Goal: Task Accomplishment & Management: Manage account settings

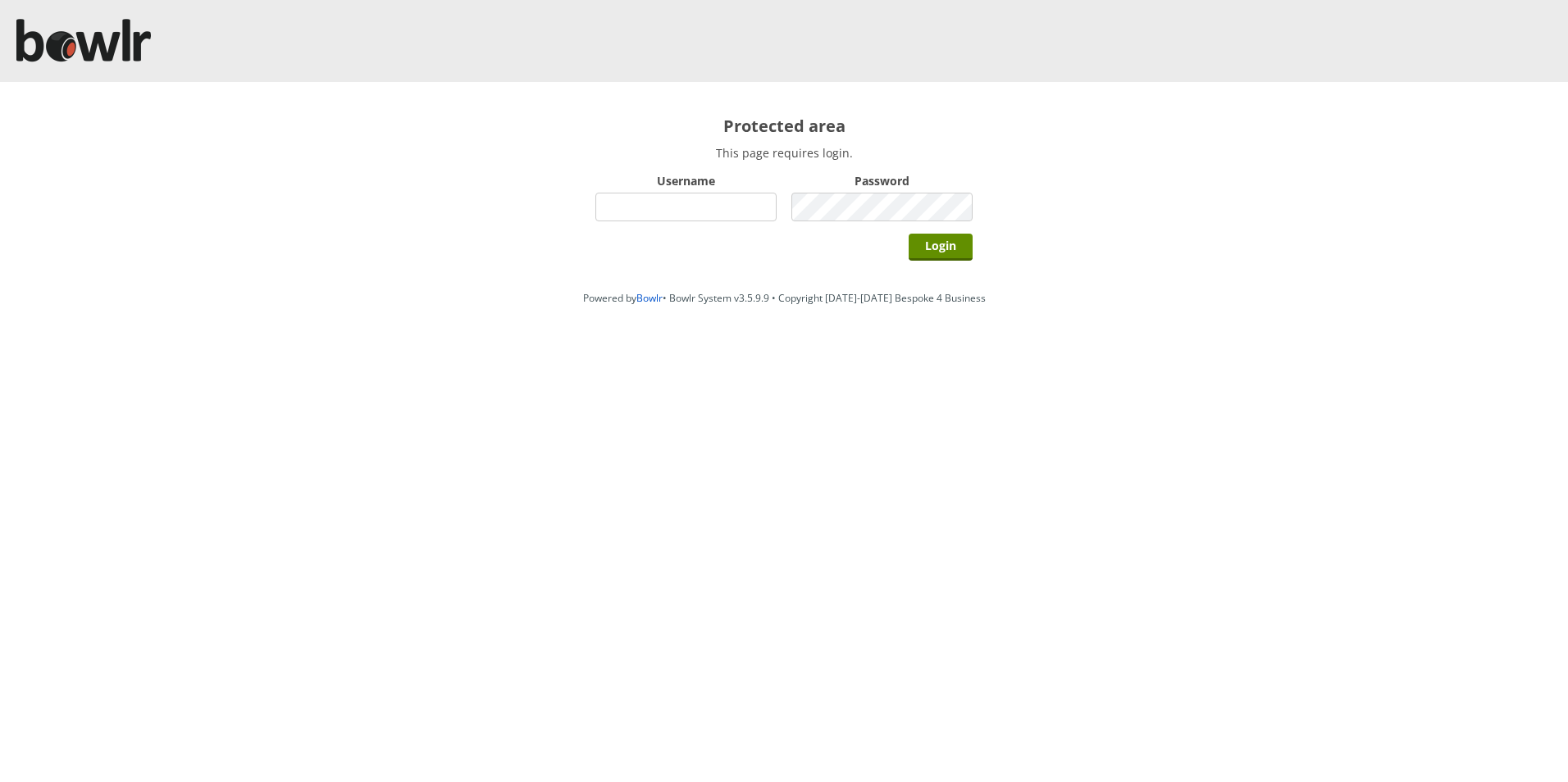
click at [690, 208] on input "Username" at bounding box center [685, 207] width 181 height 29
type input "hornseaindoorbowlsclub"
click at [958, 249] on input "Login" at bounding box center [941, 247] width 64 height 27
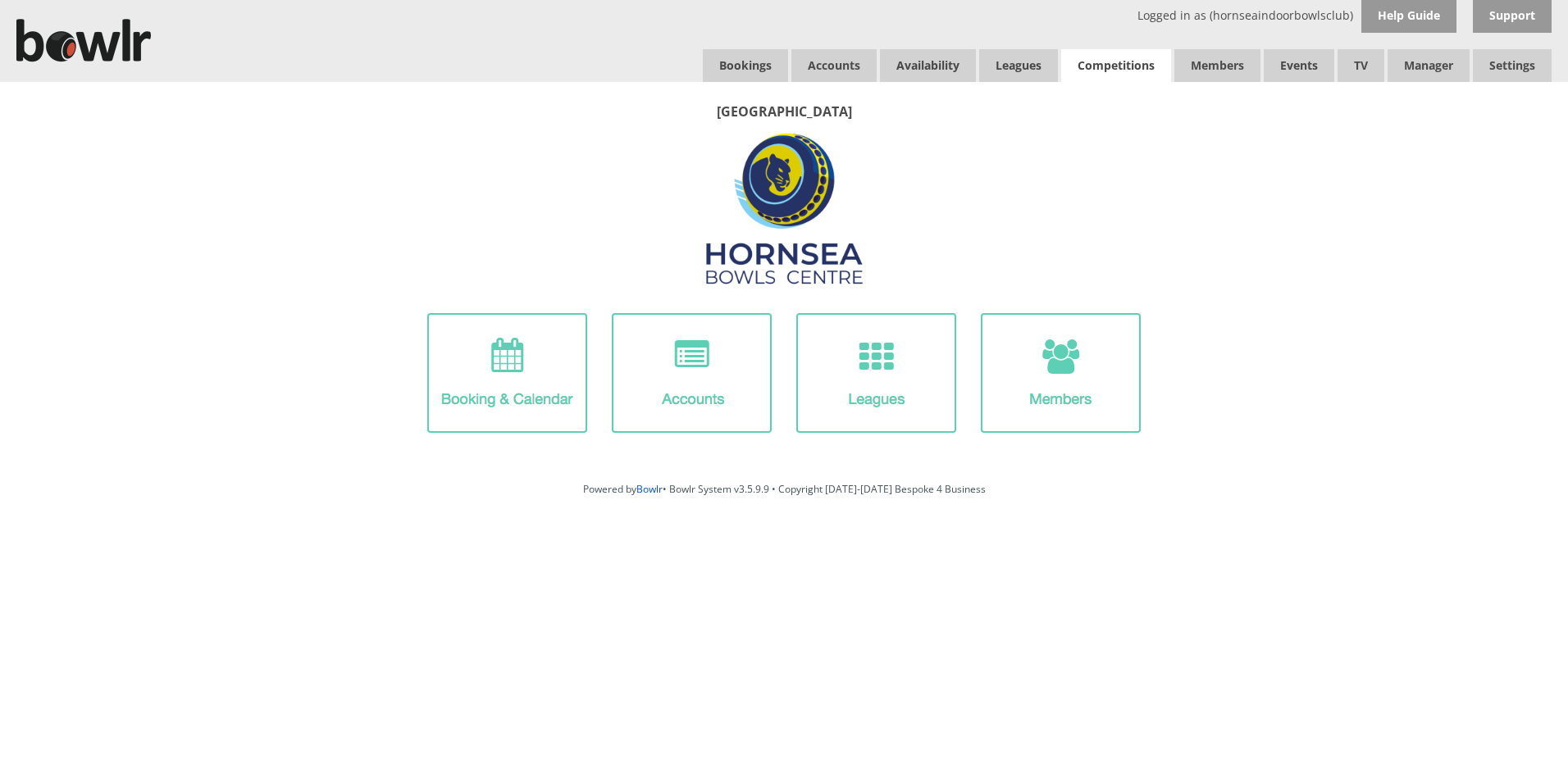
click at [1127, 72] on link "Competitions" at bounding box center [1115, 66] width 110 height 33
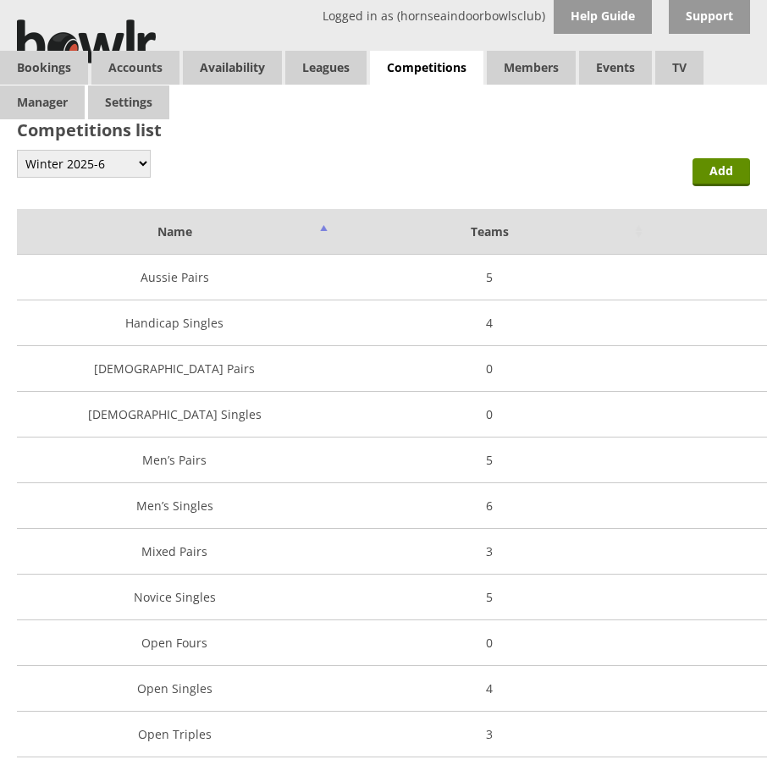
click at [186, 289] on td "Aussie Pairs" at bounding box center [174, 278] width 315 height 46
click at [169, 278] on td "Aussie Pairs" at bounding box center [174, 278] width 315 height 46
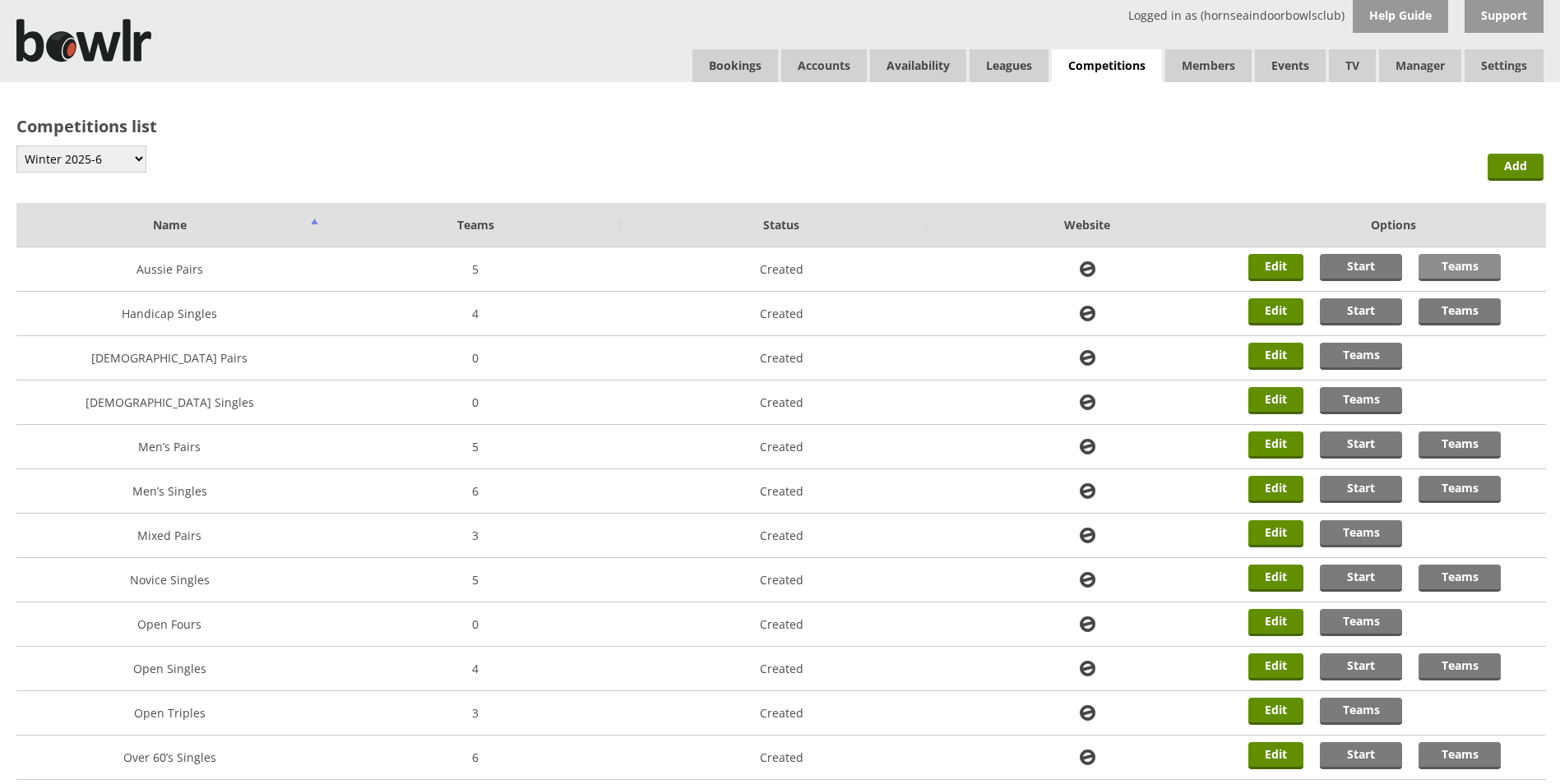
click at [1468, 264] on link "Teams" at bounding box center [1460, 267] width 83 height 27
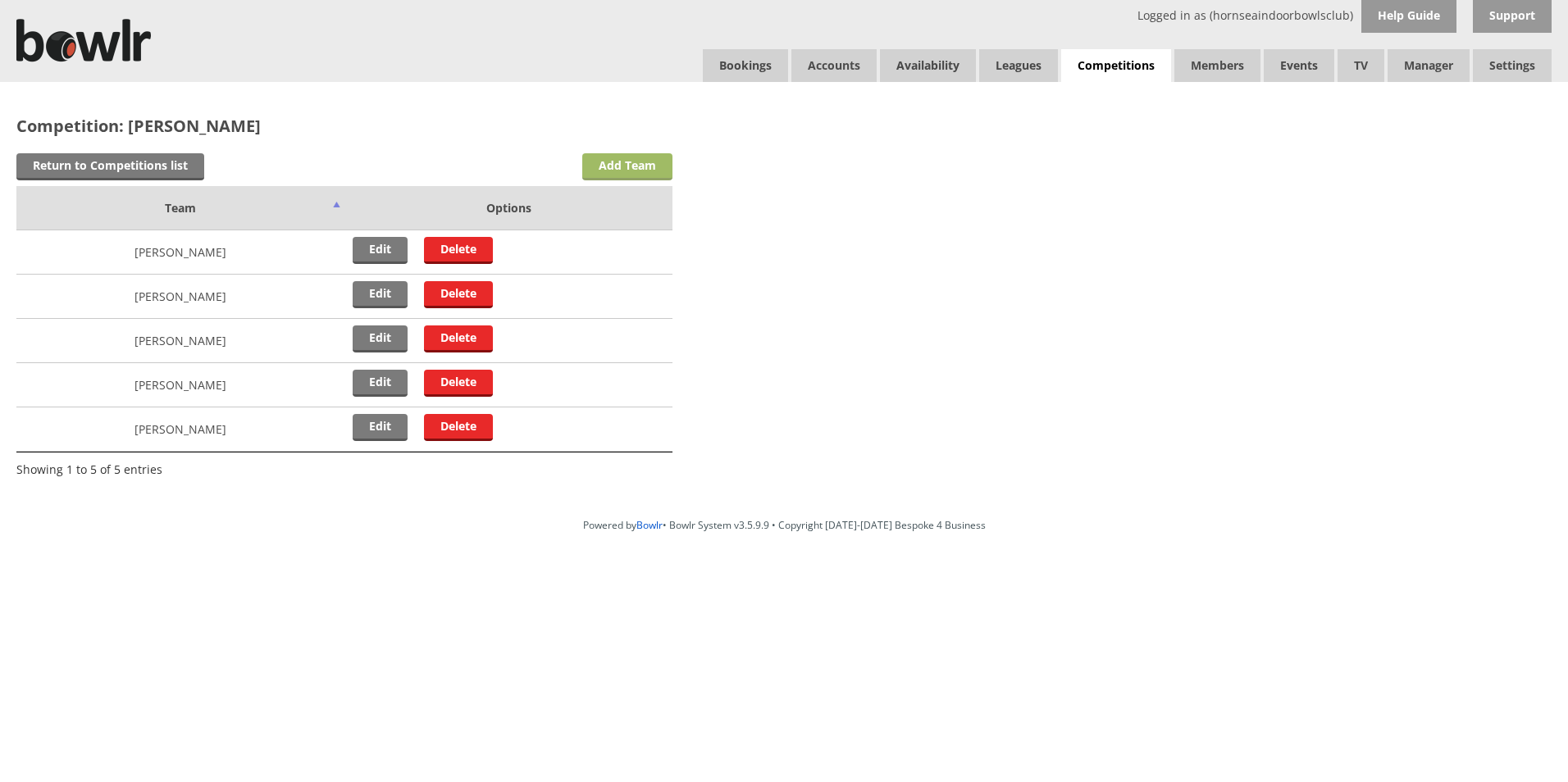
click at [636, 167] on link "Add Team" at bounding box center [627, 167] width 90 height 27
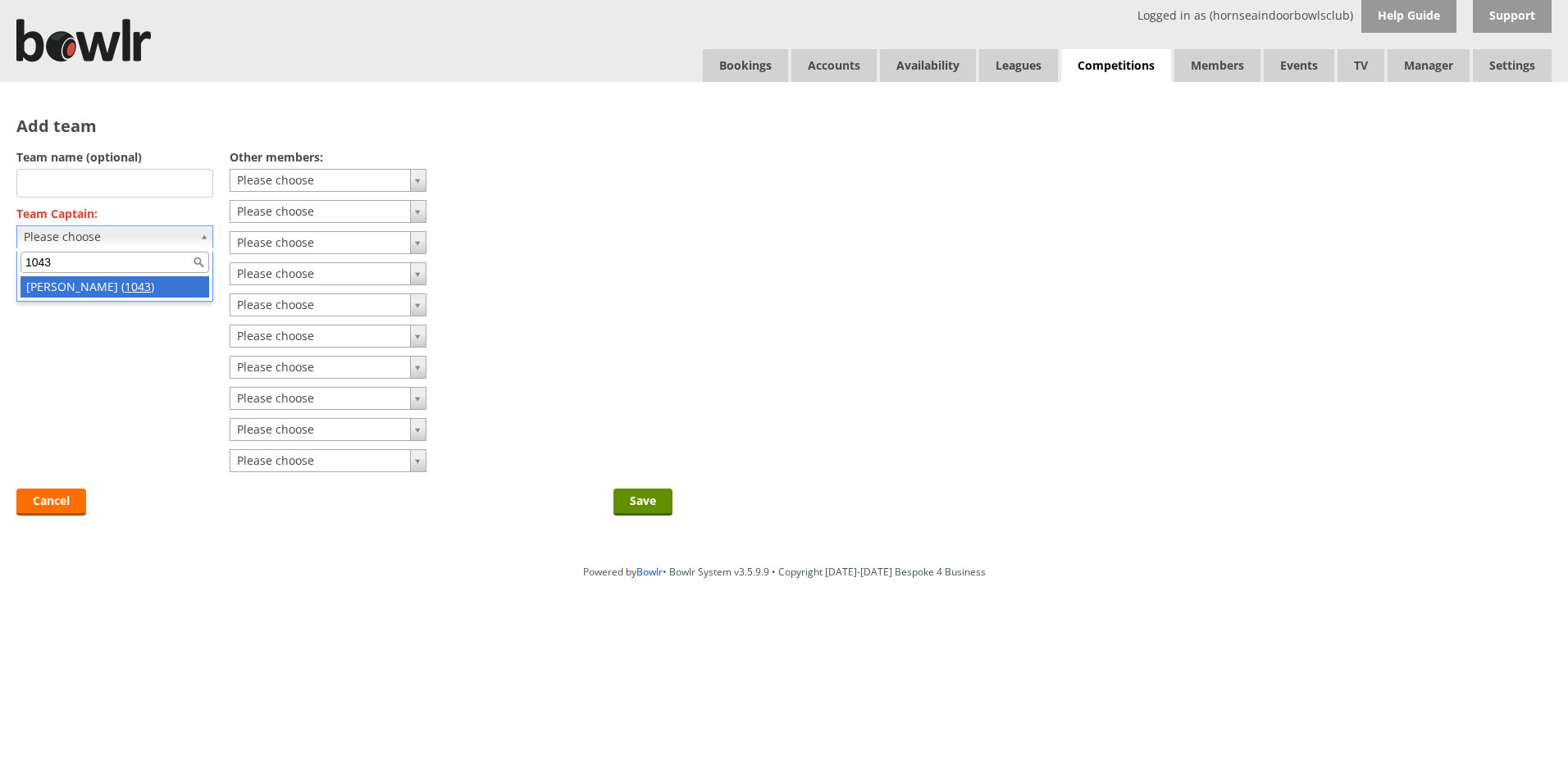
type input "1043"
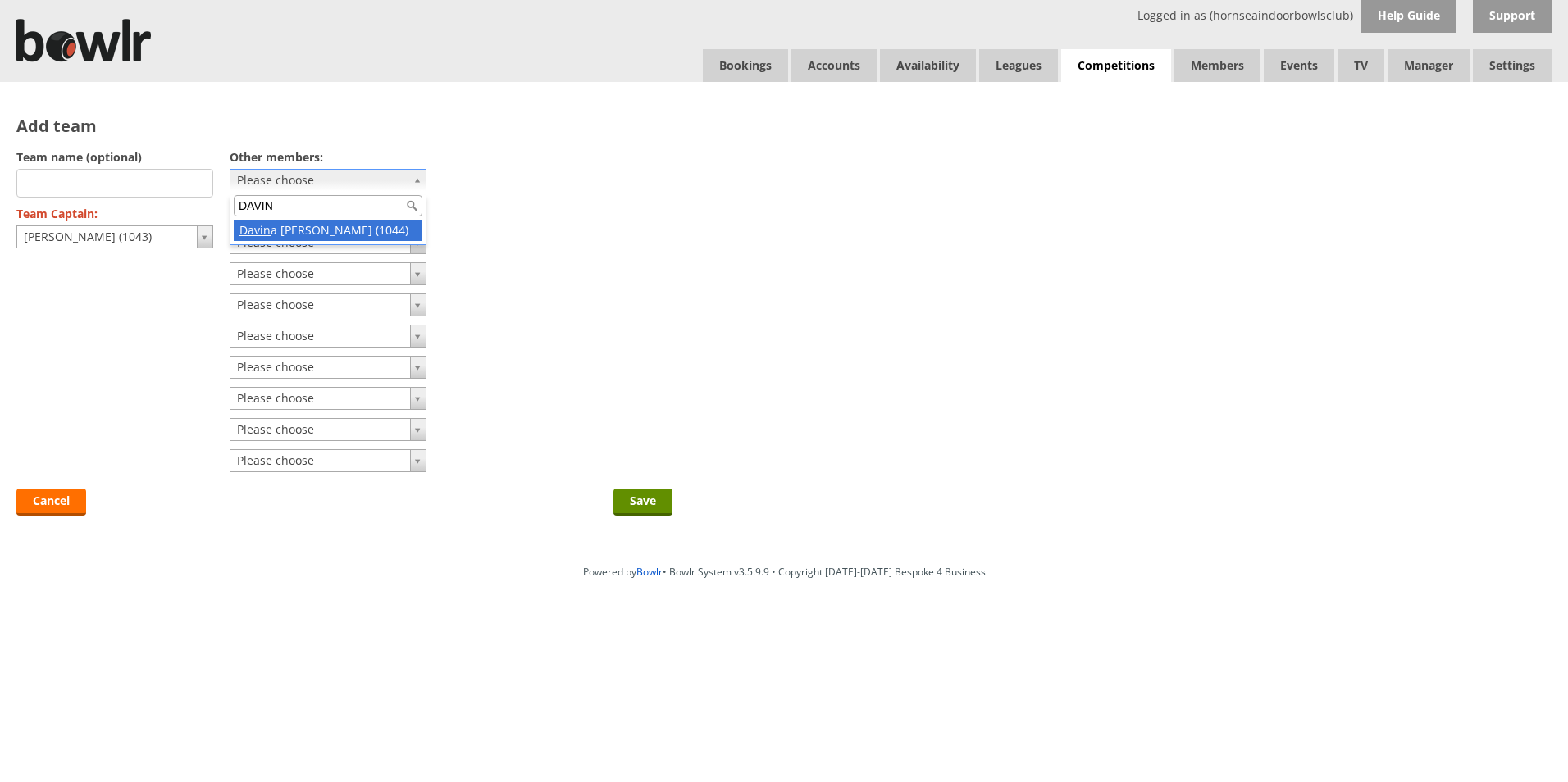
type input "DAVIN"
click at [643, 508] on input "Save" at bounding box center [643, 502] width 59 height 27
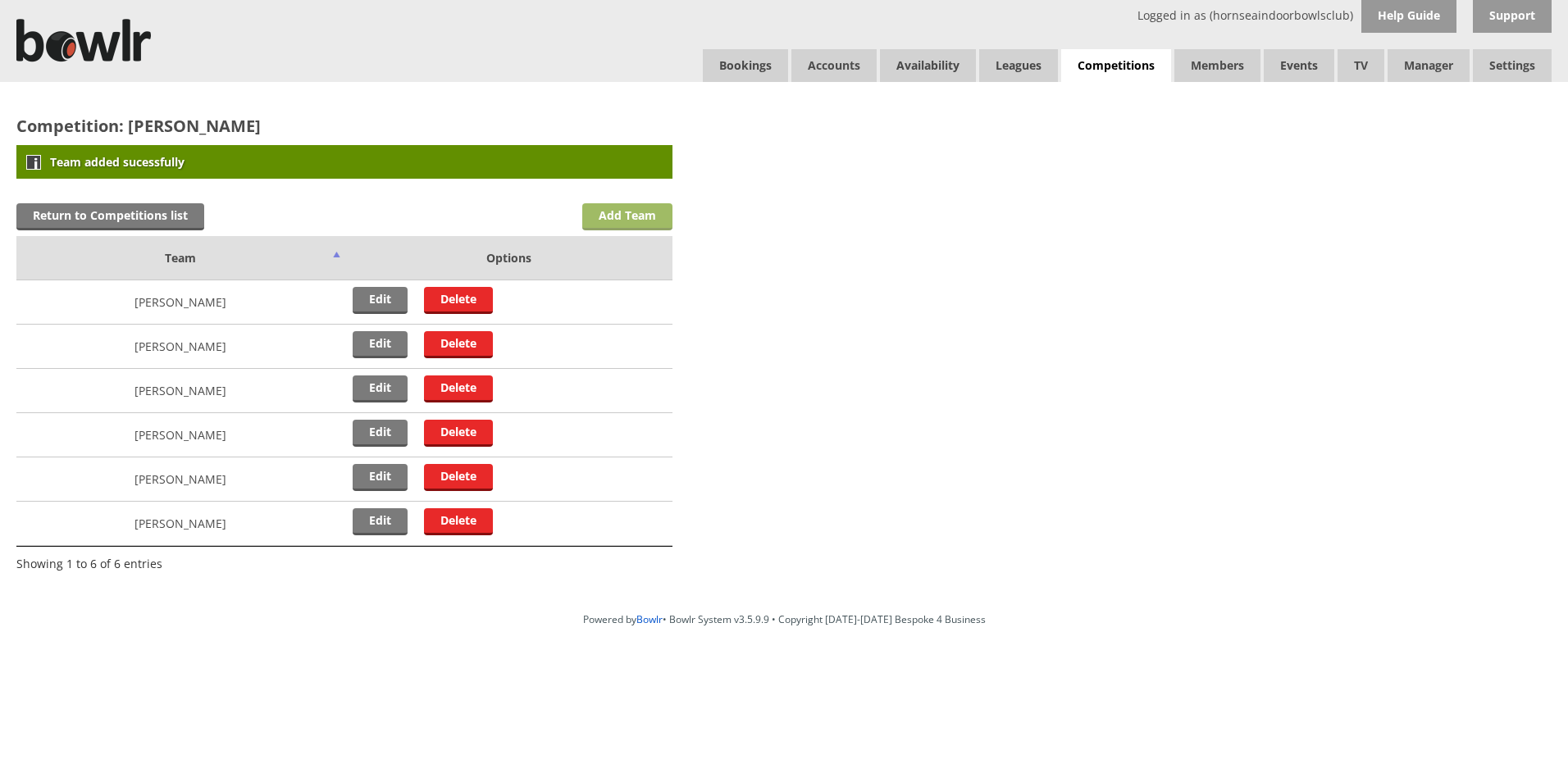
click at [634, 216] on link "Add Team" at bounding box center [627, 217] width 90 height 27
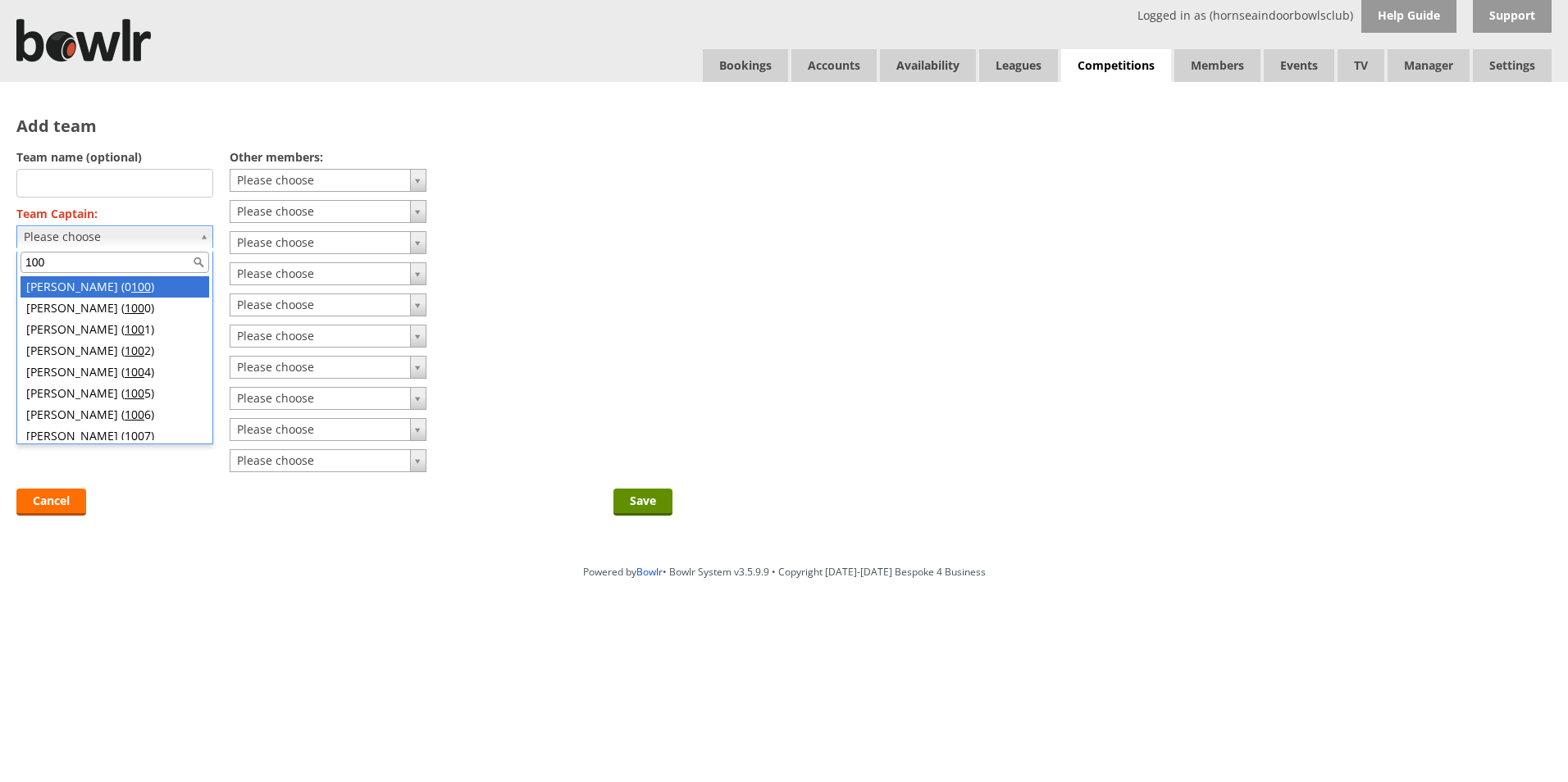
type input "100"
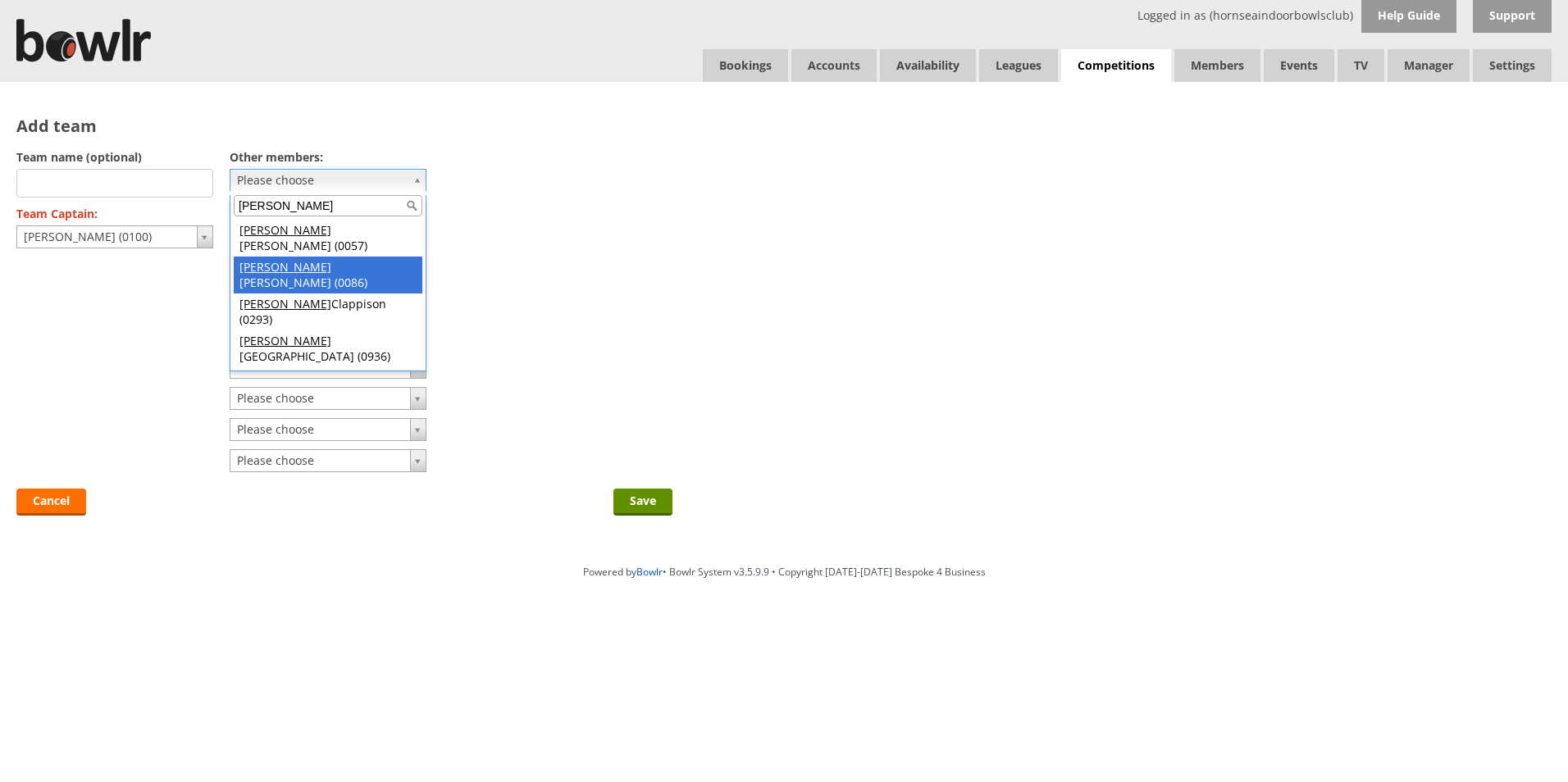
type input "TONY"
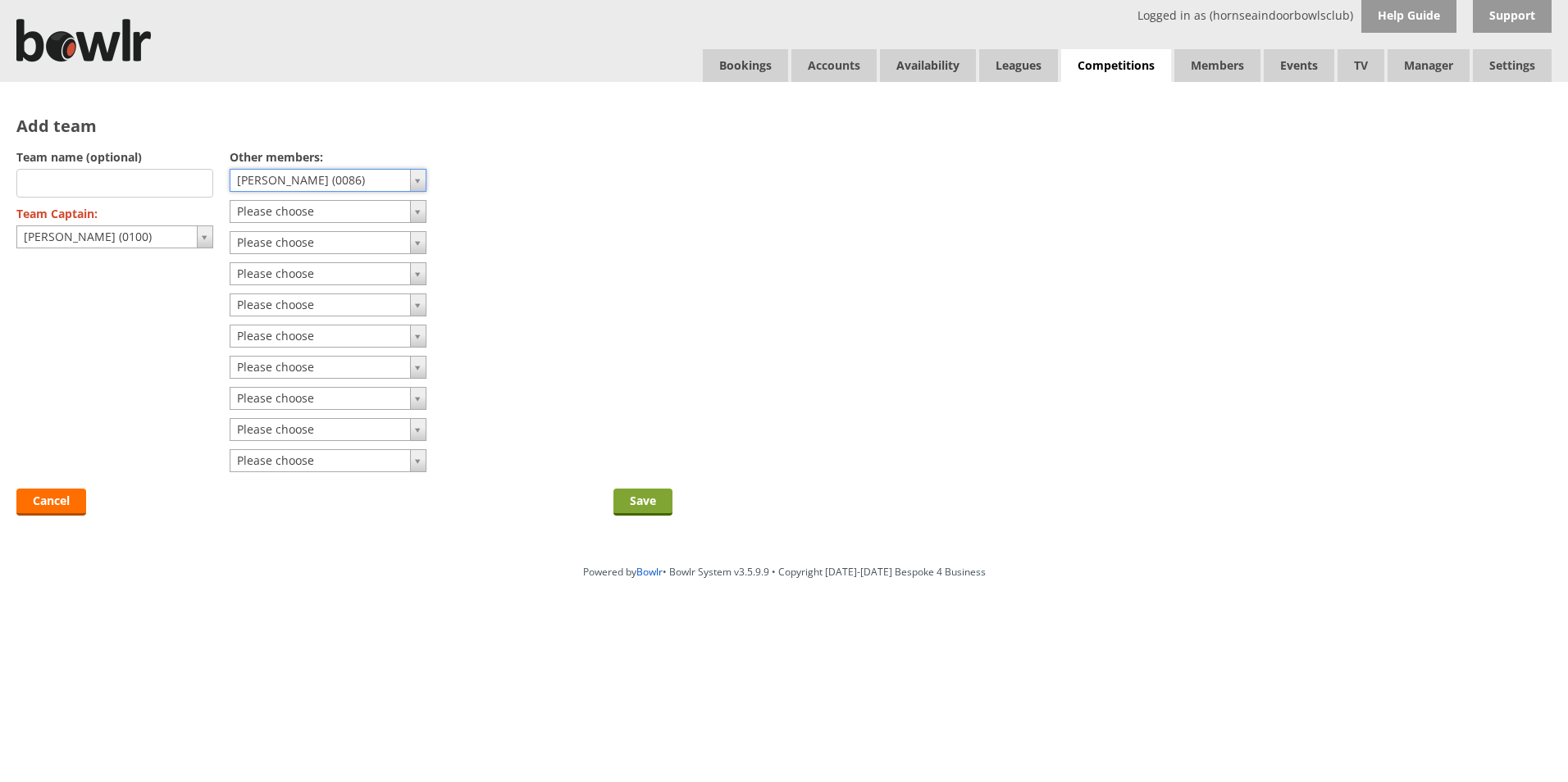
click at [643, 503] on input "Save" at bounding box center [643, 502] width 59 height 27
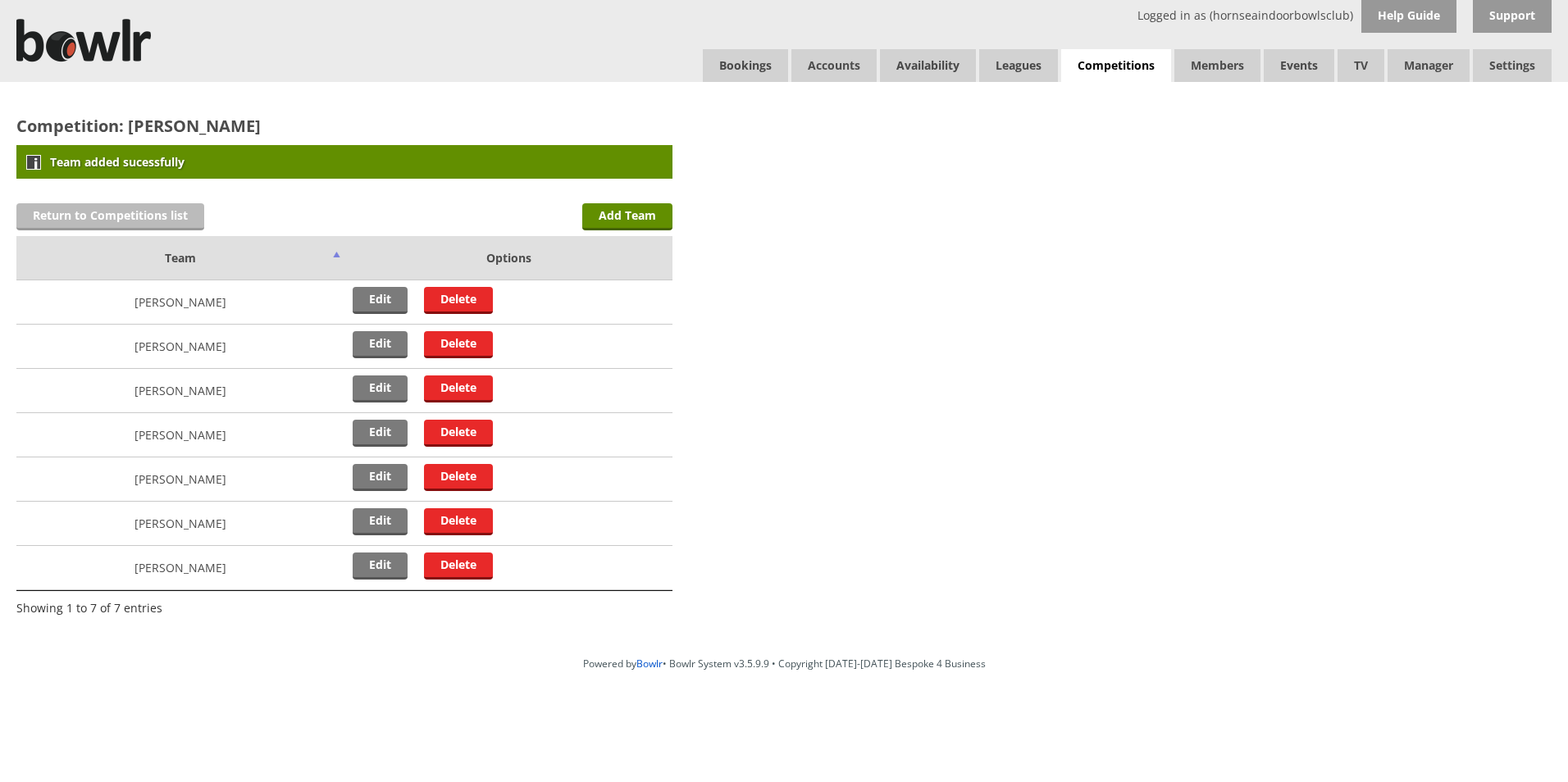
click at [99, 213] on link "Return to Competitions list" at bounding box center [110, 217] width 188 height 27
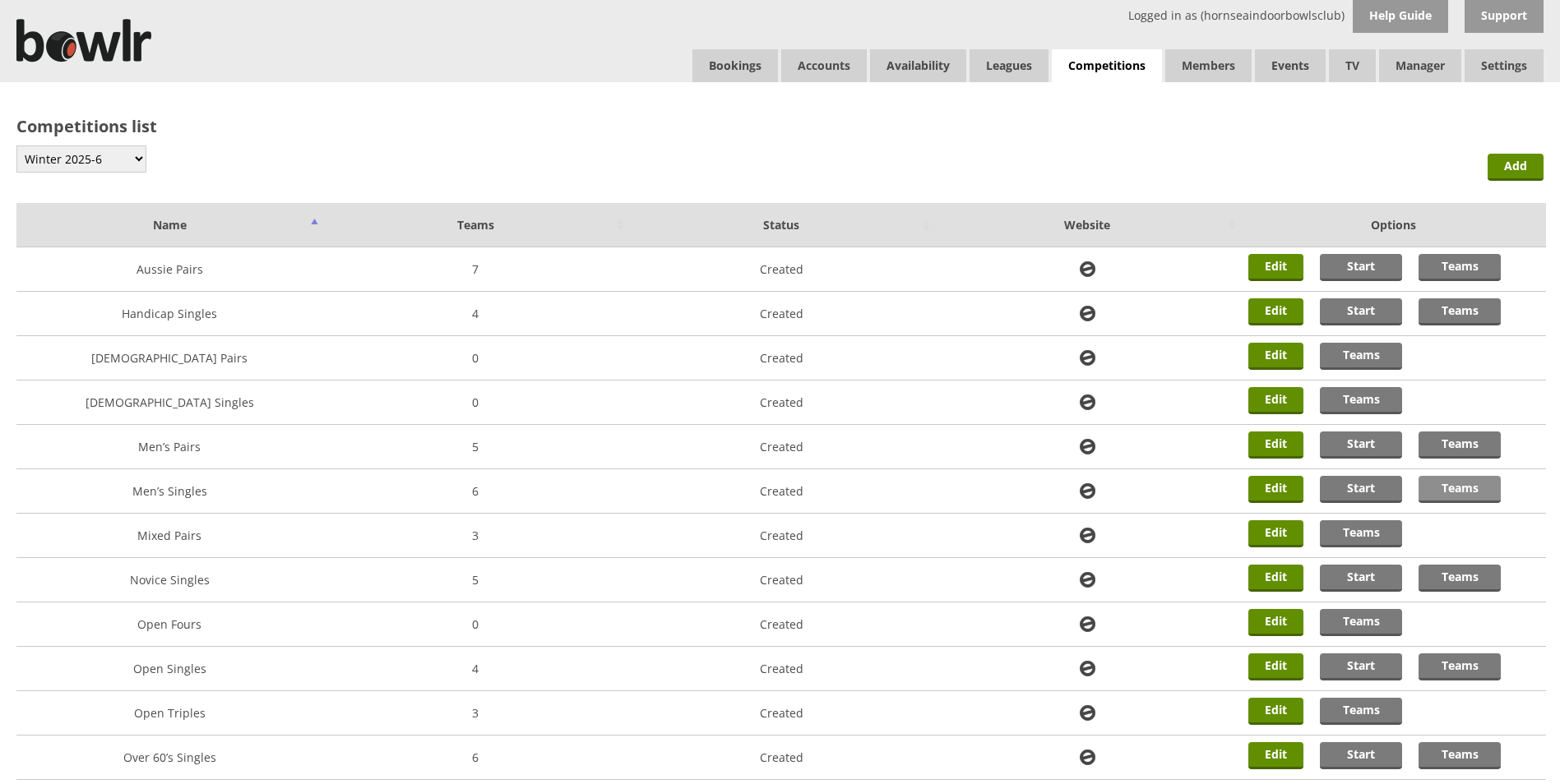
click at [1468, 493] on link "Teams" at bounding box center [1460, 490] width 83 height 27
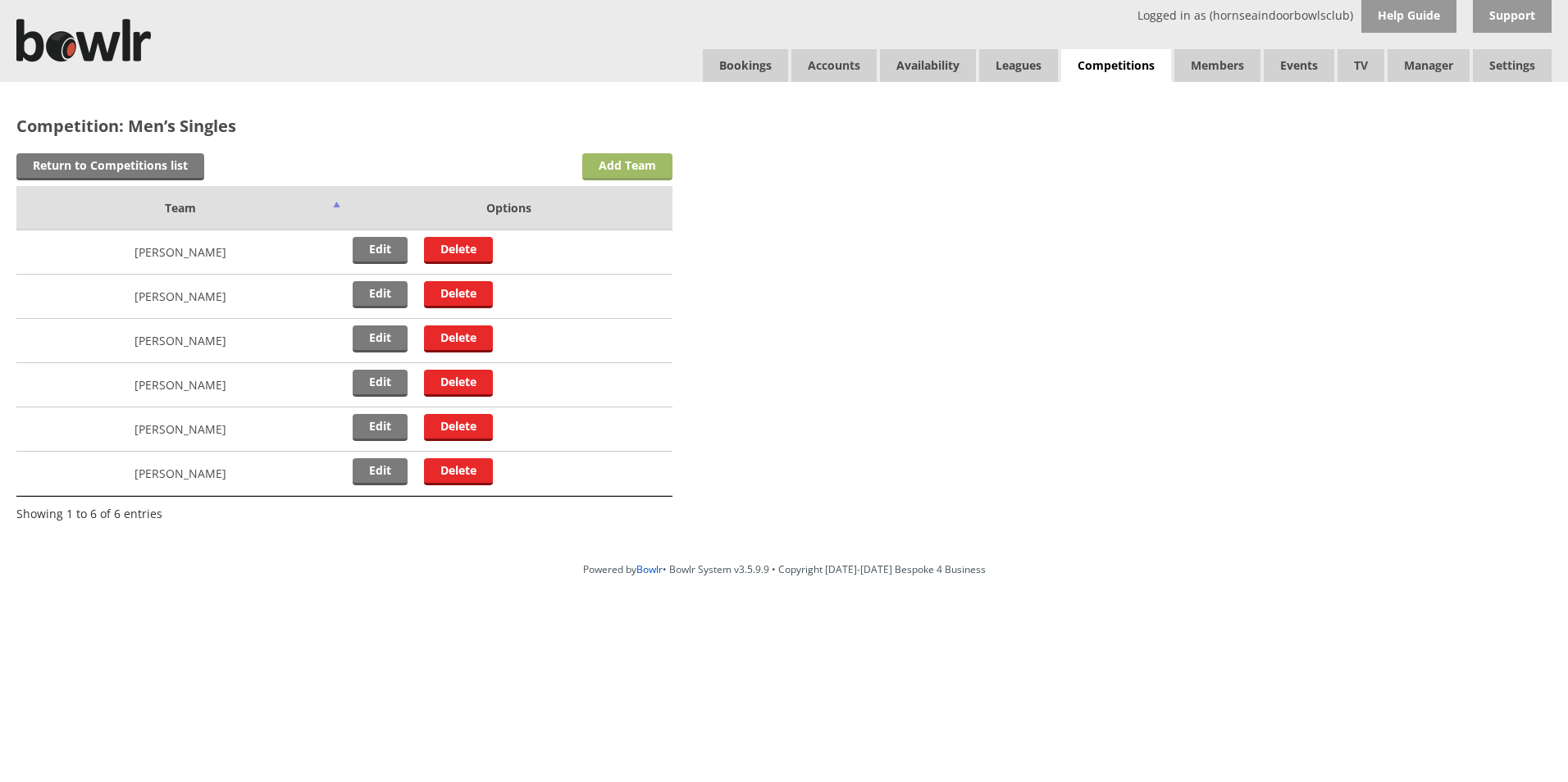
click at [635, 169] on link "Add Team" at bounding box center [627, 167] width 90 height 27
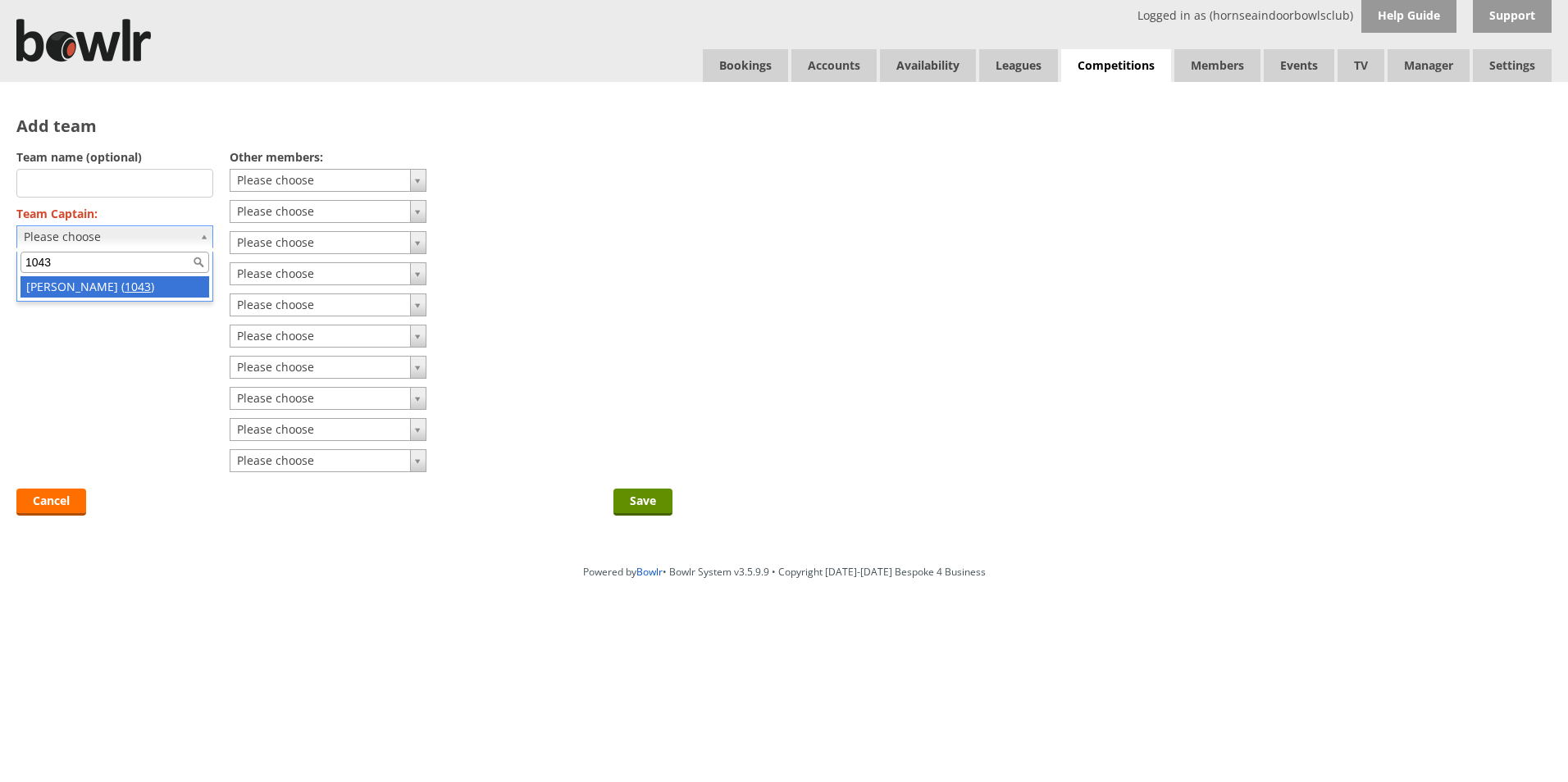
type input "1043"
click at [658, 503] on input "Save" at bounding box center [643, 502] width 59 height 27
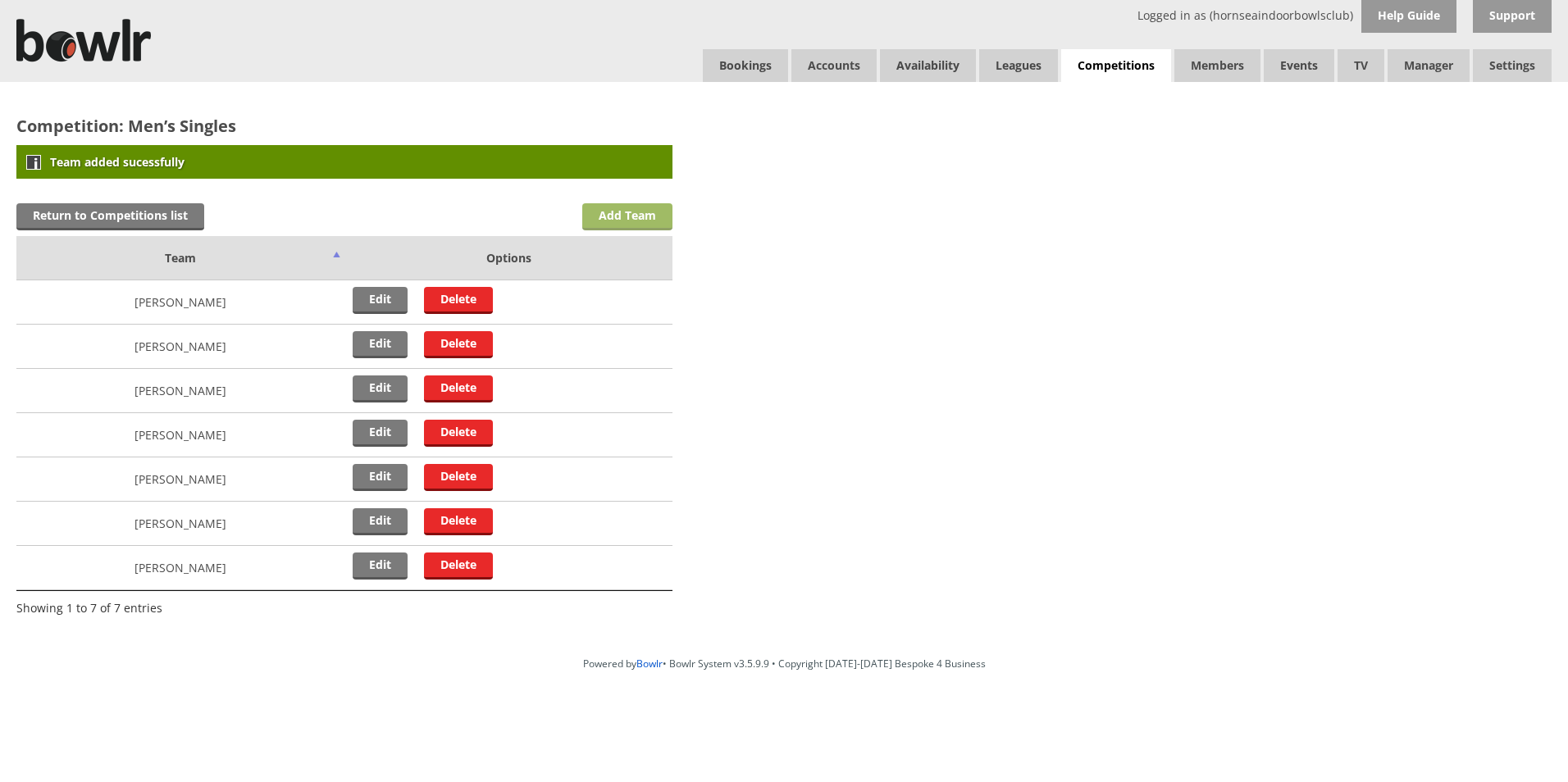
click at [642, 213] on link "Add Team" at bounding box center [627, 217] width 90 height 27
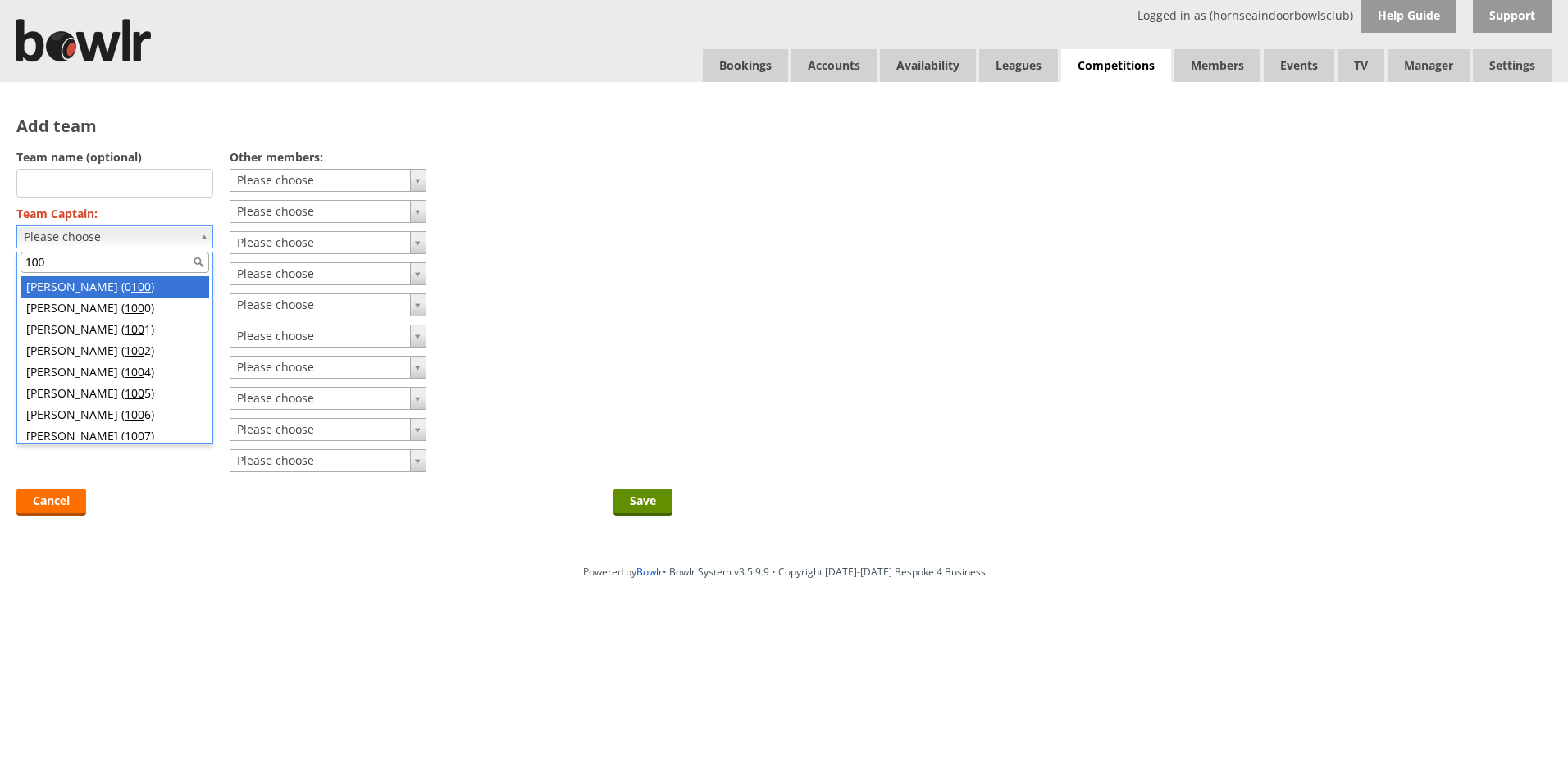
type input "100"
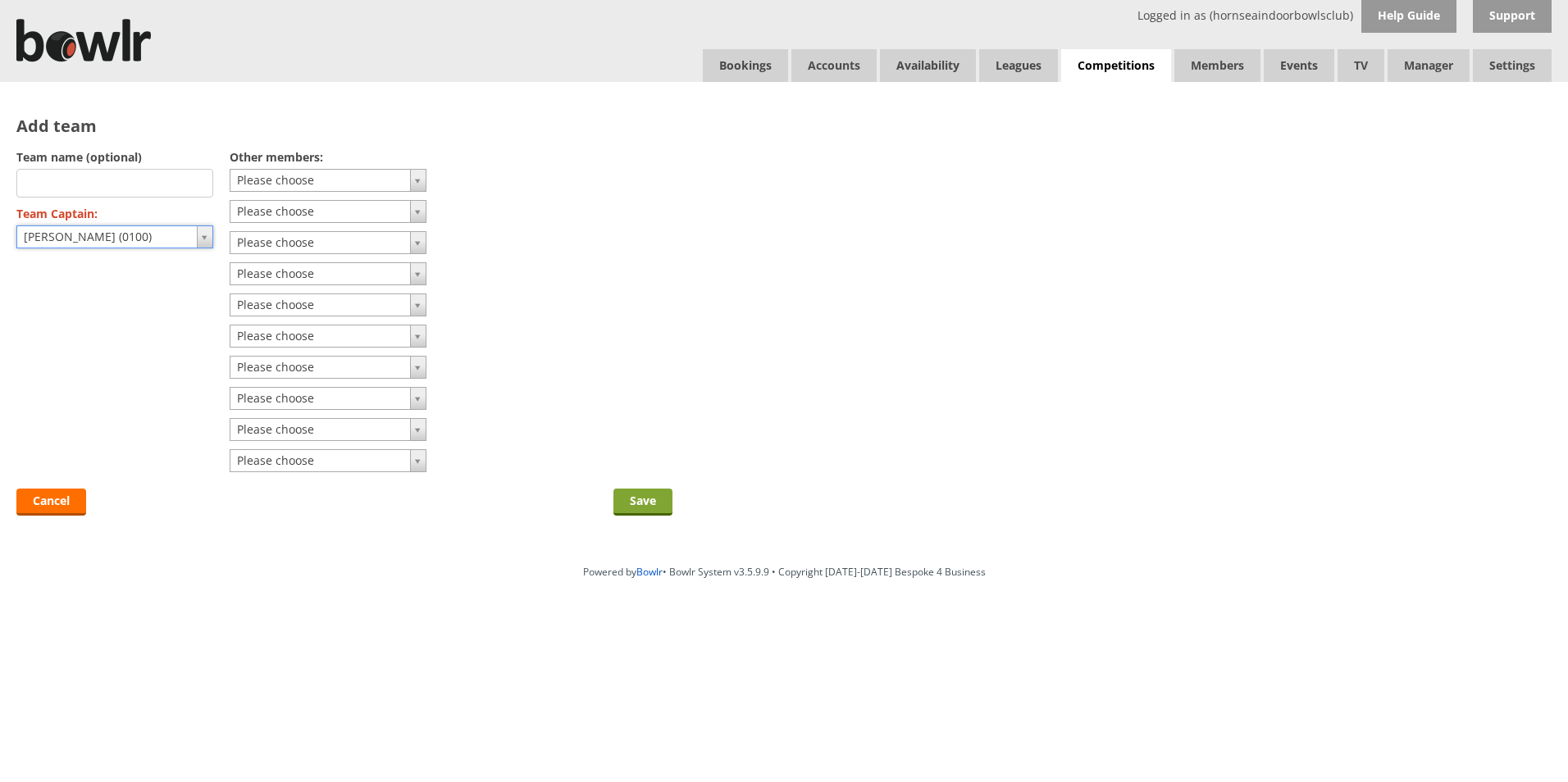
click at [647, 509] on input "Save" at bounding box center [643, 502] width 59 height 27
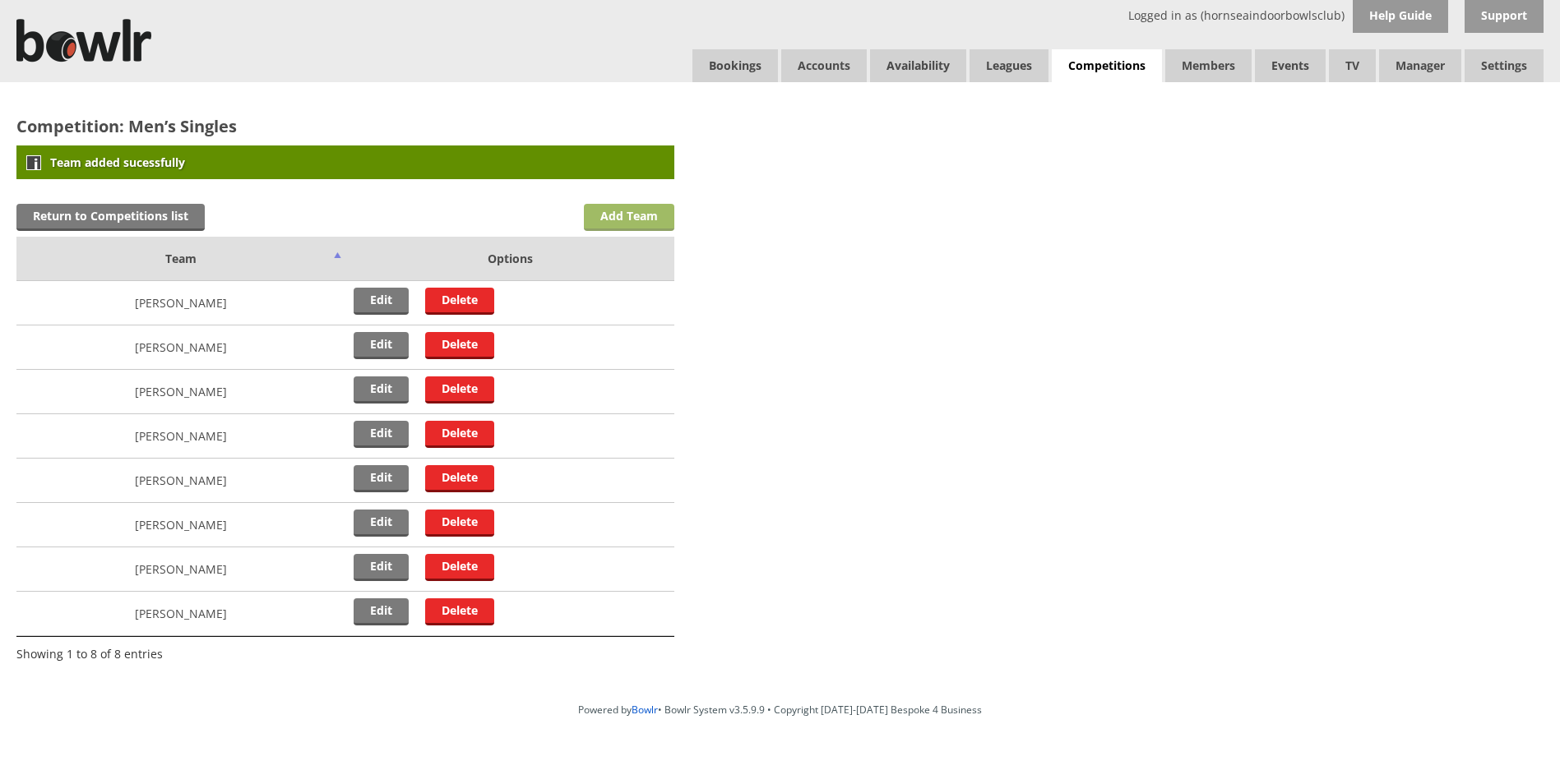
click at [607, 217] on link "Add Team" at bounding box center [629, 218] width 90 height 27
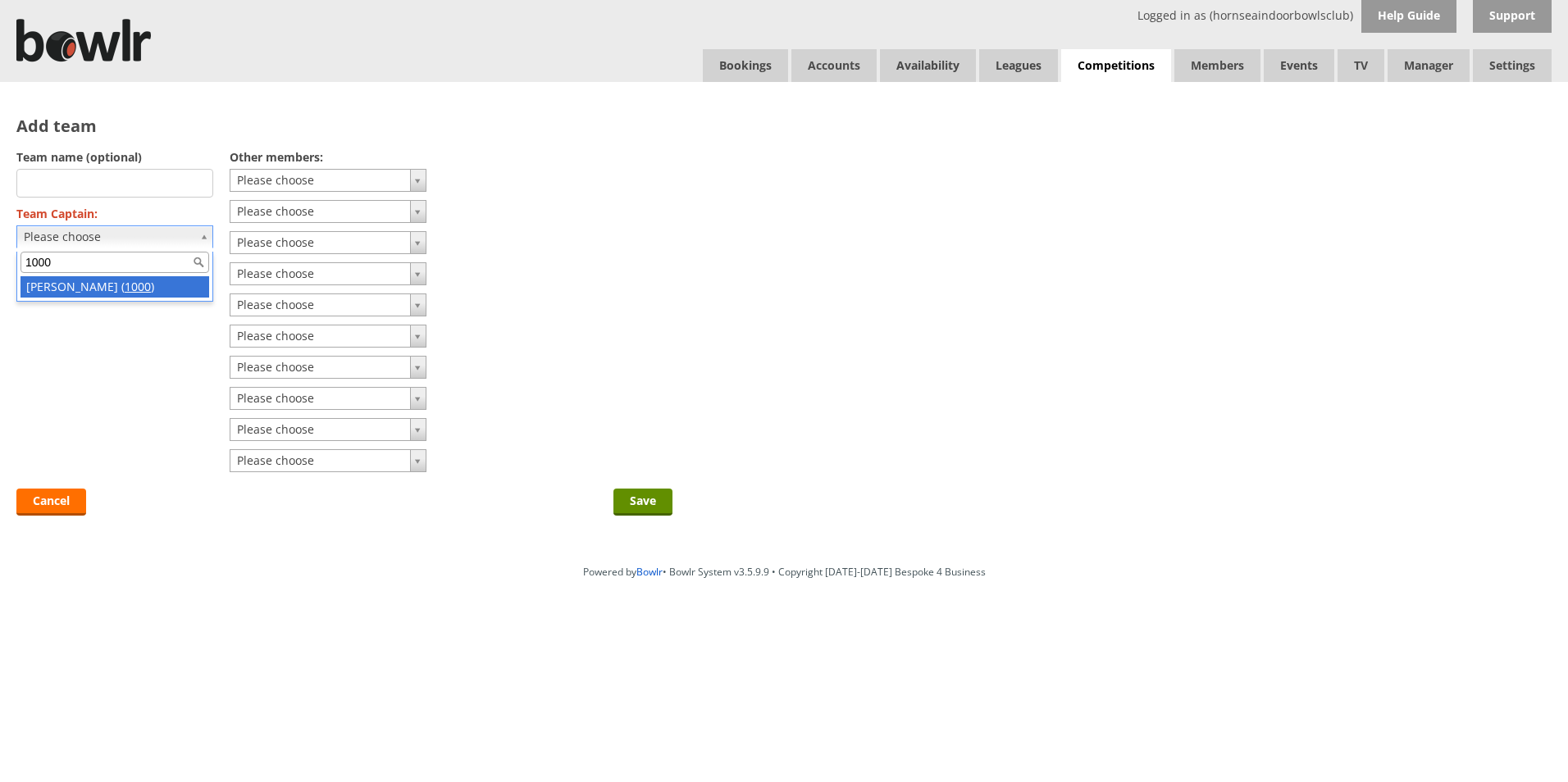
type input "1000"
click at [653, 505] on input "Save" at bounding box center [643, 502] width 59 height 27
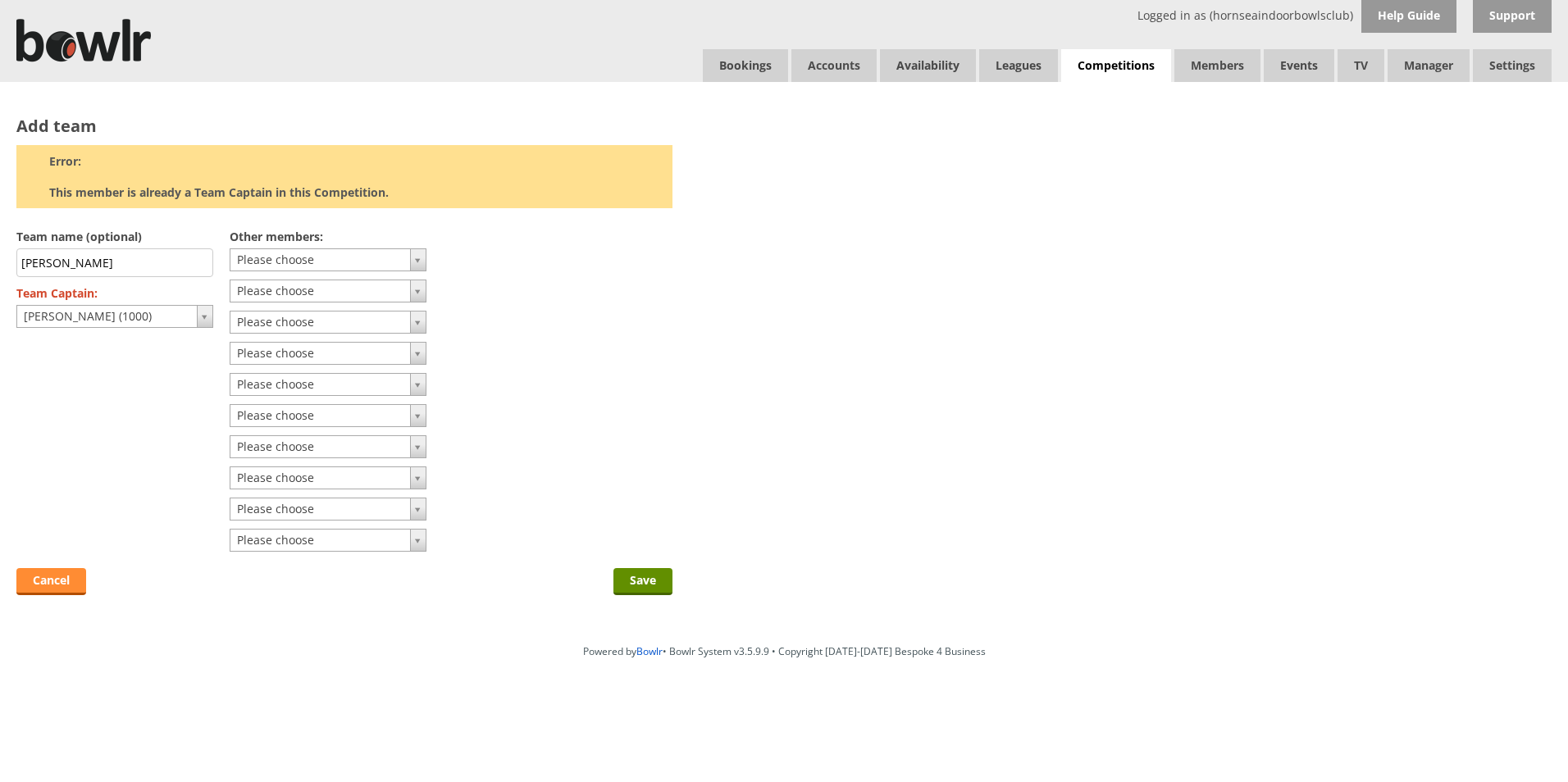
click at [69, 581] on link "Cancel" at bounding box center [51, 581] width 70 height 27
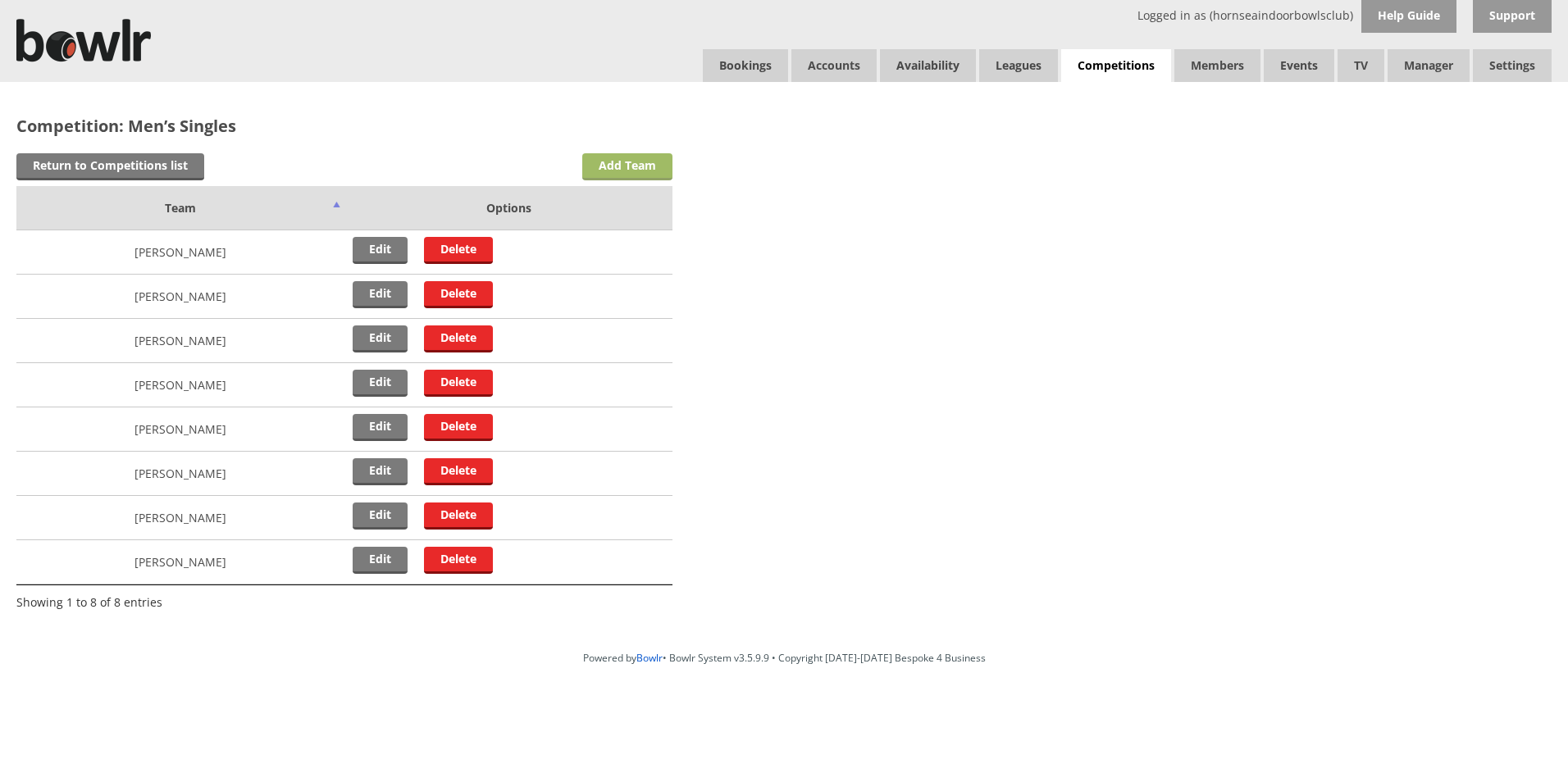
click at [635, 160] on link "Add Team" at bounding box center [627, 167] width 90 height 27
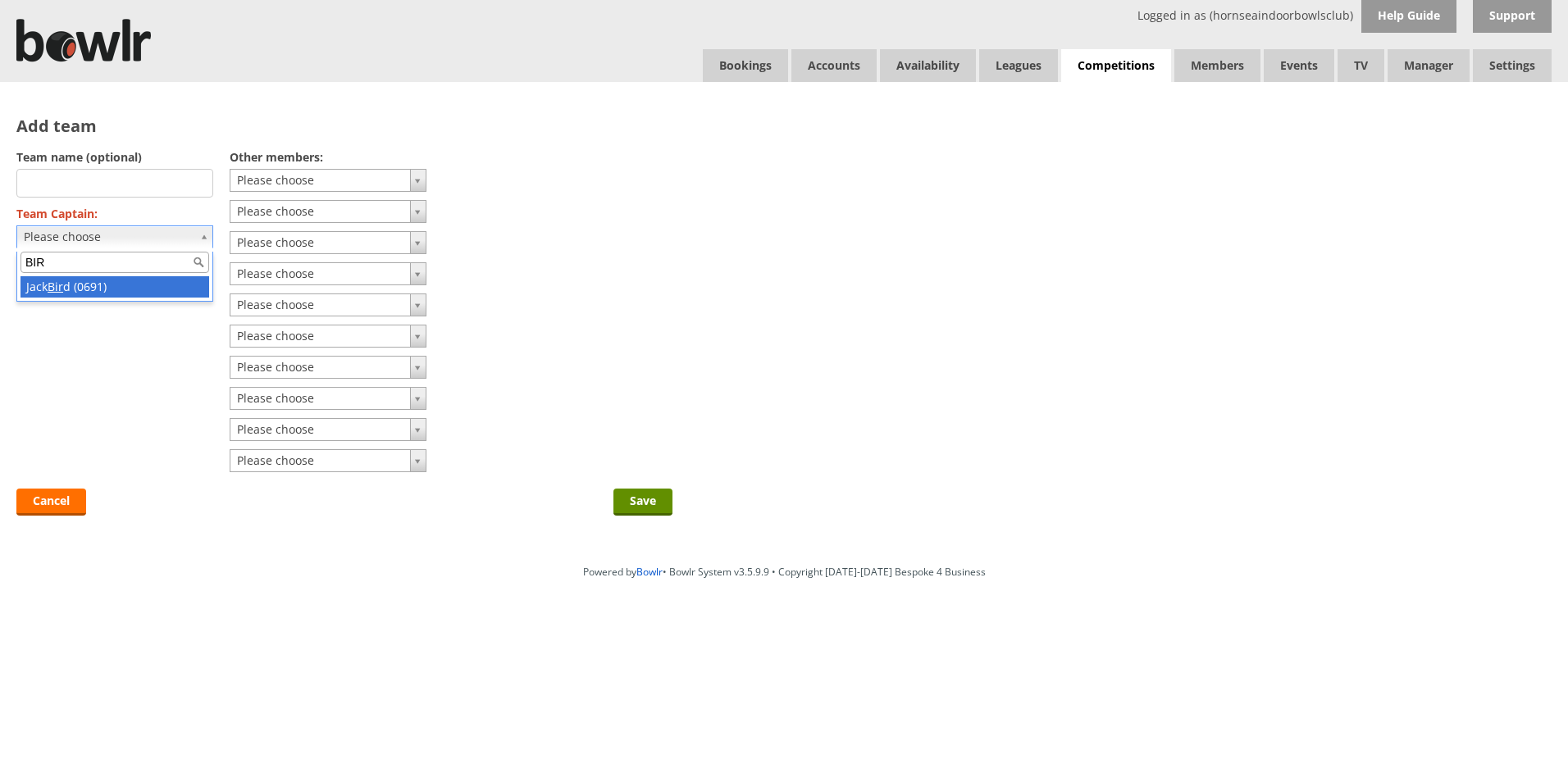
type input "BIR"
click at [650, 504] on input "Save" at bounding box center [643, 502] width 59 height 27
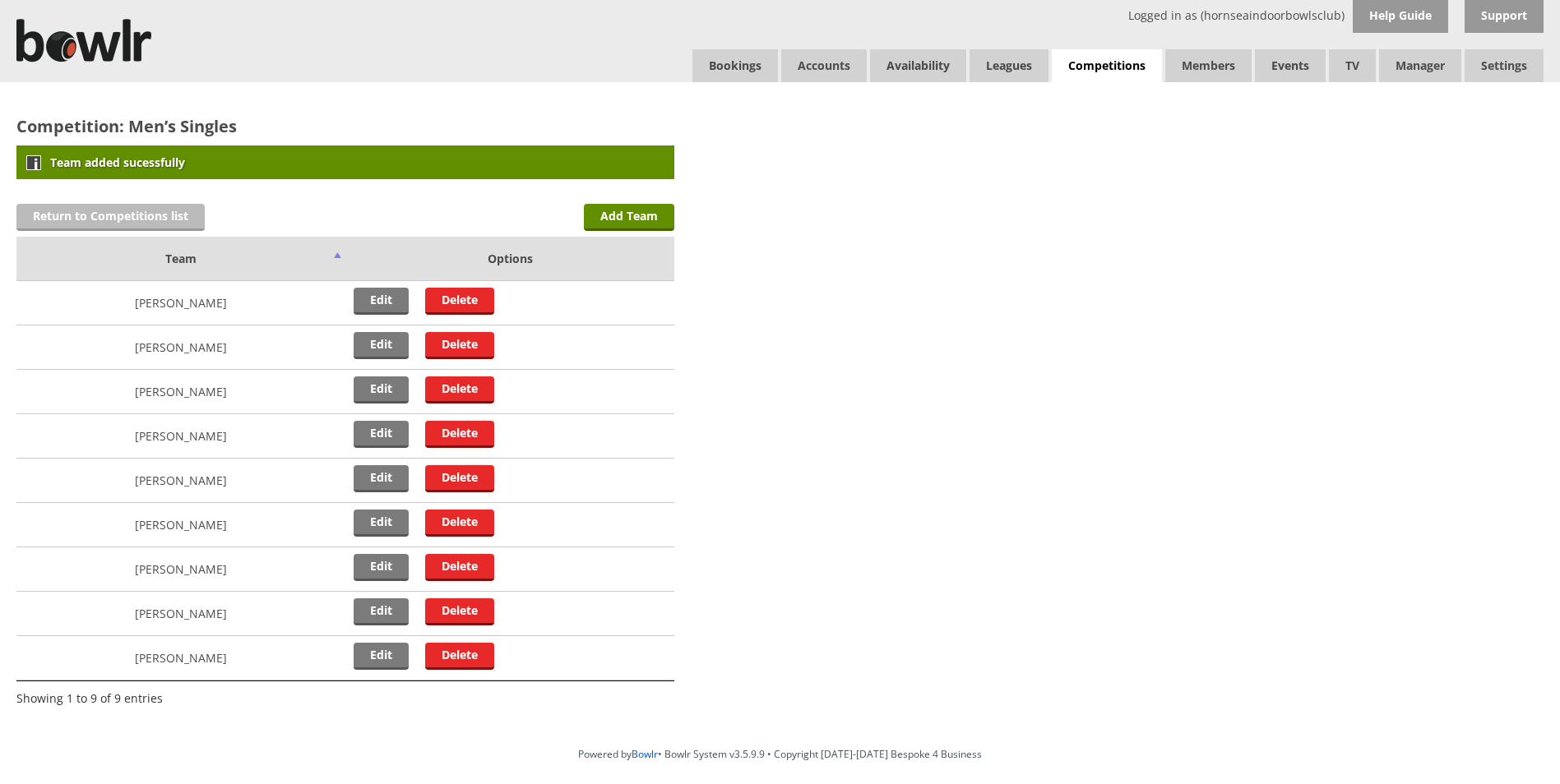
click at [72, 224] on link "Return to Competitions list" at bounding box center [111, 218] width 189 height 27
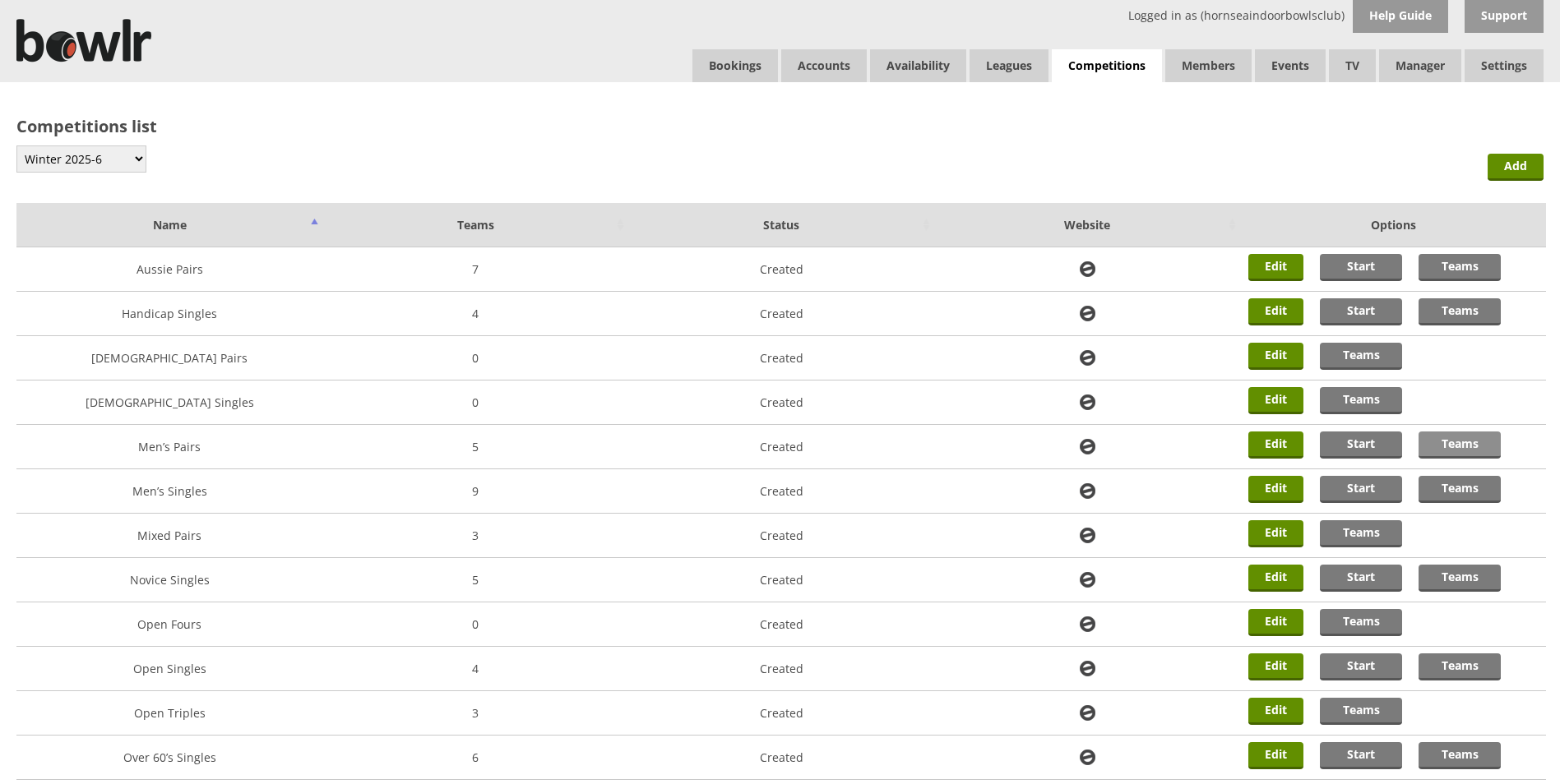
click at [1457, 435] on link "Teams" at bounding box center [1460, 445] width 83 height 27
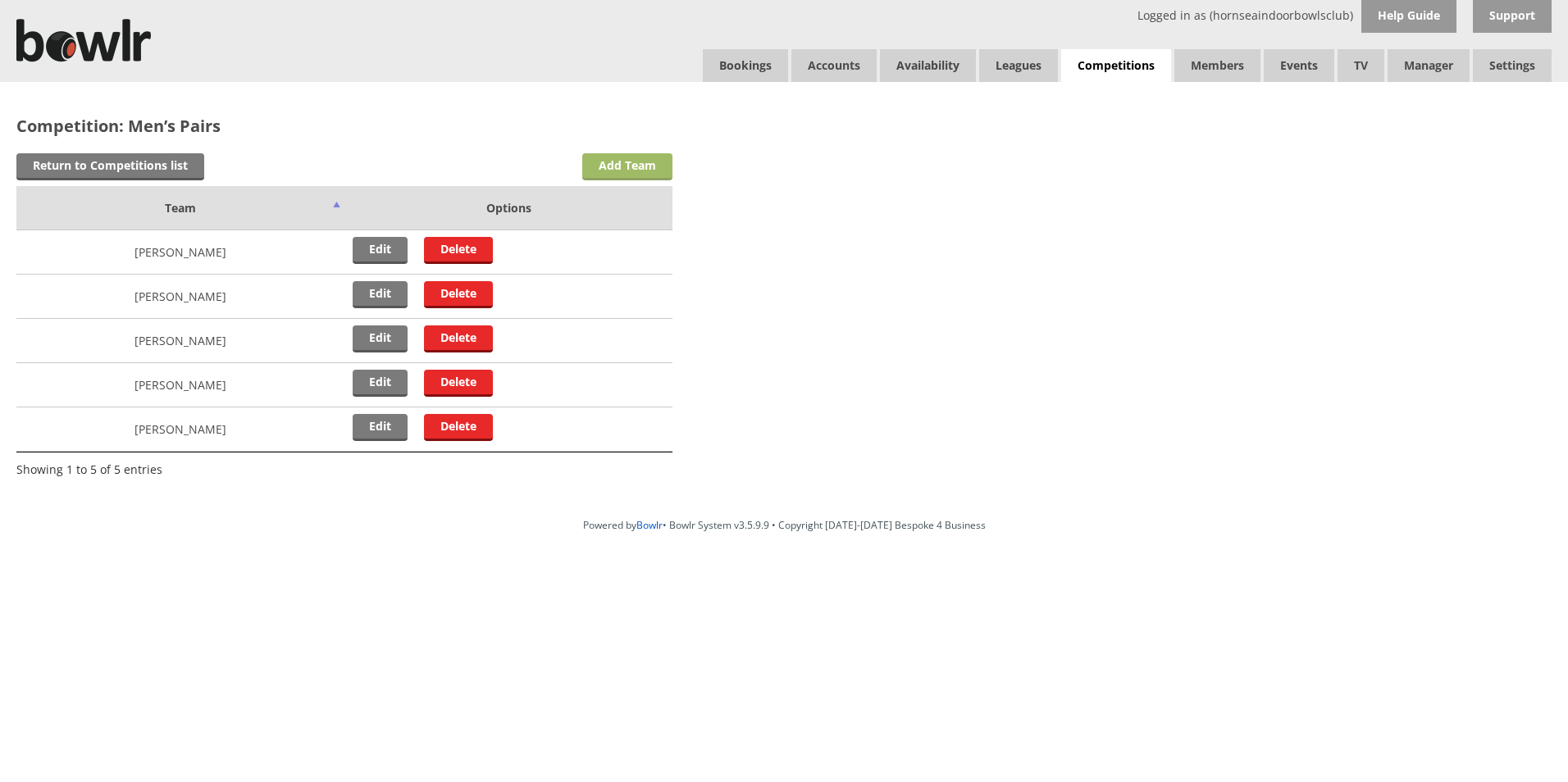
click at [637, 160] on link "Add Team" at bounding box center [627, 167] width 90 height 27
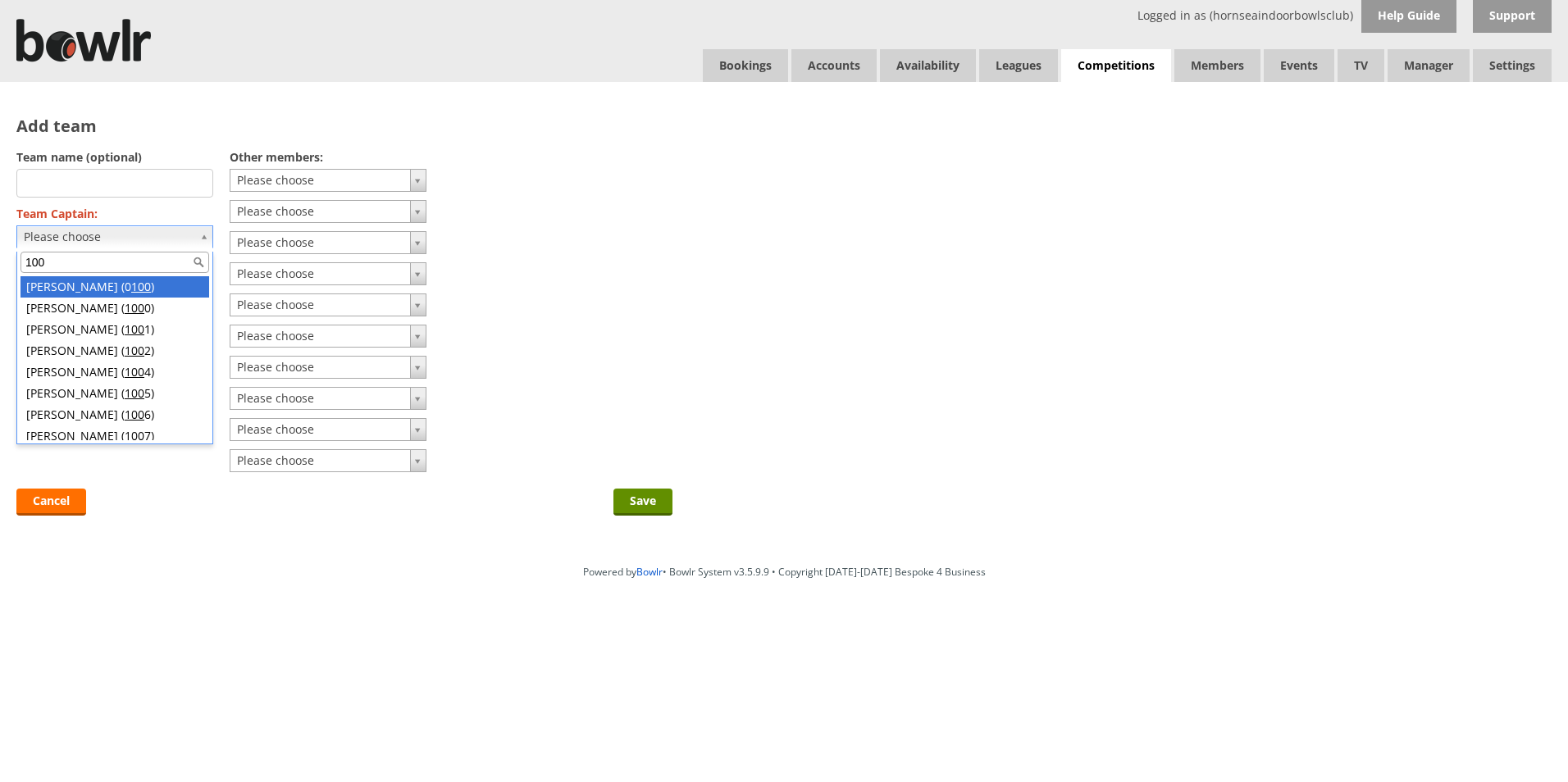
type input "100"
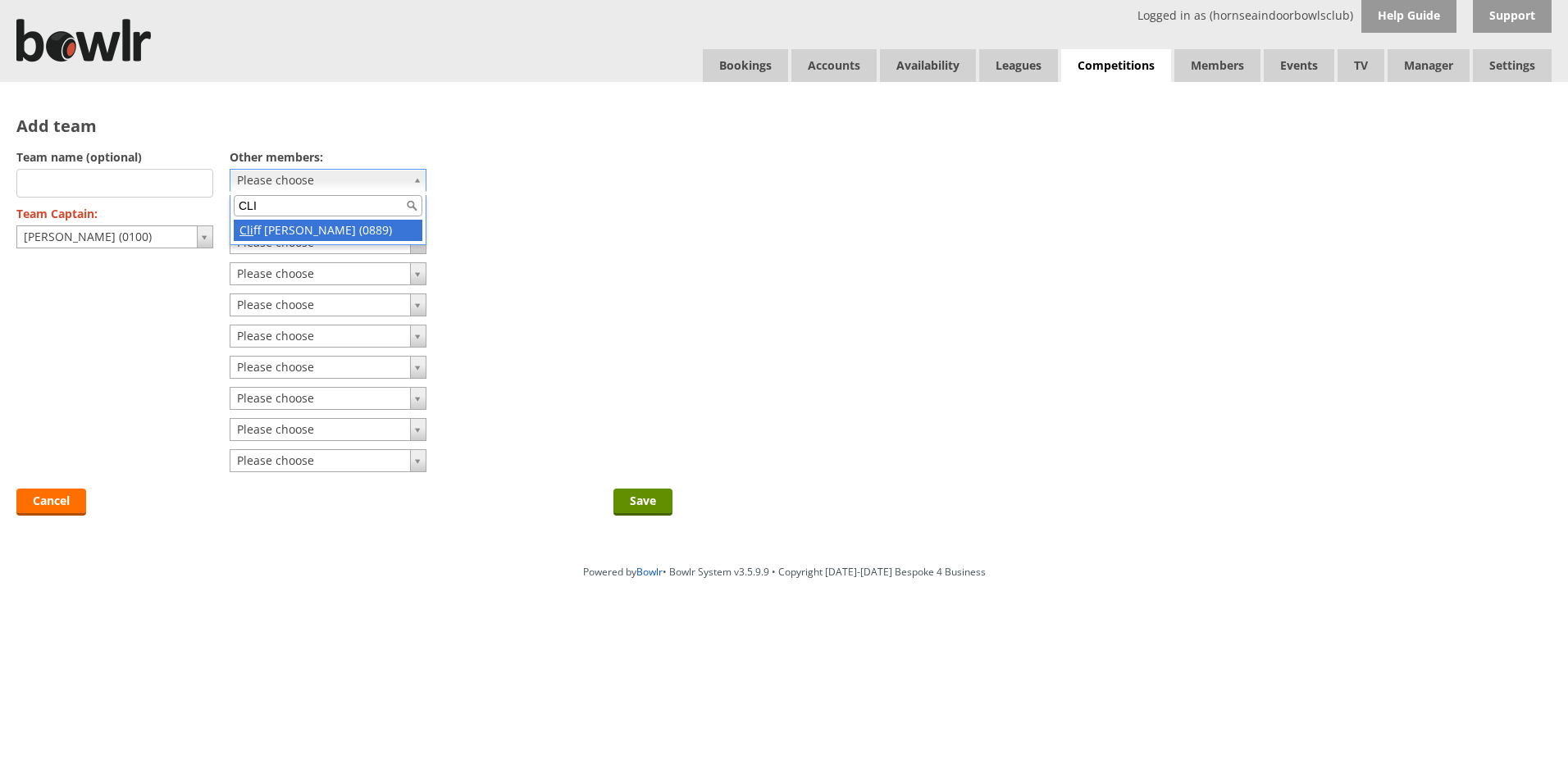
type input "CLI"
click at [637, 502] on input "Save" at bounding box center [643, 502] width 59 height 27
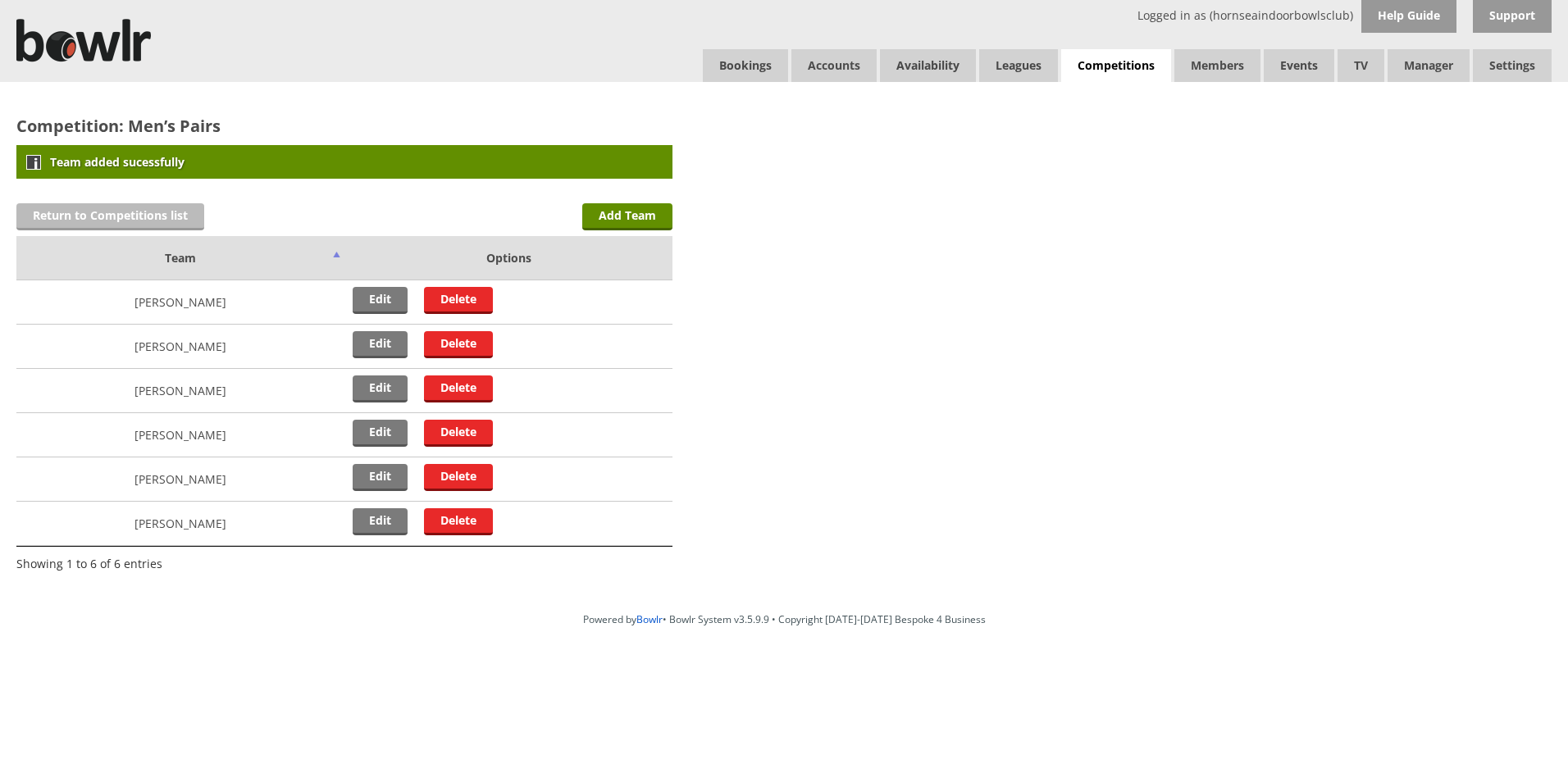
click at [92, 217] on link "Return to Competitions list" at bounding box center [110, 217] width 188 height 27
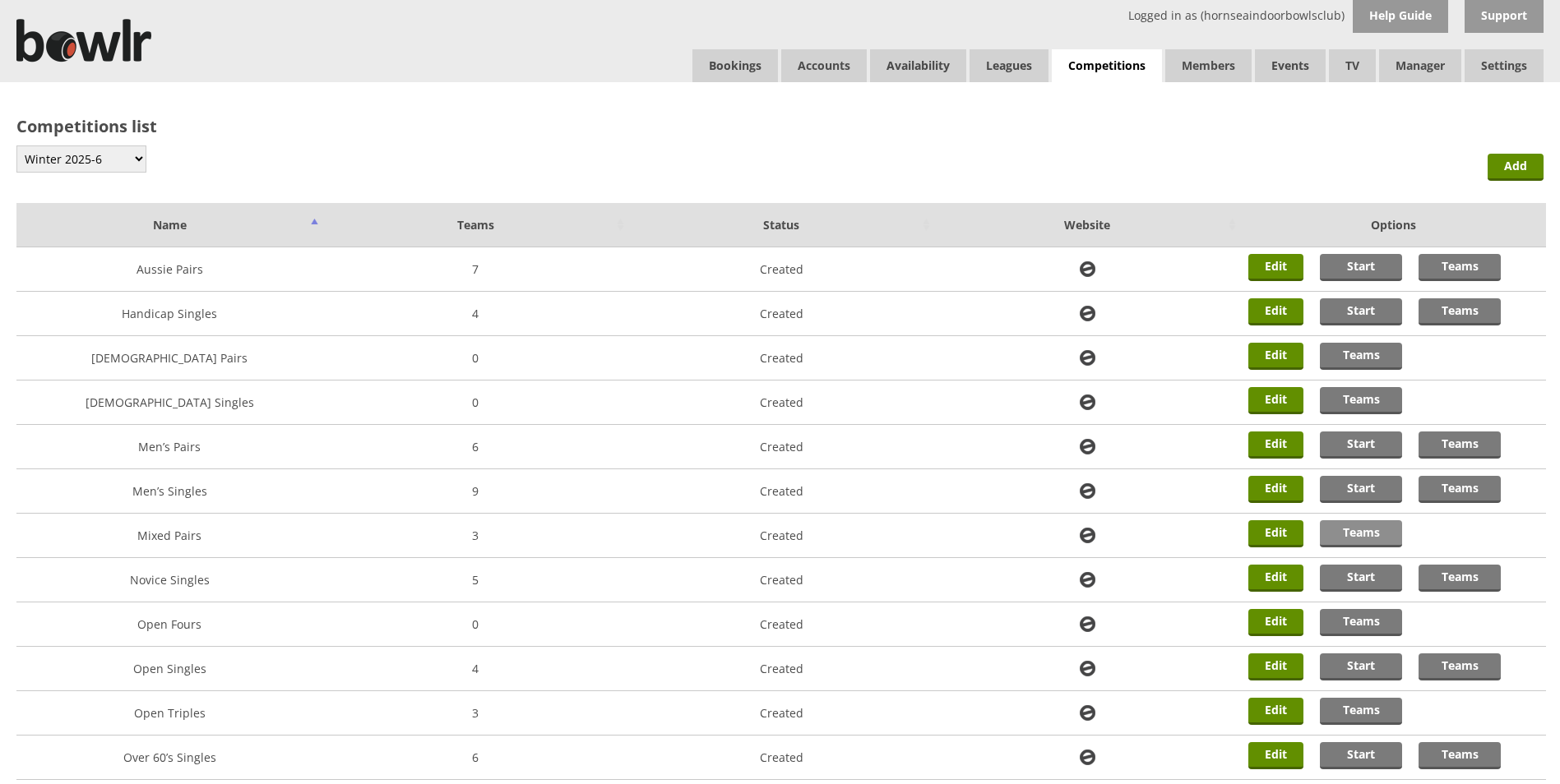
click at [1364, 532] on link "Teams" at bounding box center [1361, 534] width 83 height 27
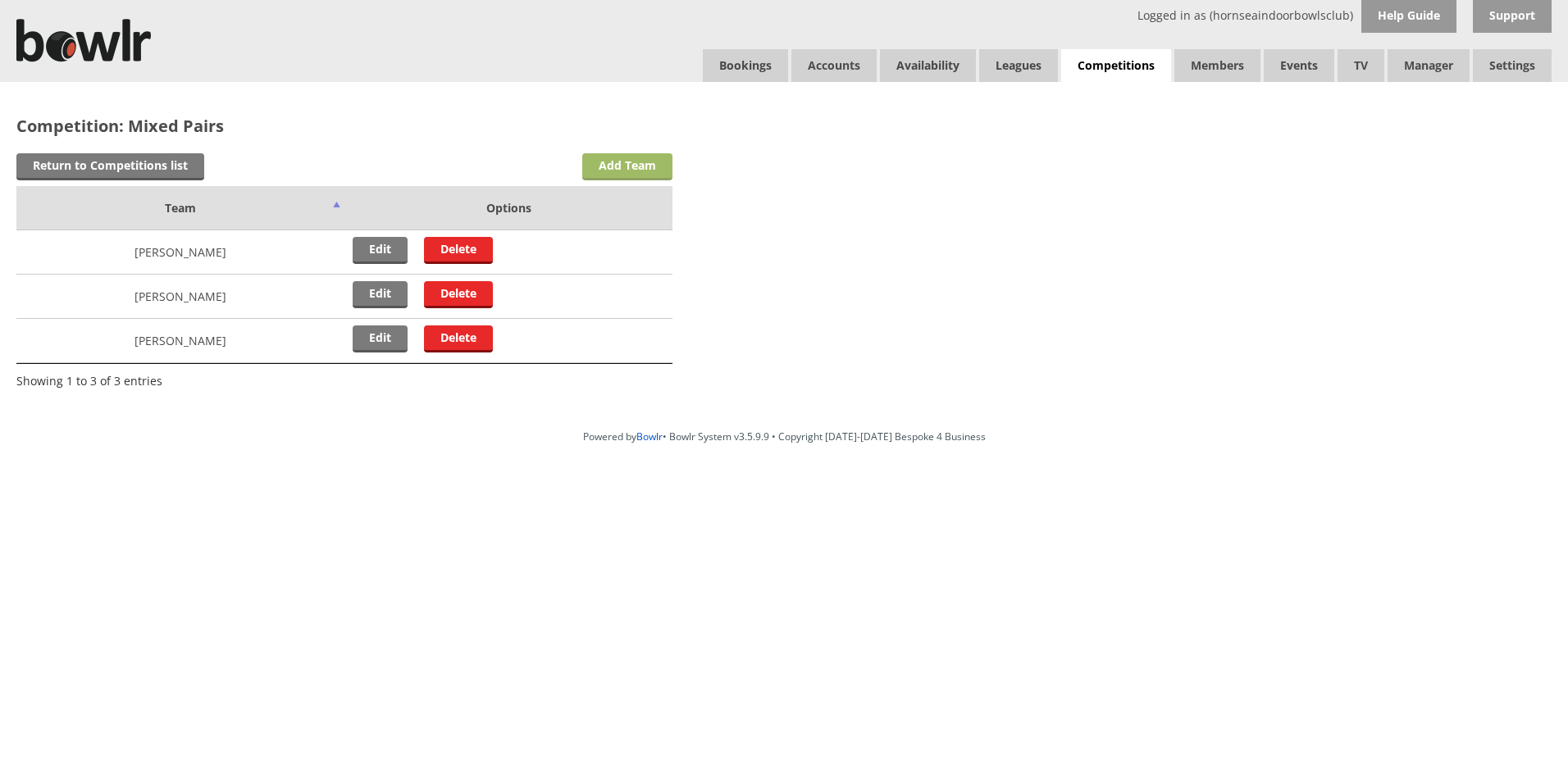
click at [626, 170] on link "Add Team" at bounding box center [627, 167] width 90 height 27
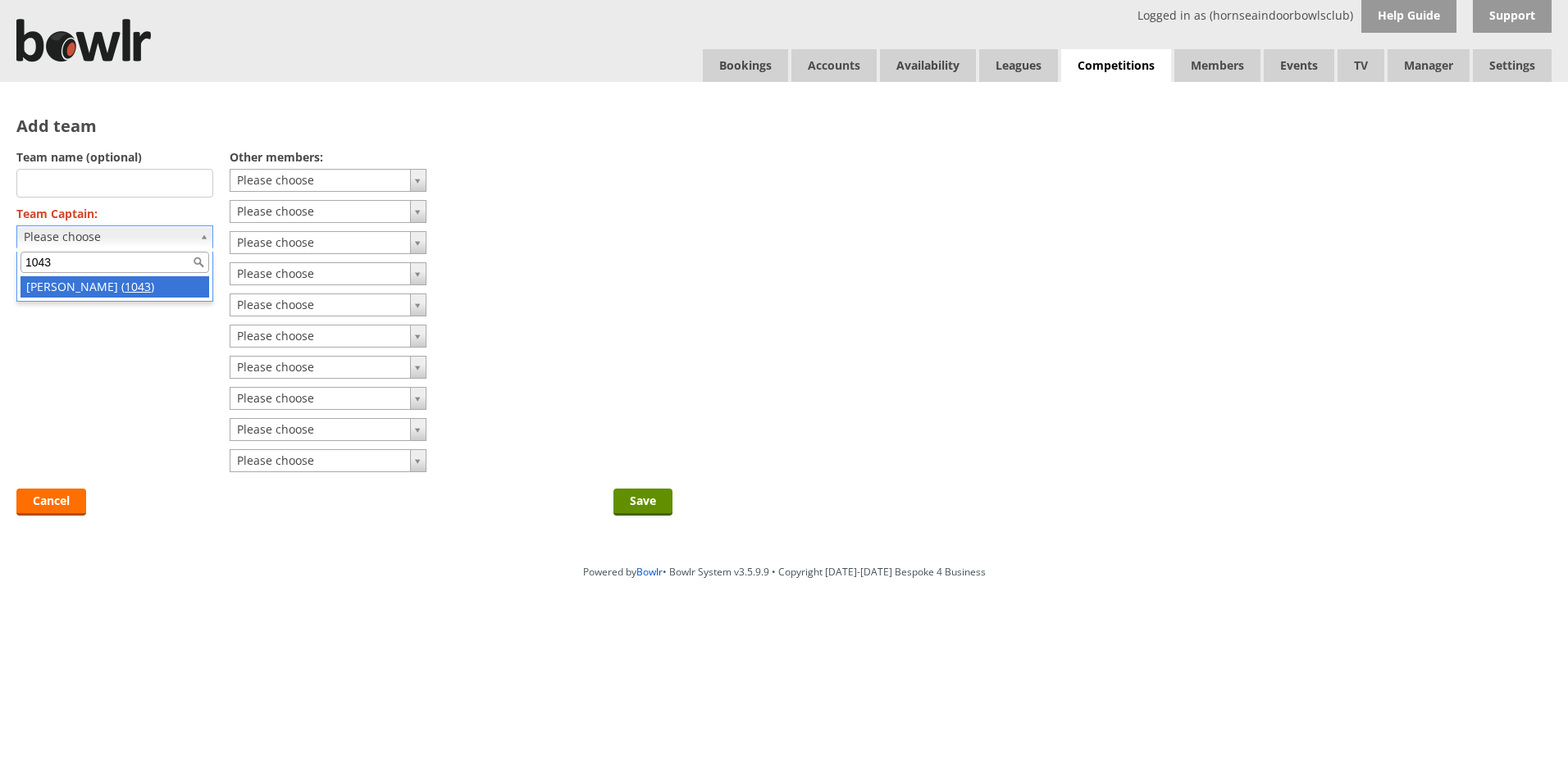
type input "1043"
click at [664, 511] on input "Save" at bounding box center [643, 502] width 59 height 27
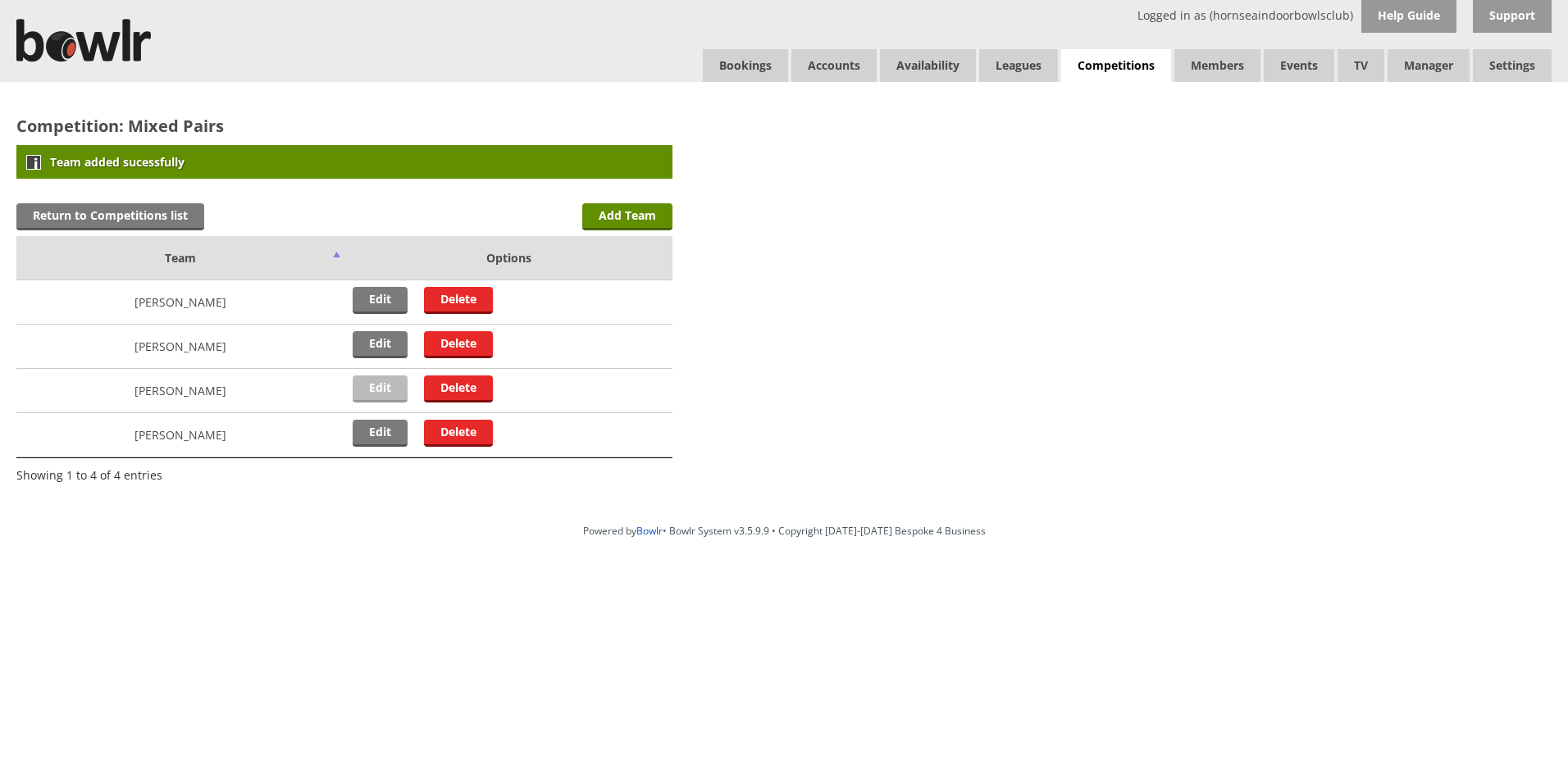
click at [387, 391] on link "Edit" at bounding box center [380, 390] width 55 height 27
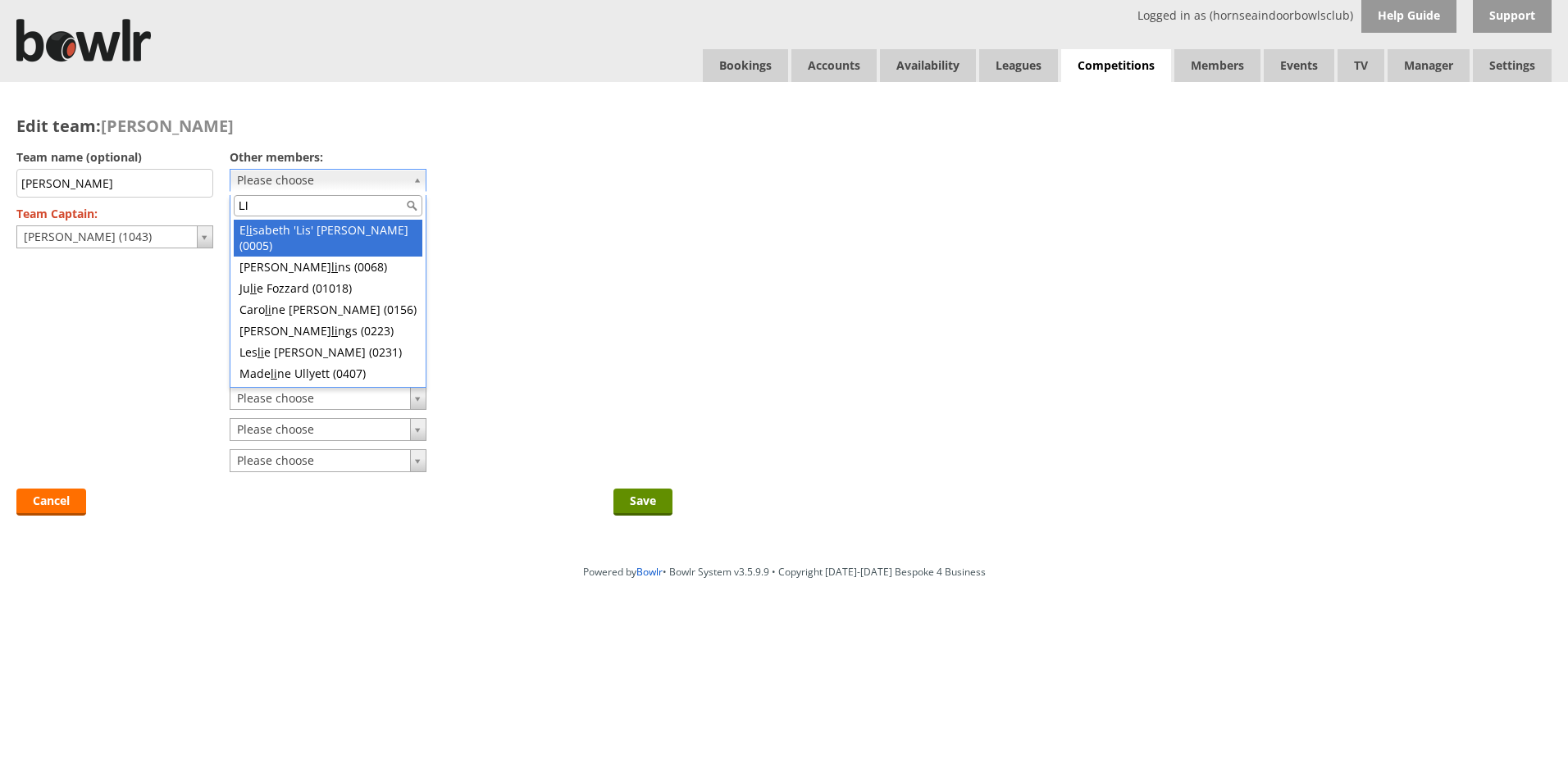
type input "L"
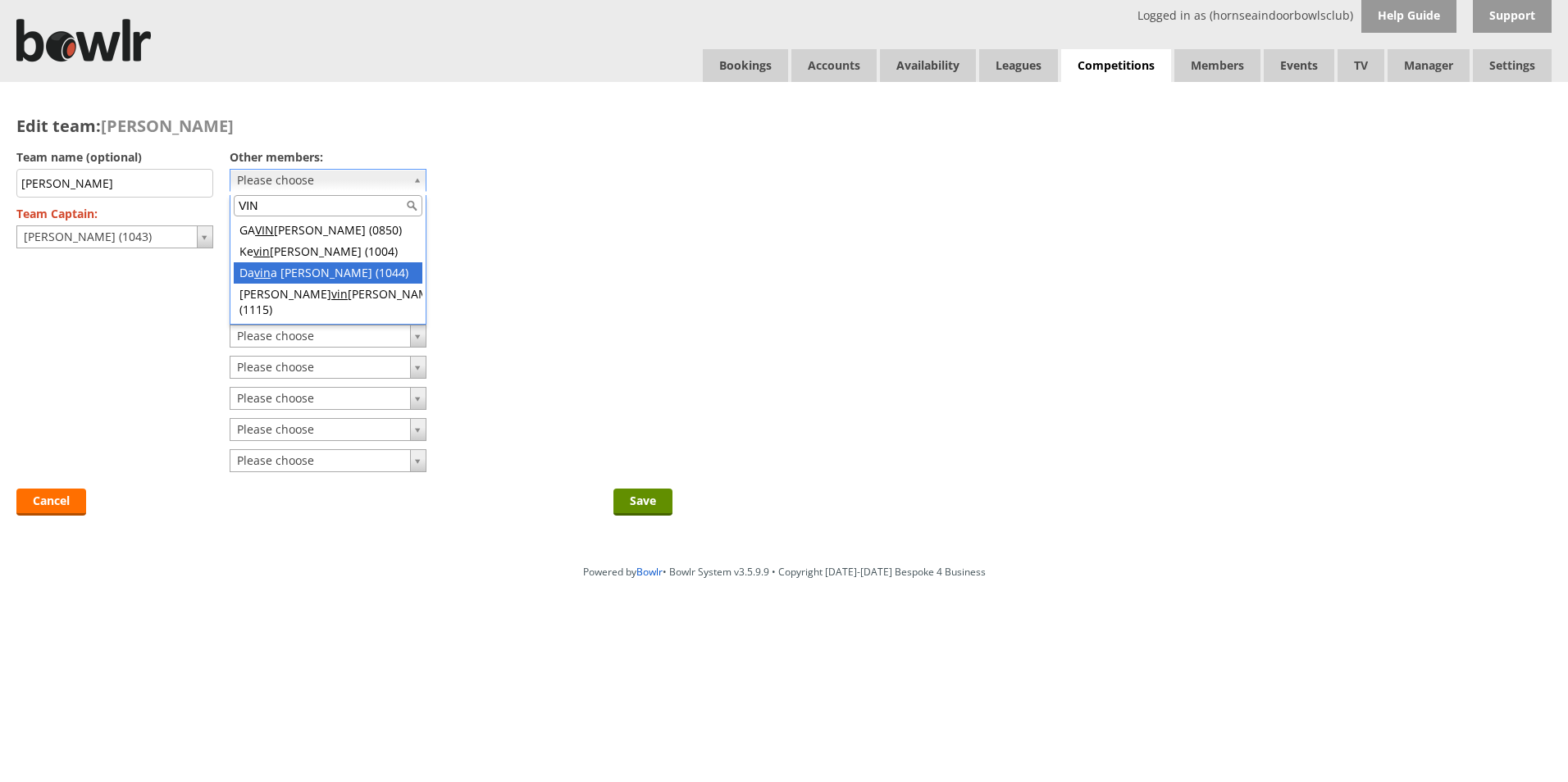
type input "VIN"
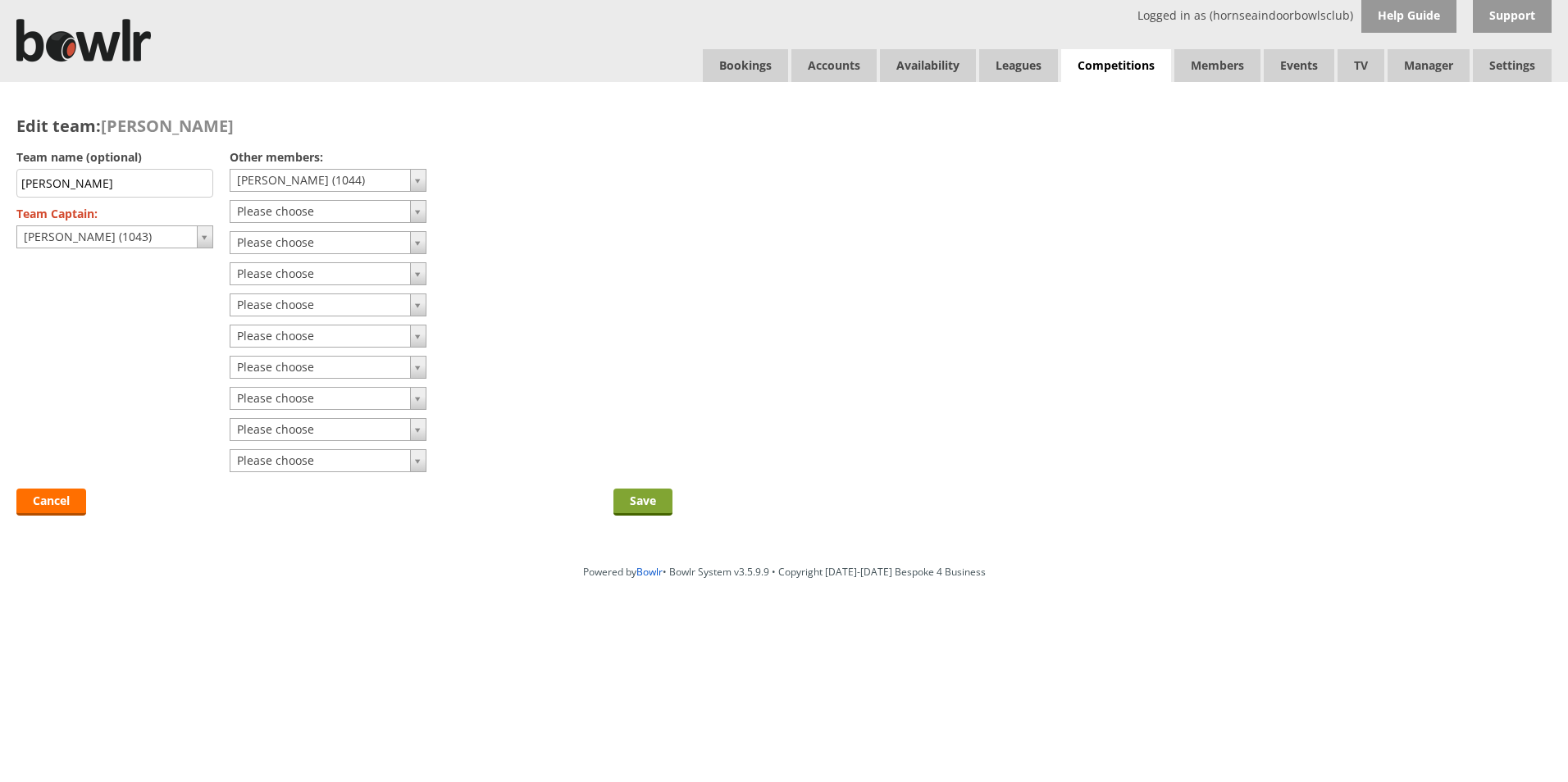
drag, startPoint x: 642, startPoint y: 499, endPoint x: 632, endPoint y: 504, distance: 11.2
click at [632, 504] on input "Save" at bounding box center [643, 502] width 59 height 27
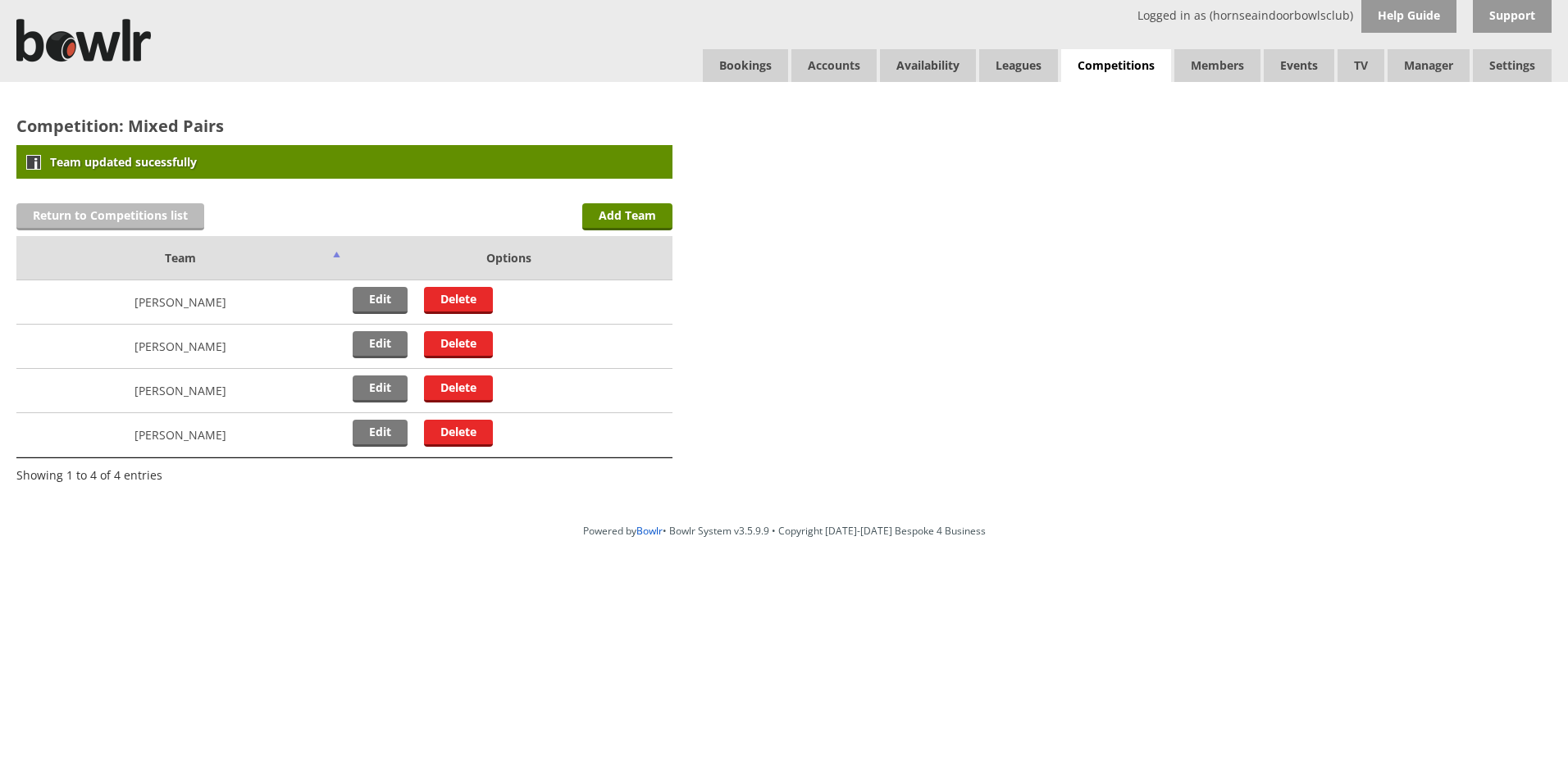
click at [94, 218] on link "Return to Competitions list" at bounding box center [110, 217] width 188 height 27
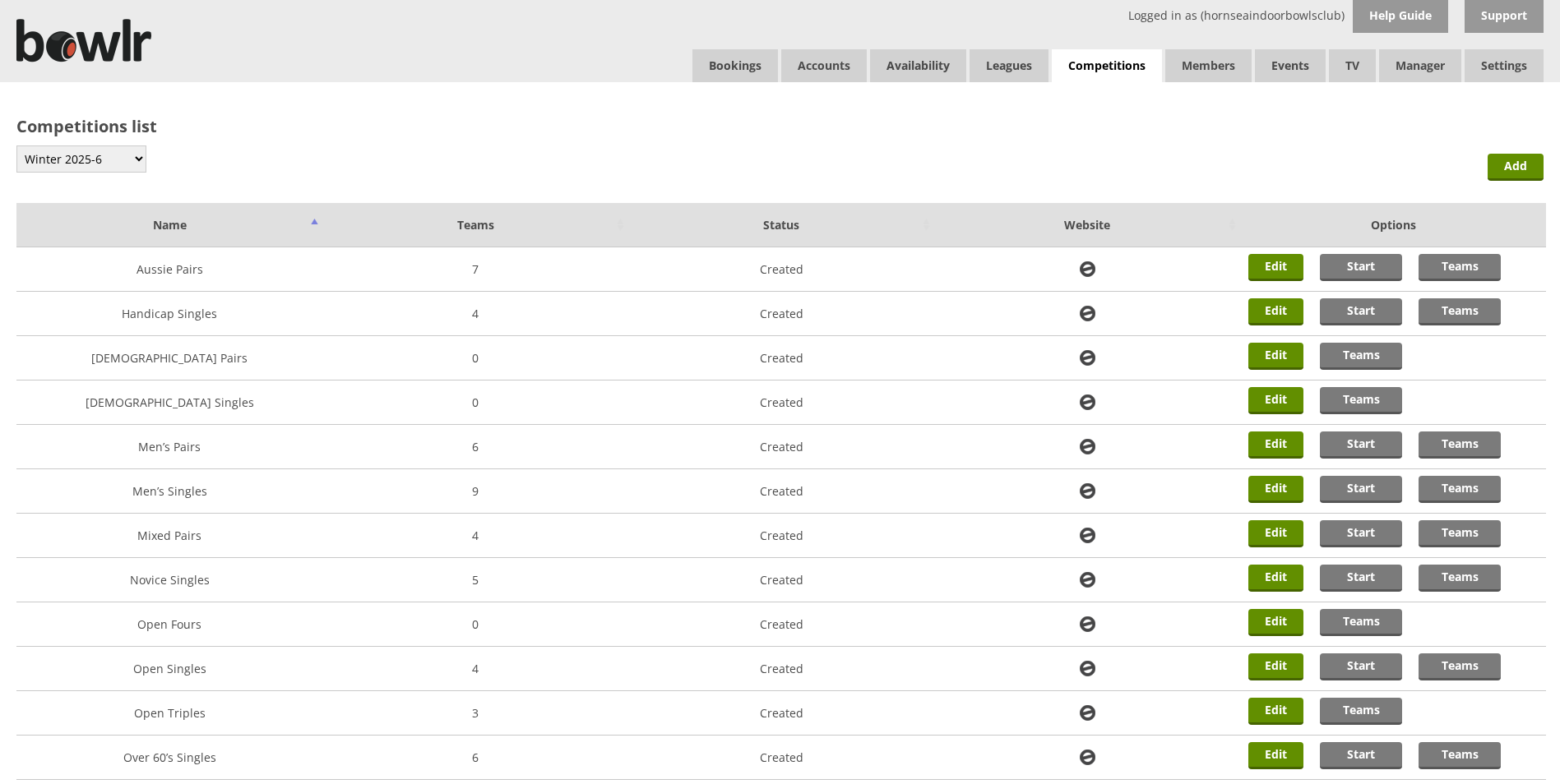
click at [163, 540] on td "Mixed Pairs" at bounding box center [169, 536] width 306 height 45
click at [1457, 529] on link "Teams" at bounding box center [1460, 534] width 83 height 27
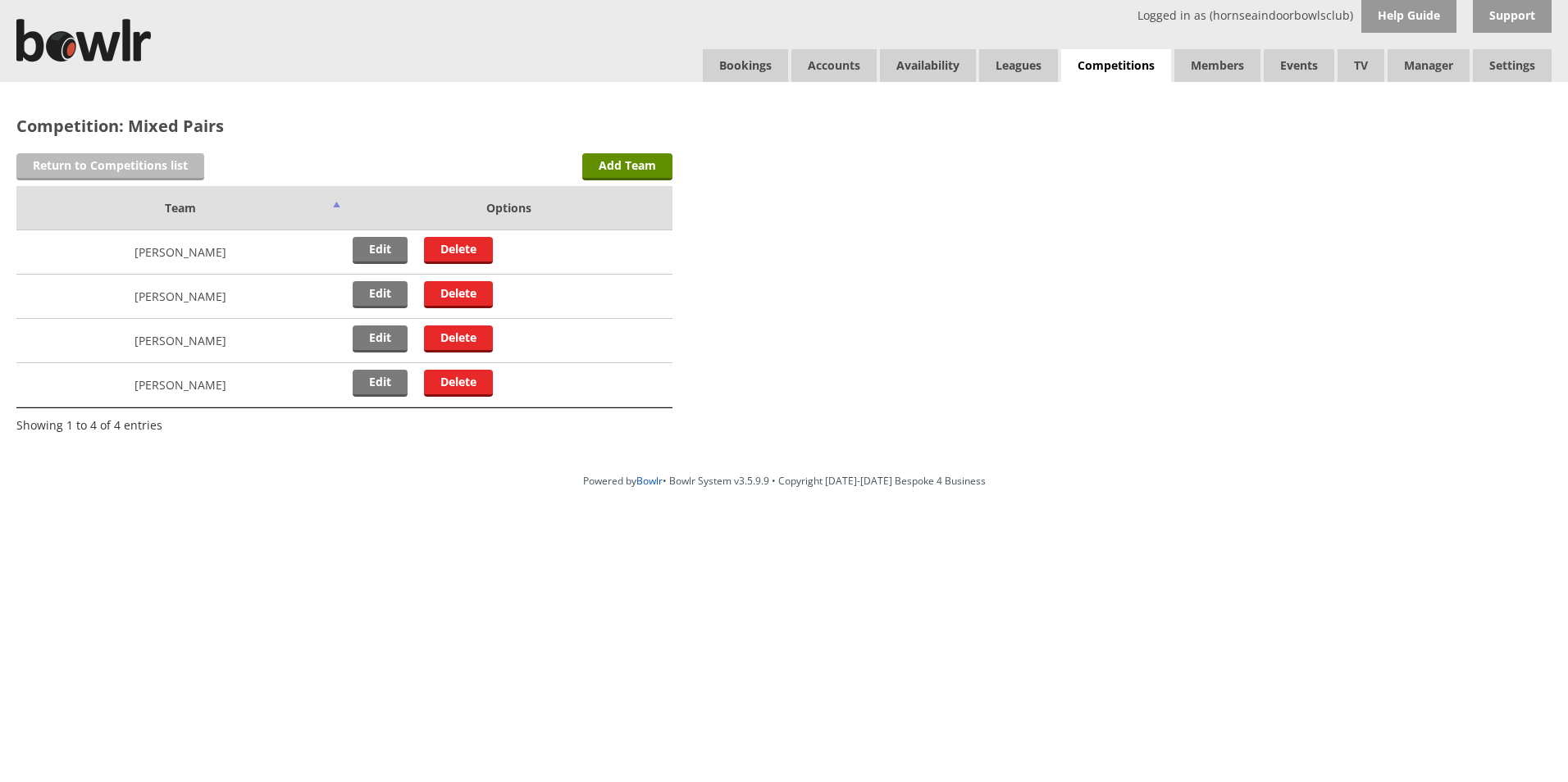
click at [60, 161] on link "Return to Competitions list" at bounding box center [110, 167] width 188 height 27
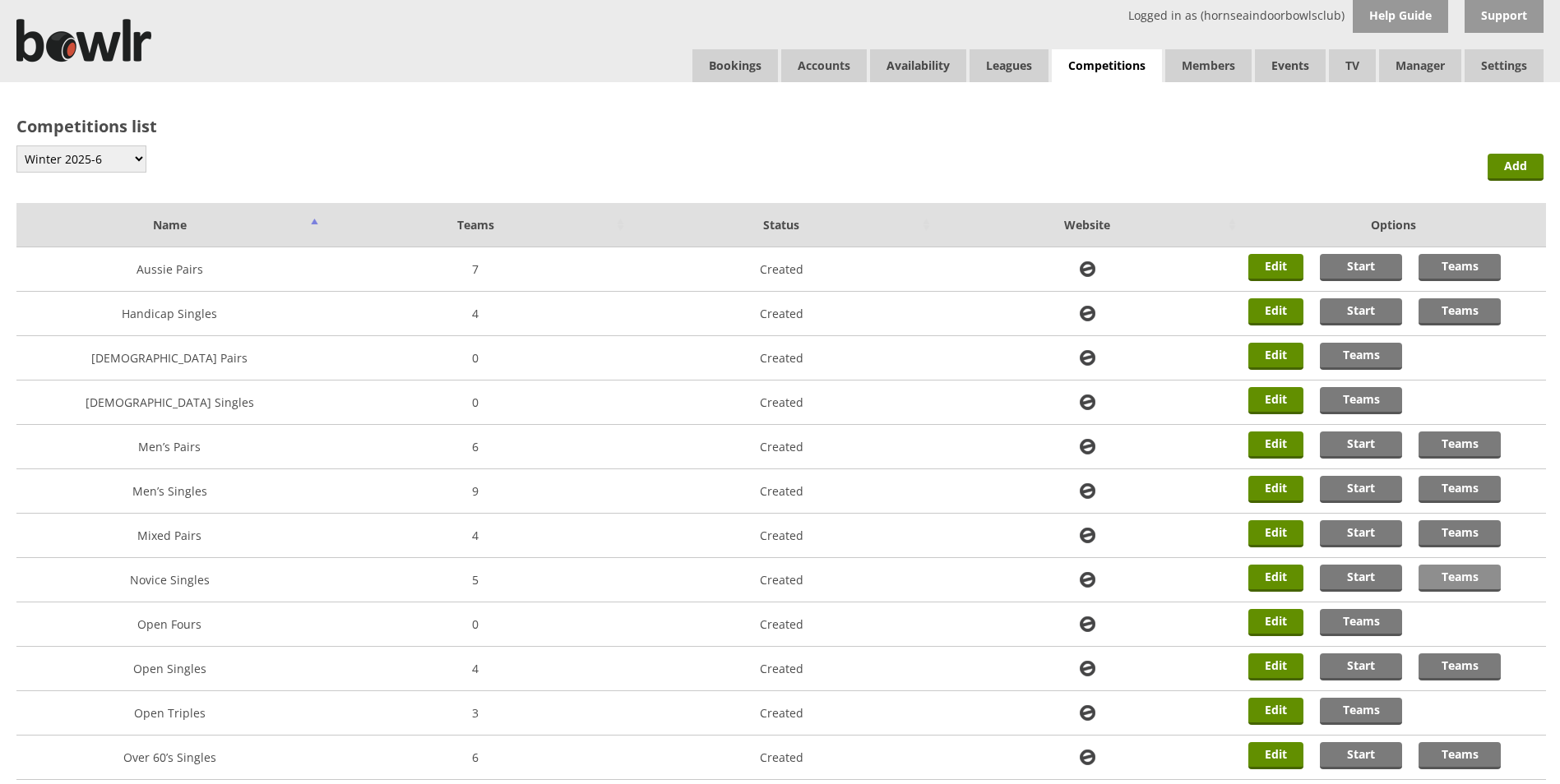
click at [1479, 590] on link "Teams" at bounding box center [1460, 578] width 83 height 27
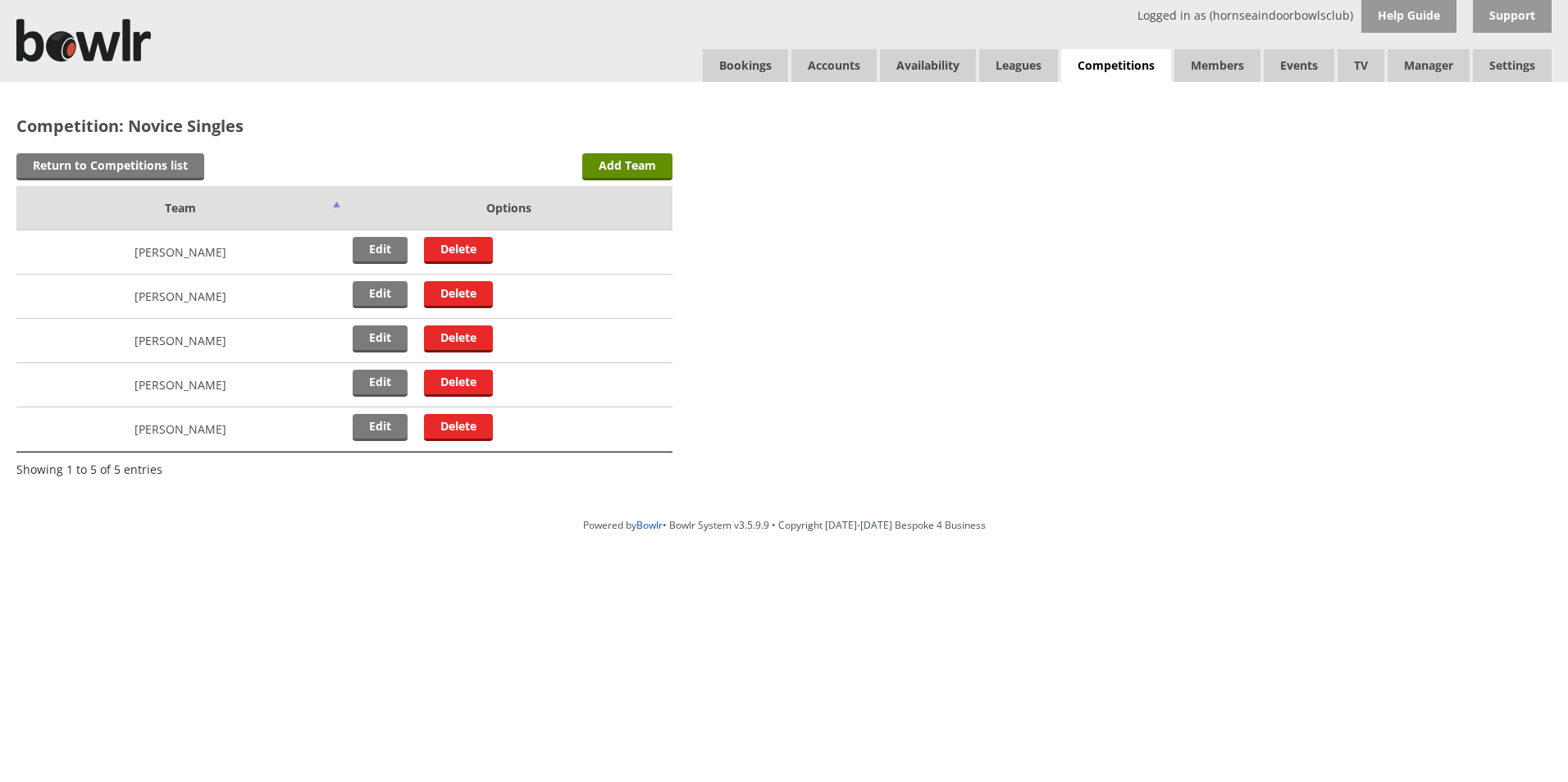
click at [182, 393] on td "[PERSON_NAME]" at bounding box center [180, 386] width 328 height 45
click at [628, 168] on link "Add Team" at bounding box center [627, 167] width 90 height 27
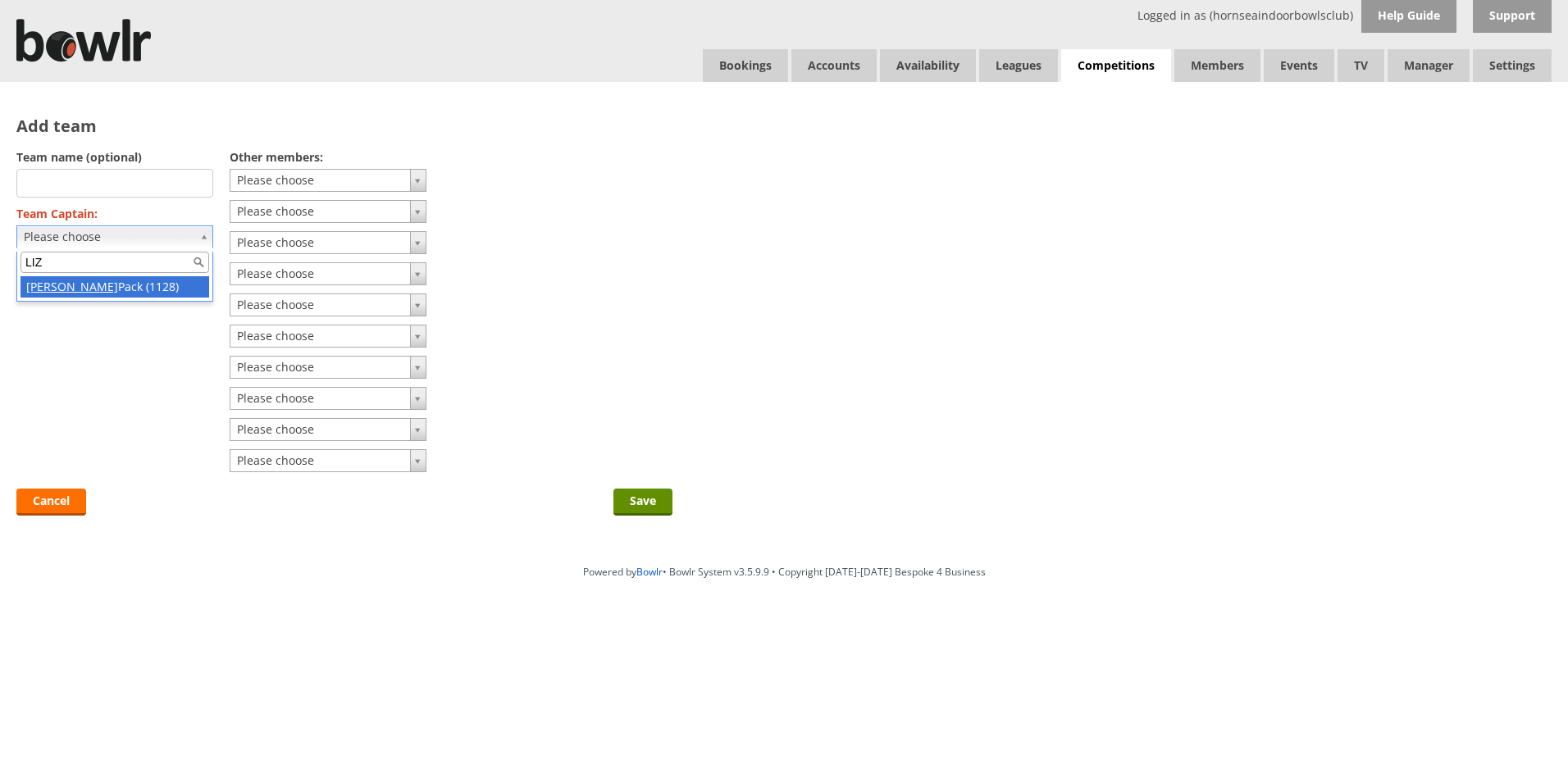
type input "LIZ"
click at [667, 500] on input "Save" at bounding box center [643, 502] width 59 height 27
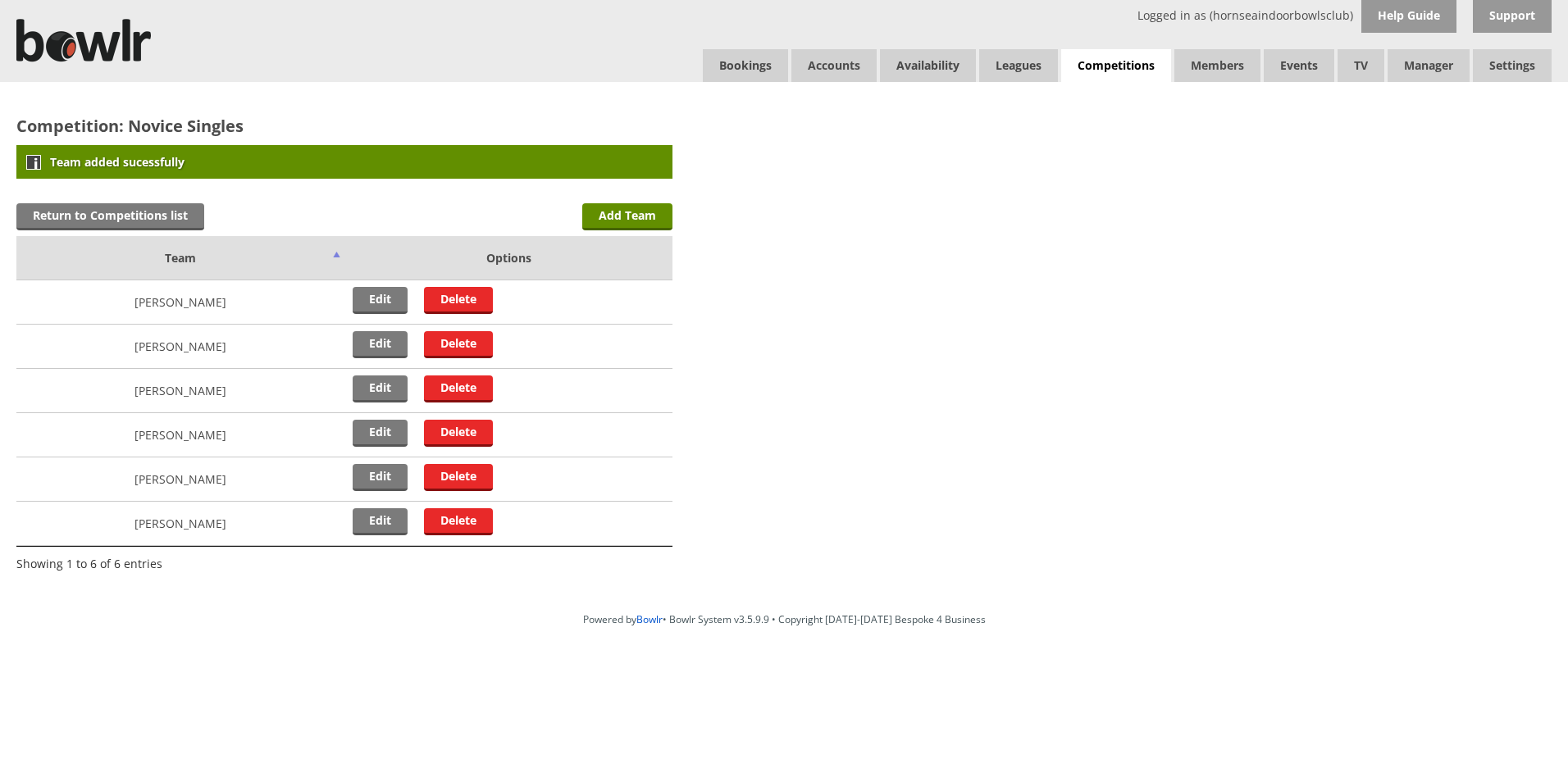
click at [256, 337] on td "Garry Jordan" at bounding box center [180, 347] width 328 height 45
click at [152, 215] on link "Return to Competitions list" at bounding box center [110, 217] width 188 height 27
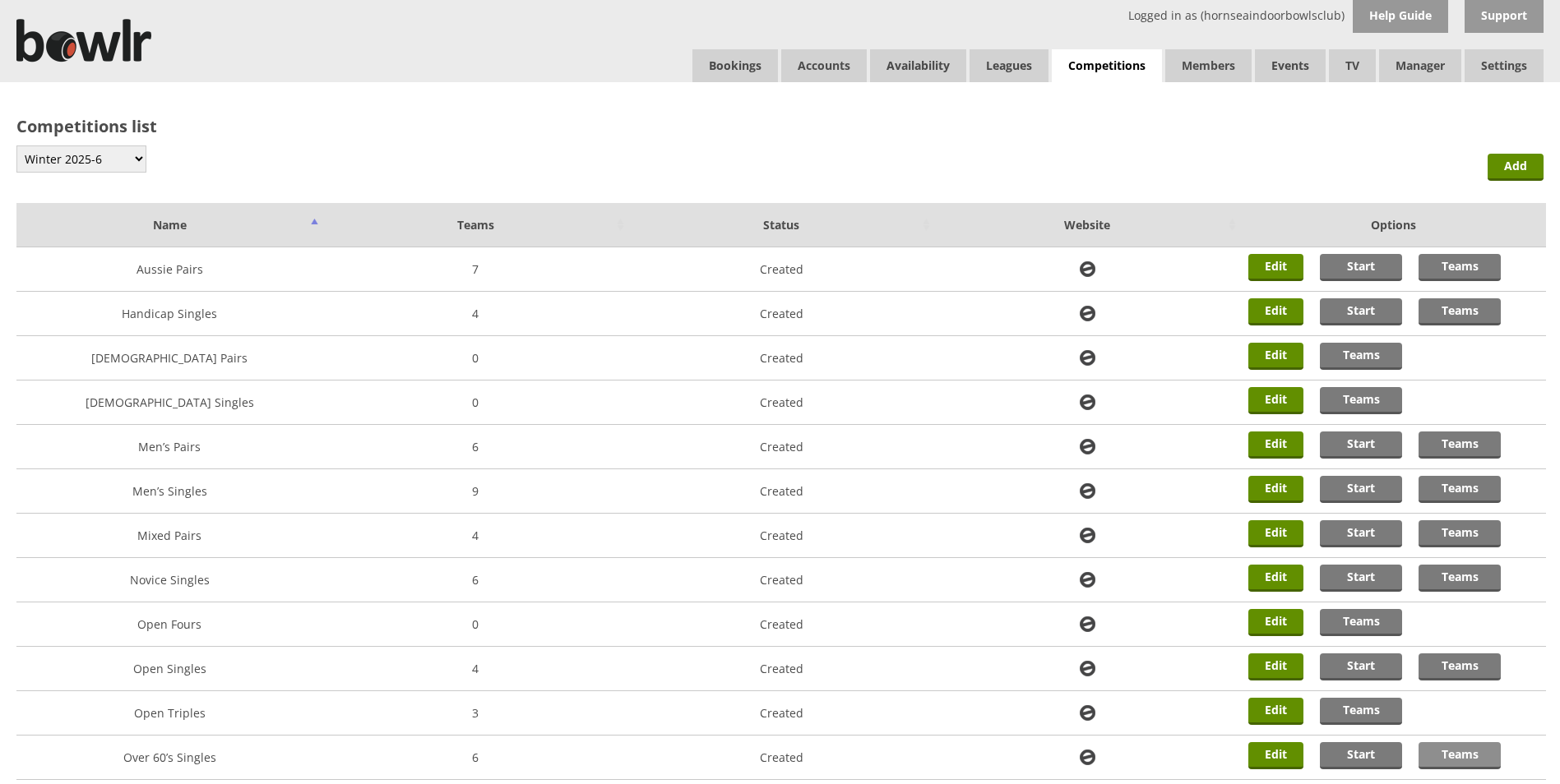
click at [1457, 760] on link "Teams" at bounding box center [1460, 756] width 83 height 27
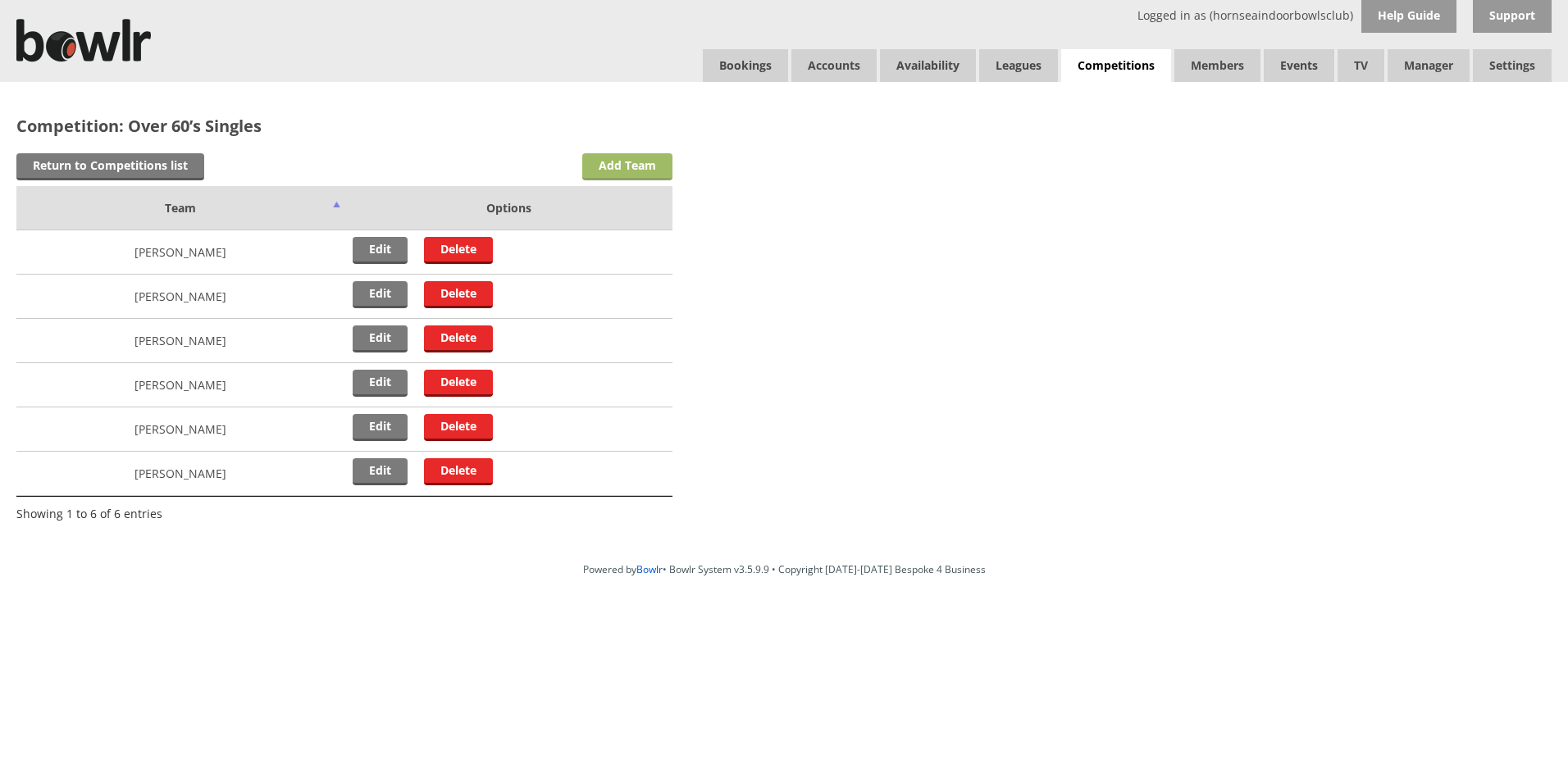
click at [656, 165] on link "Add Team" at bounding box center [627, 167] width 90 height 27
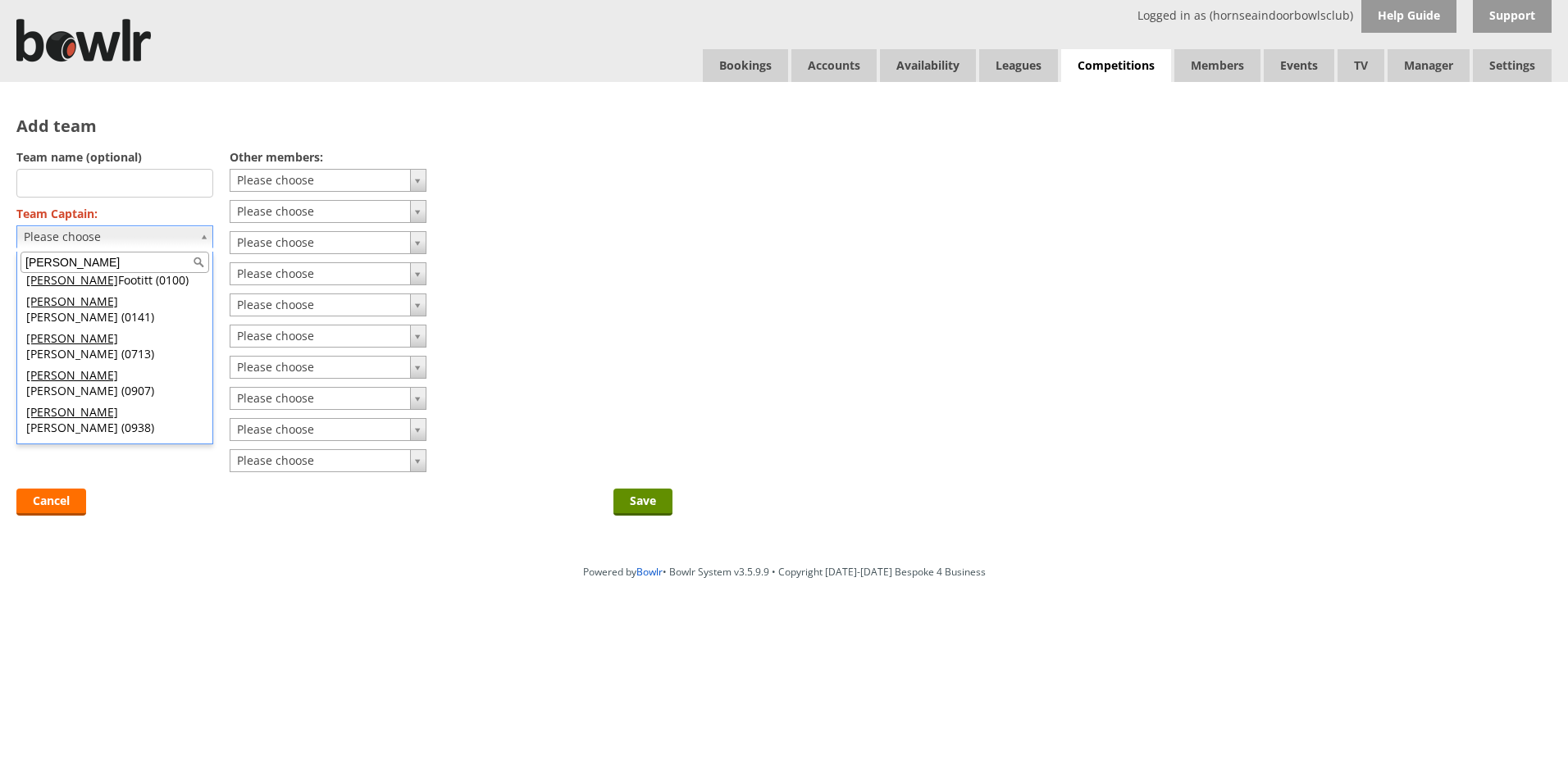
scroll to position [49, 0]
type input "PAUL"
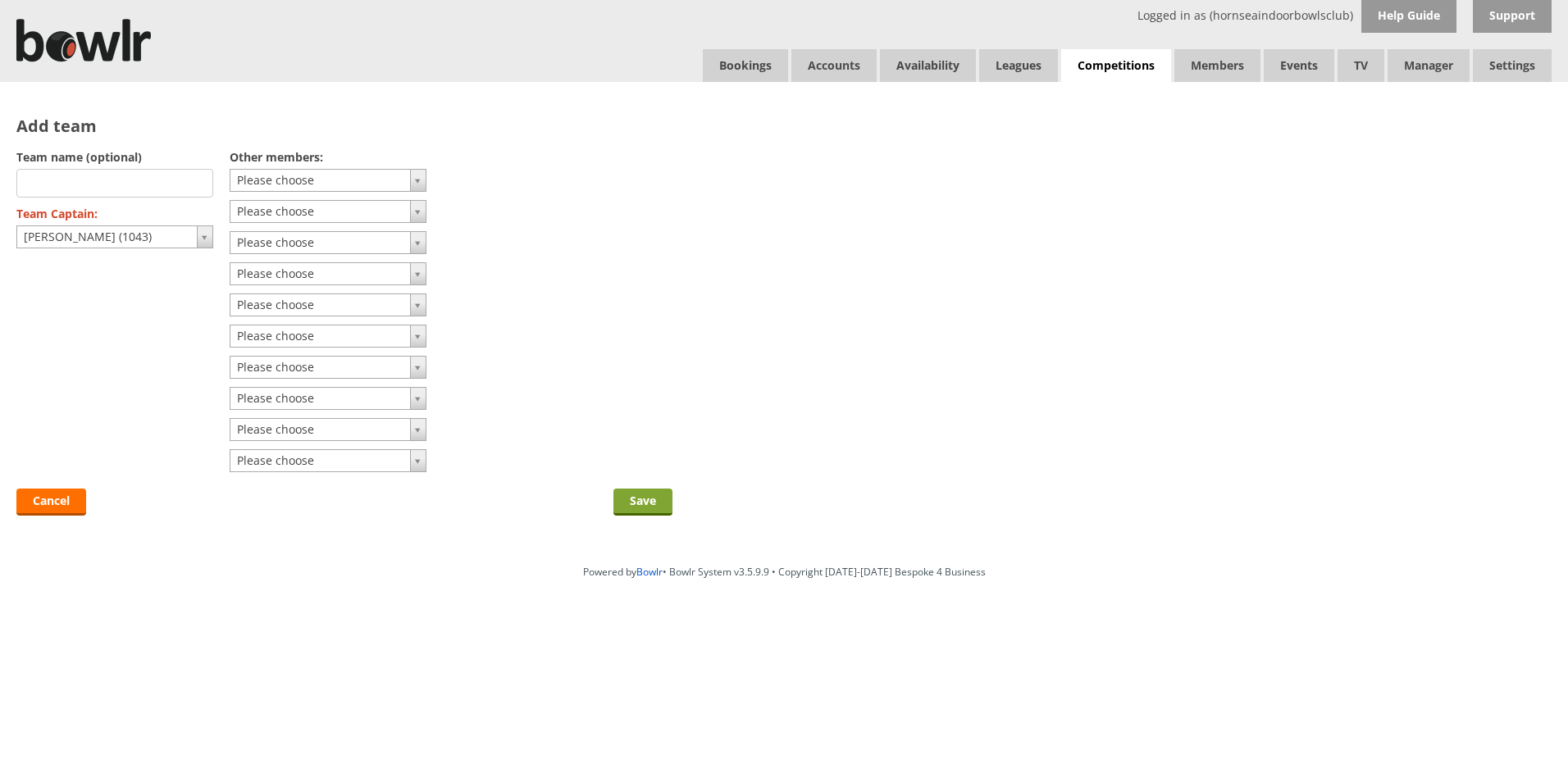
click at [650, 502] on input "Save" at bounding box center [643, 502] width 59 height 27
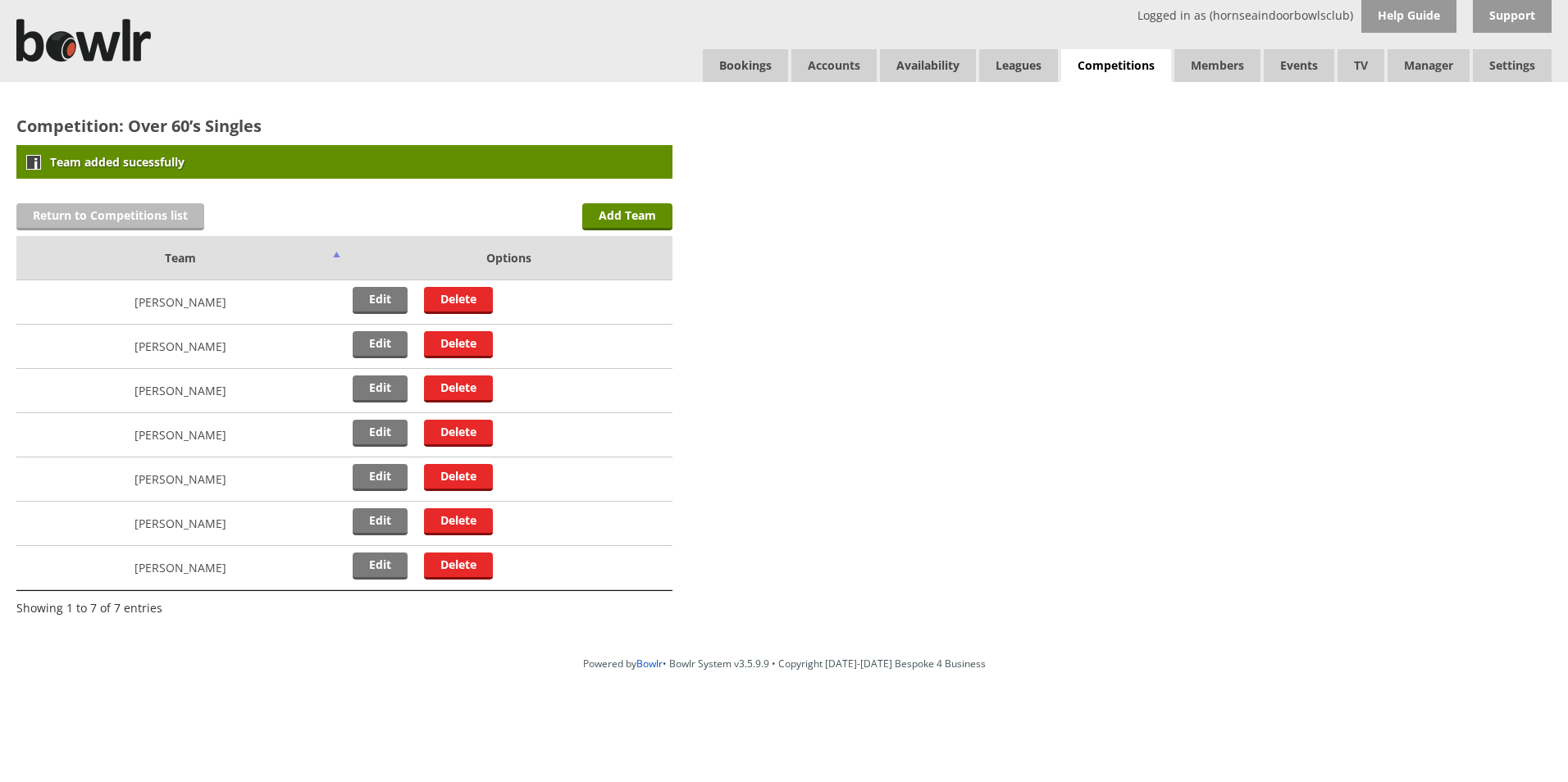
click at [78, 219] on link "Return to Competitions list" at bounding box center [110, 217] width 188 height 27
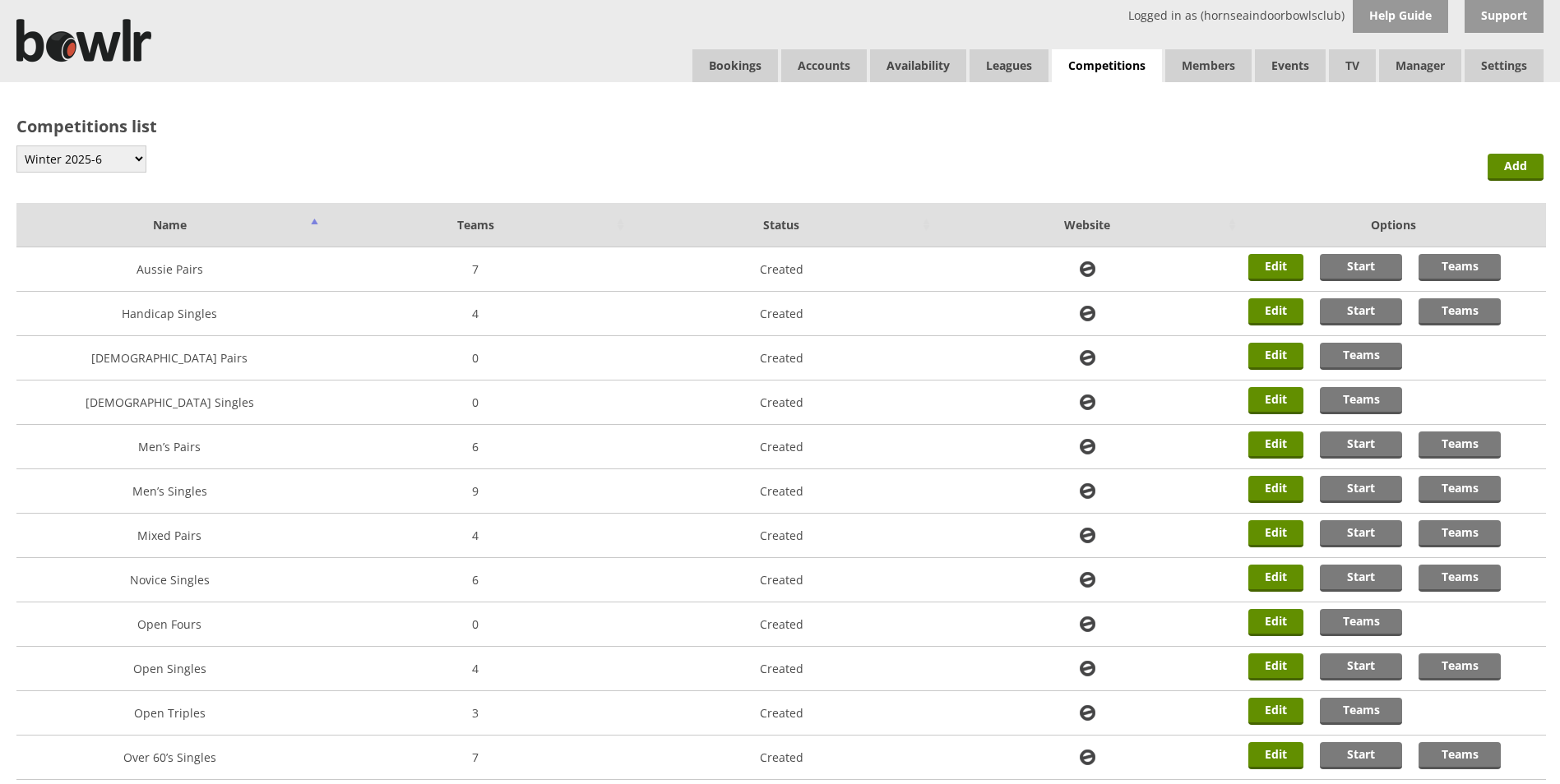
scroll to position [173, 0]
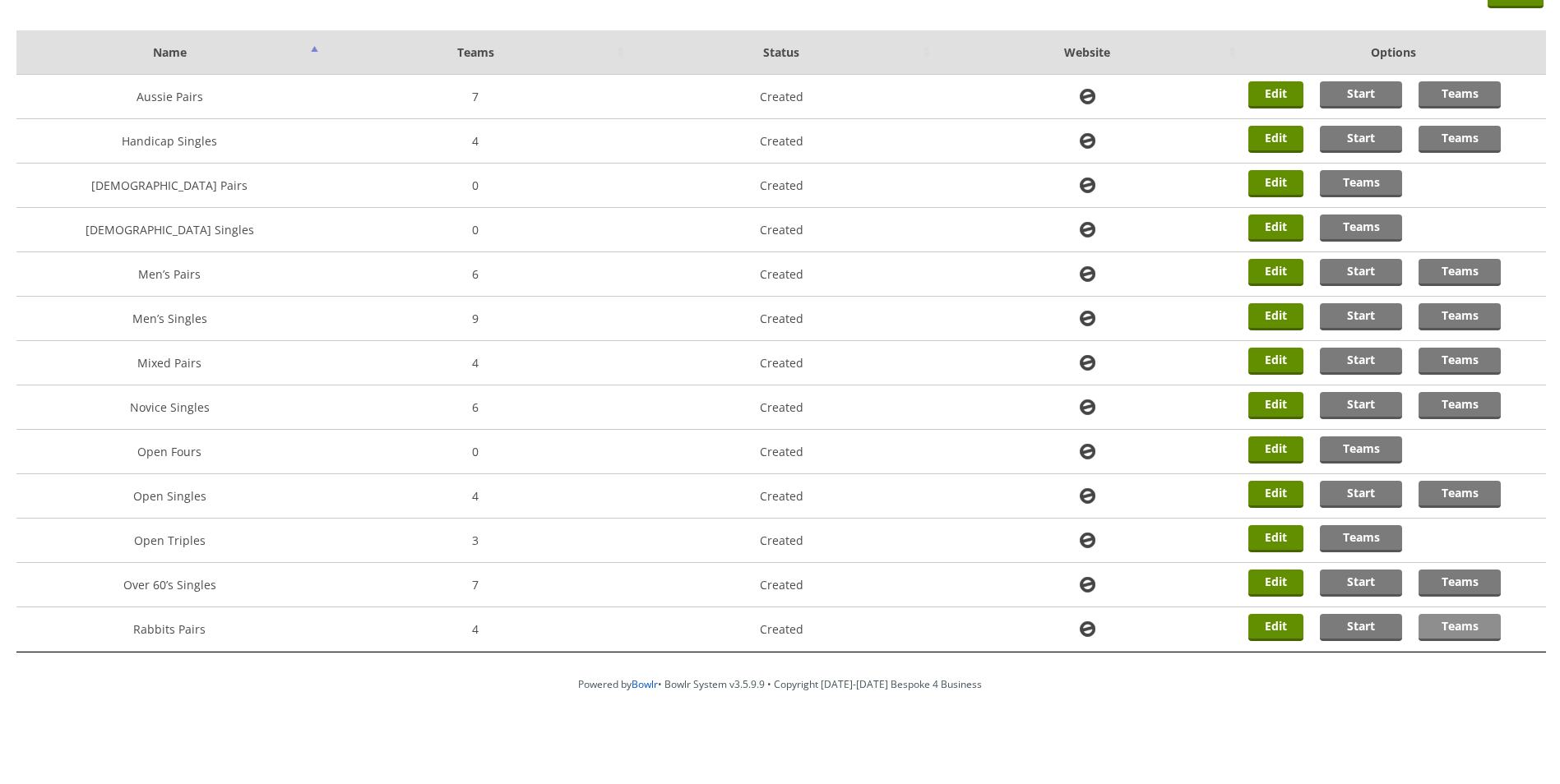
click at [1442, 624] on link "Teams" at bounding box center [1460, 628] width 83 height 27
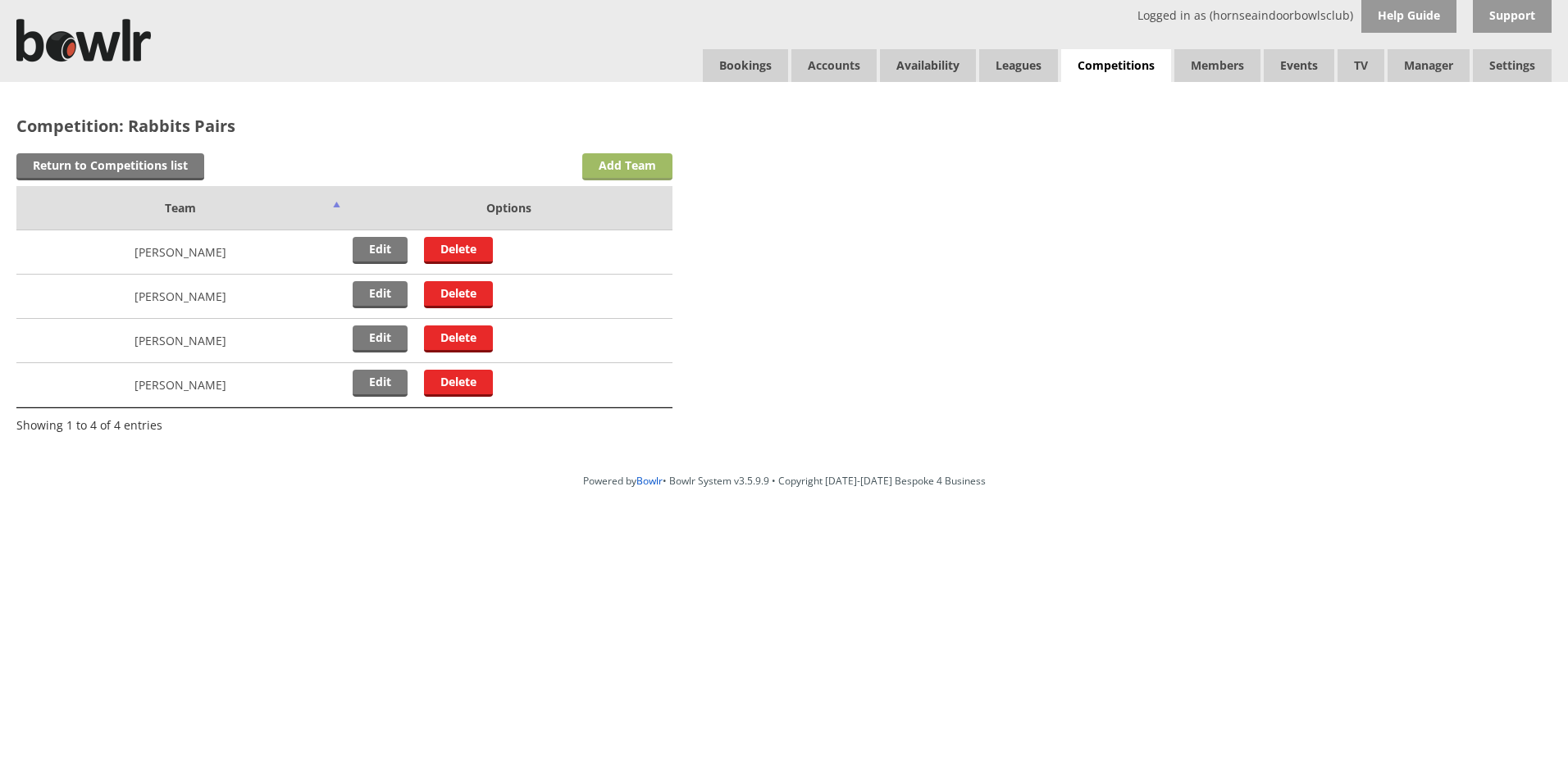
click at [657, 165] on link "Add Team" at bounding box center [627, 167] width 90 height 27
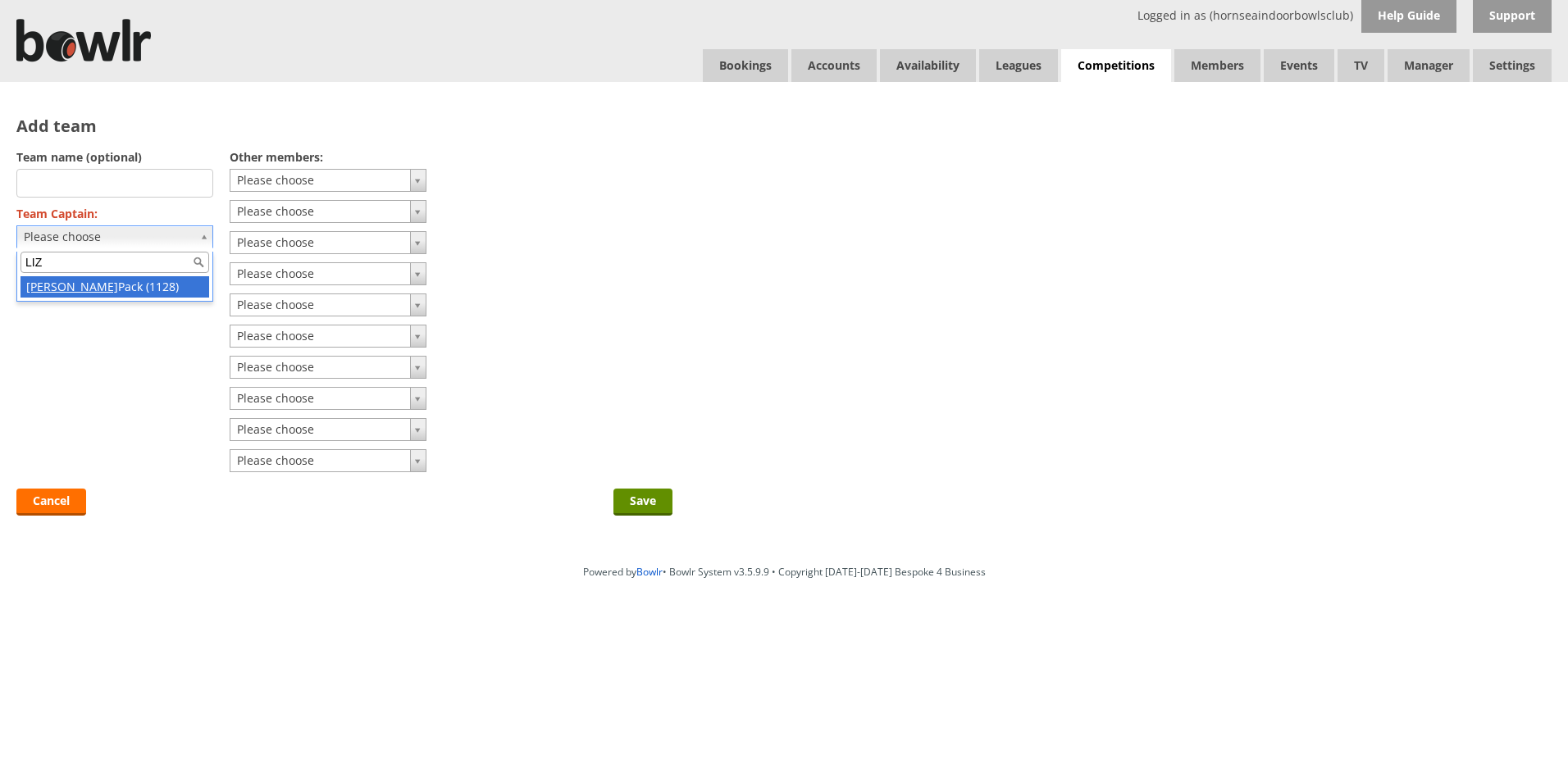
type input "LIZ"
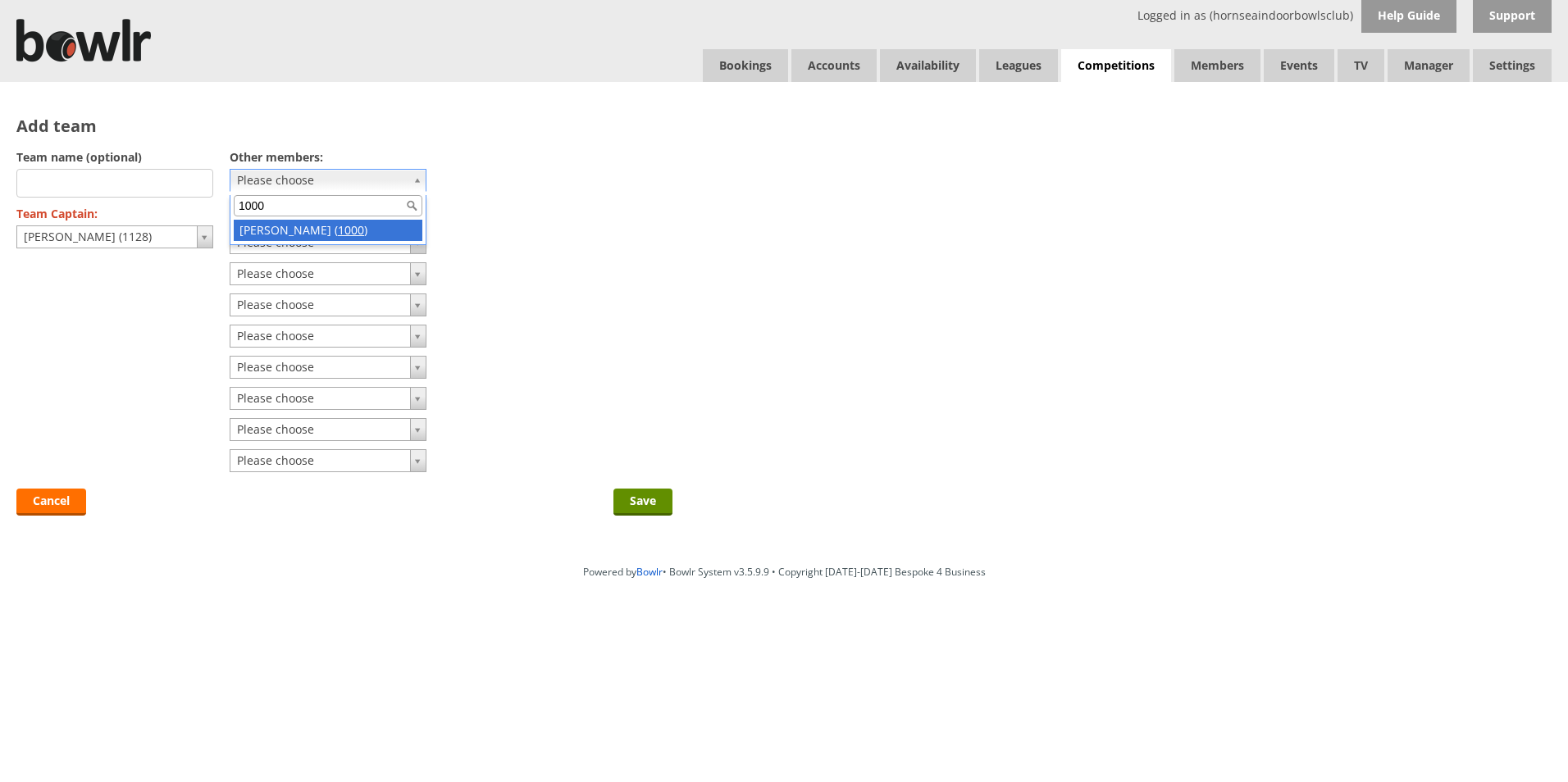
type input "1000"
click at [643, 504] on input "Save" at bounding box center [643, 502] width 59 height 27
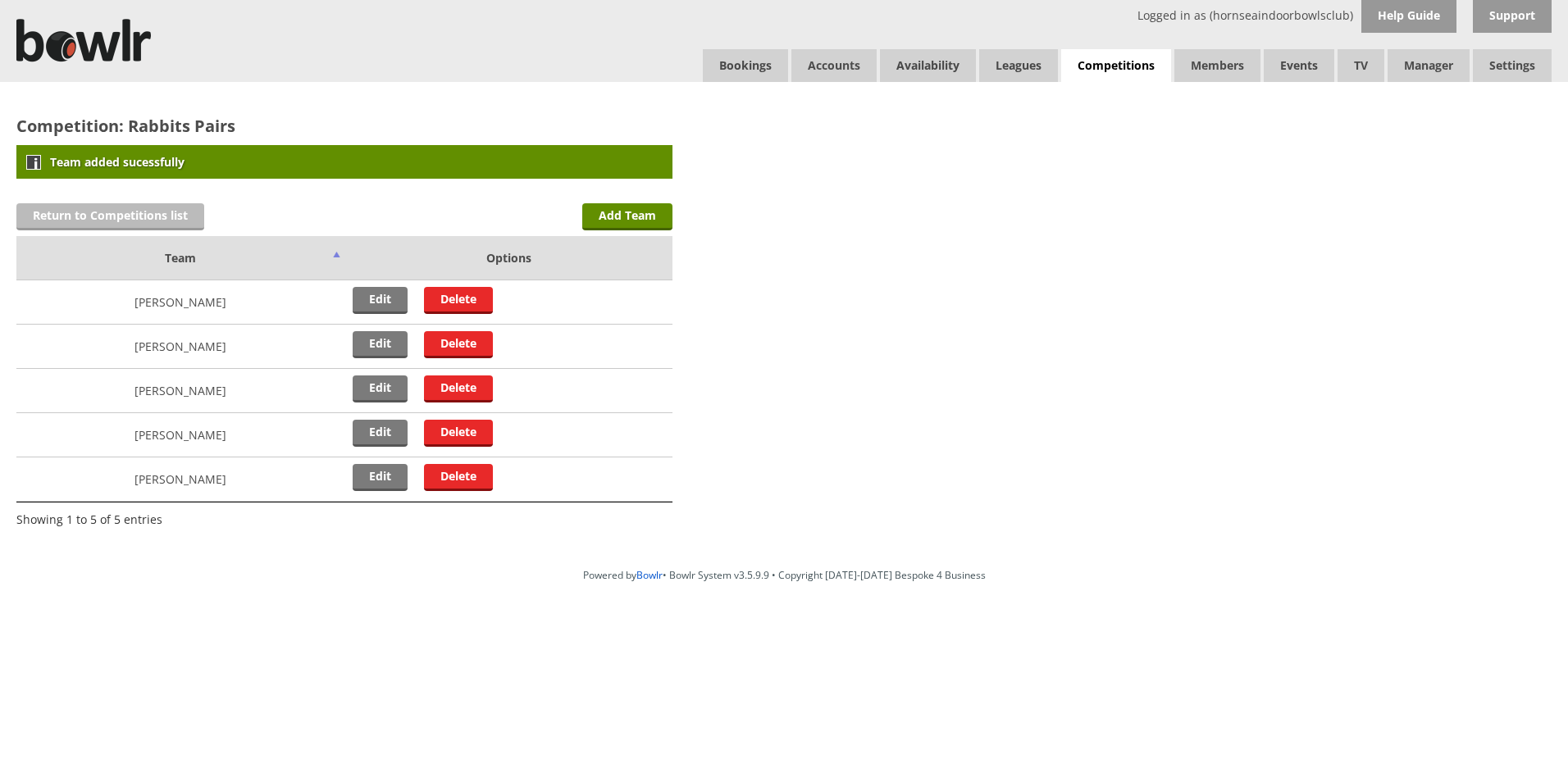
click at [134, 214] on link "Return to Competitions list" at bounding box center [110, 217] width 188 height 27
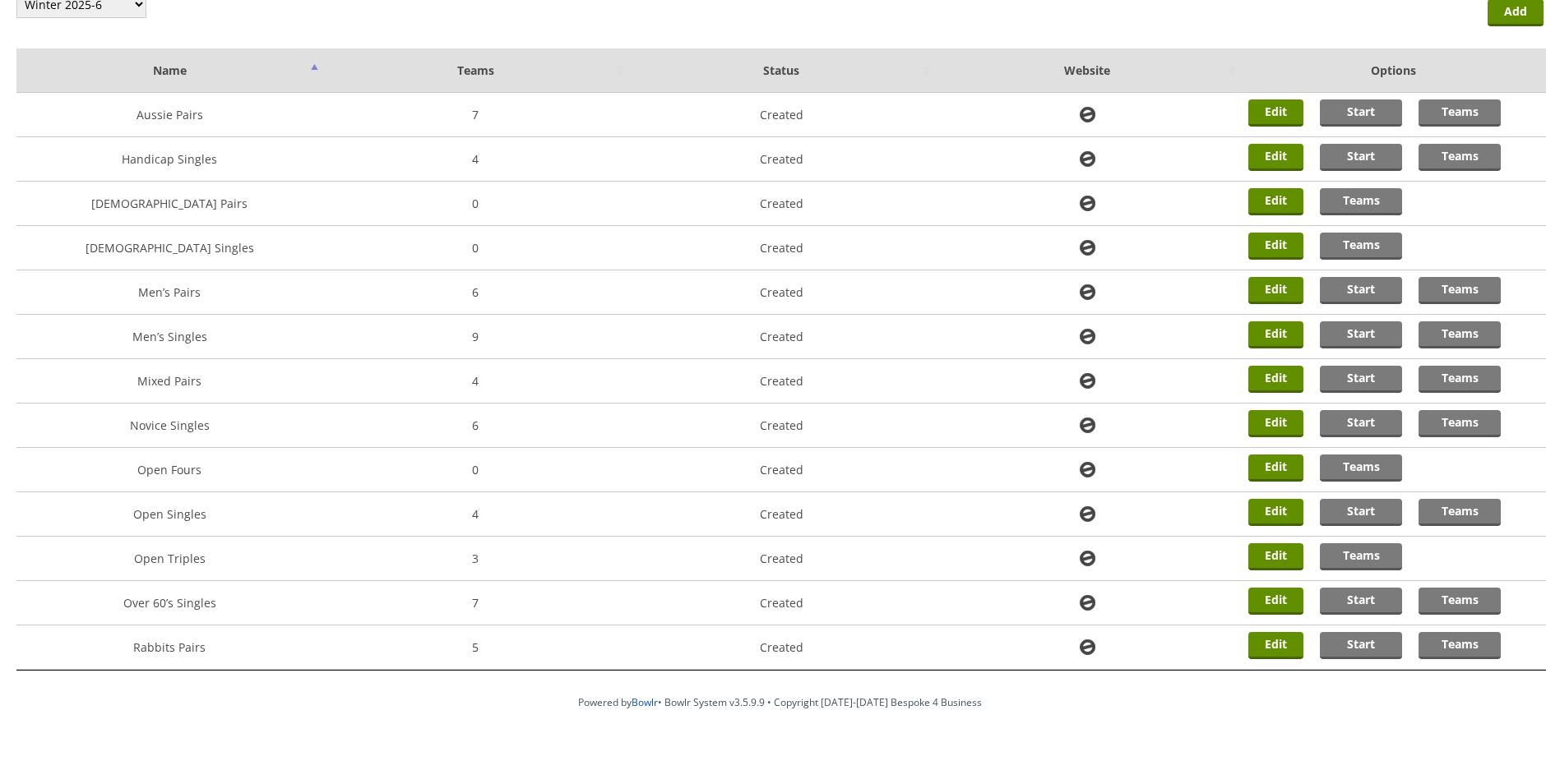
scroll to position [157, 0]
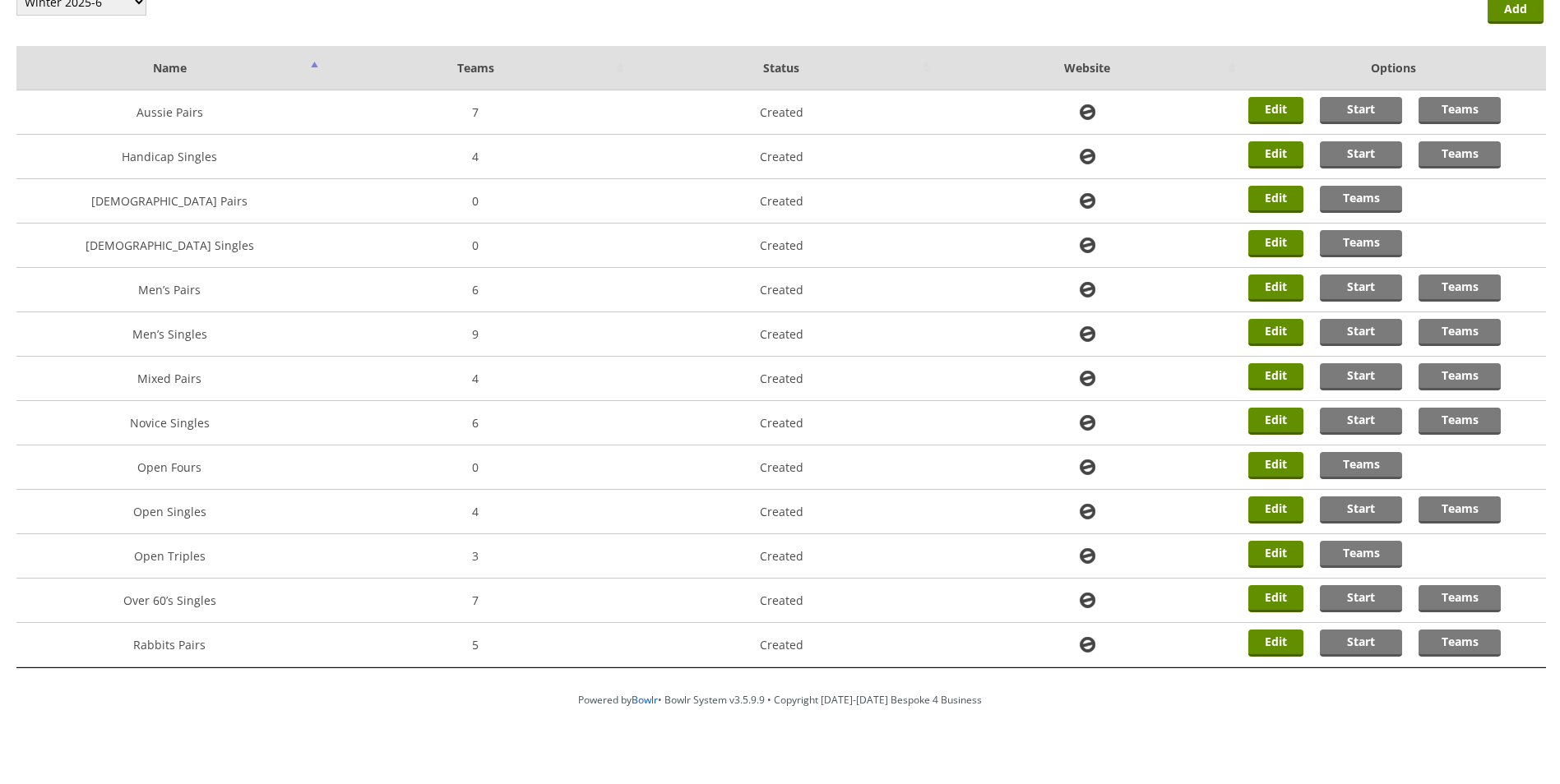
click at [1369, 21] on div "Competitions list Winter 2025-6 Summer 2025 Winter 24-25 Summer 2024 Winter 202…" at bounding box center [780, 305] width 1560 height 760
click at [1558, 57] on div "Competitions list Winter 2025-6 Summer 2025 Winter 24-25 Summer 2024 Winter 202…" at bounding box center [780, 305] width 1560 height 760
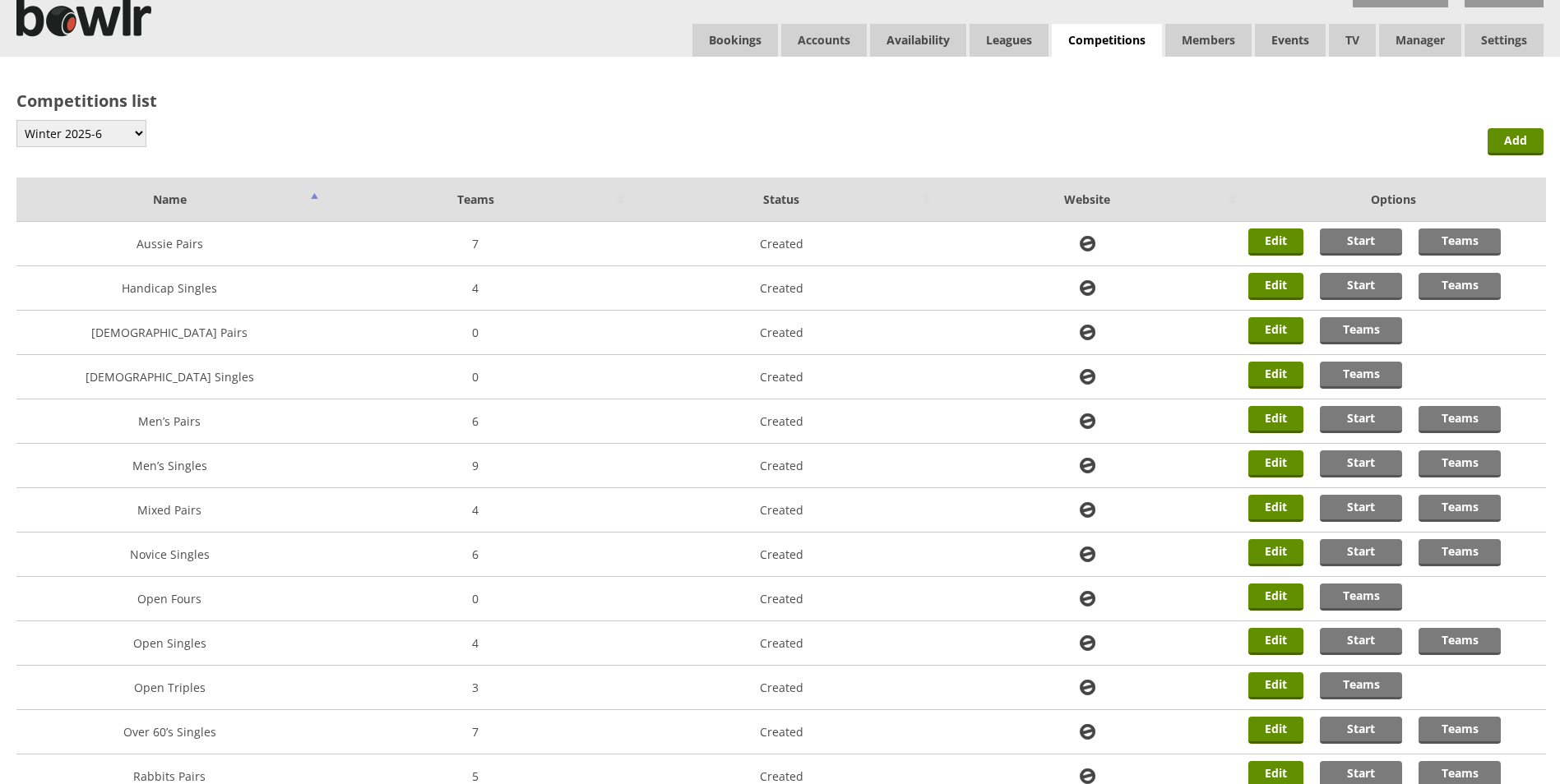
scroll to position [0, 0]
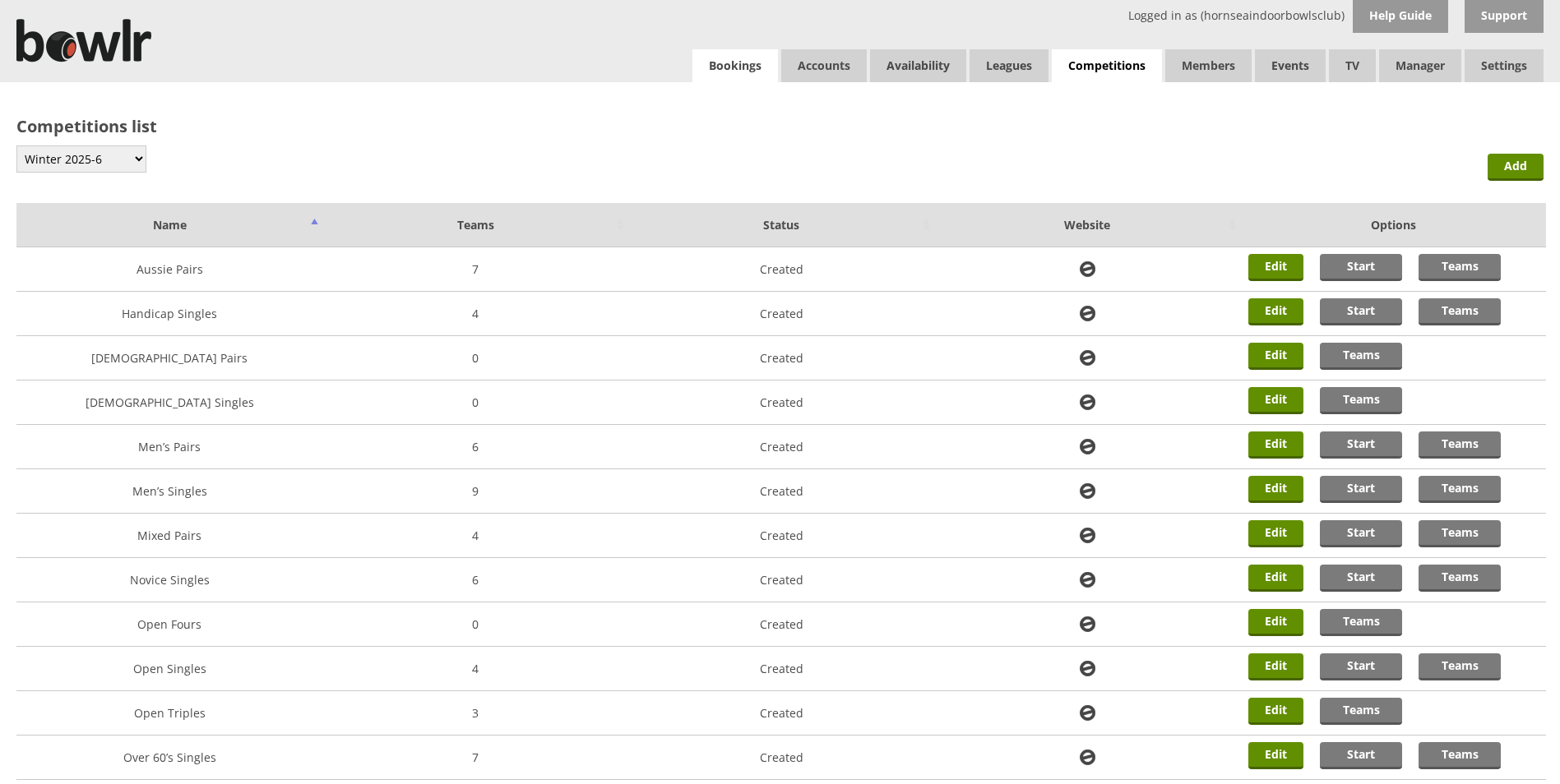
click at [719, 56] on link "Bookings" at bounding box center [735, 66] width 86 height 33
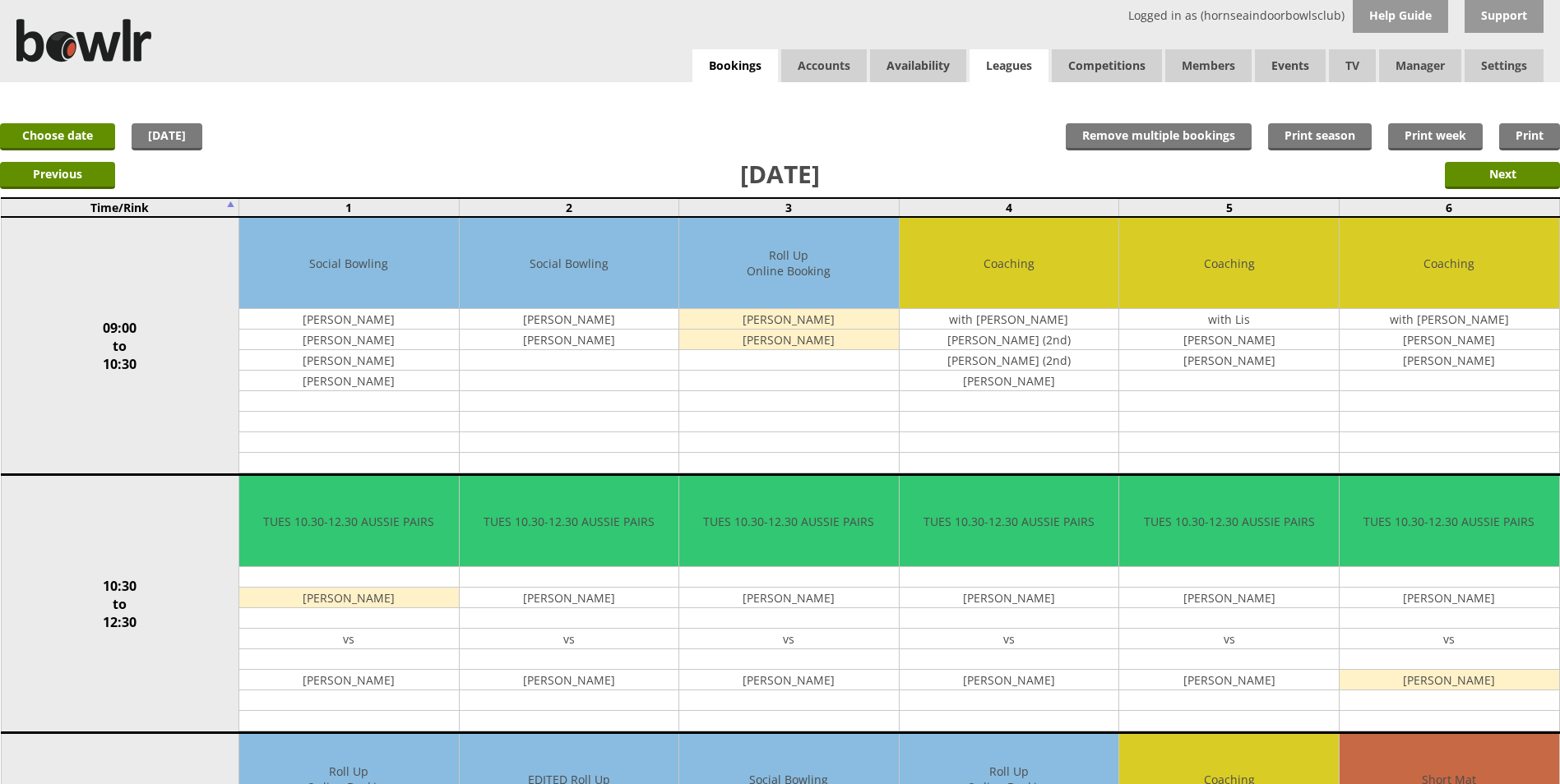
click at [1024, 72] on link "Leagues" at bounding box center [1009, 66] width 79 height 33
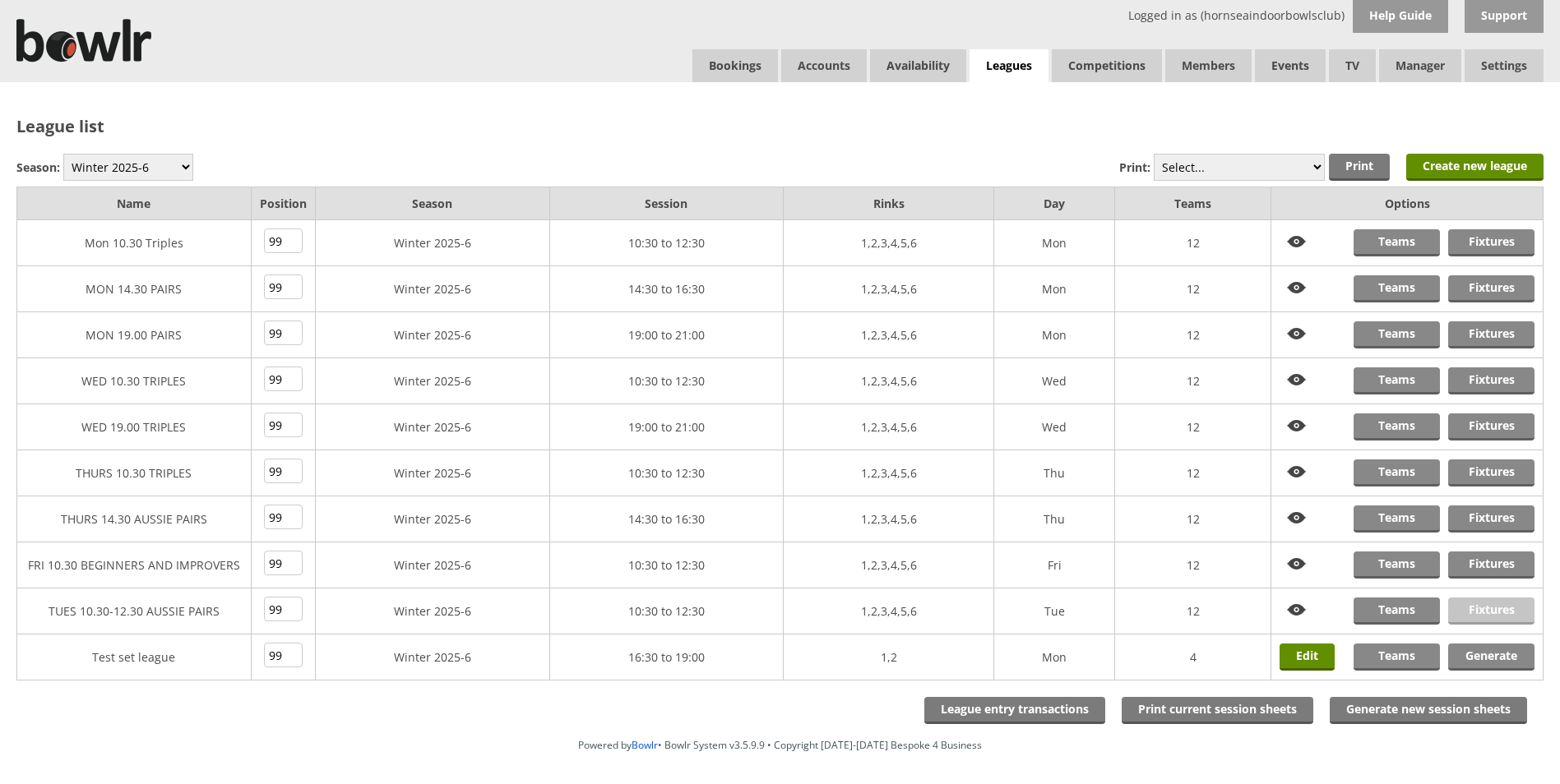
click at [1488, 607] on link "Fixtures" at bounding box center [1491, 611] width 87 height 27
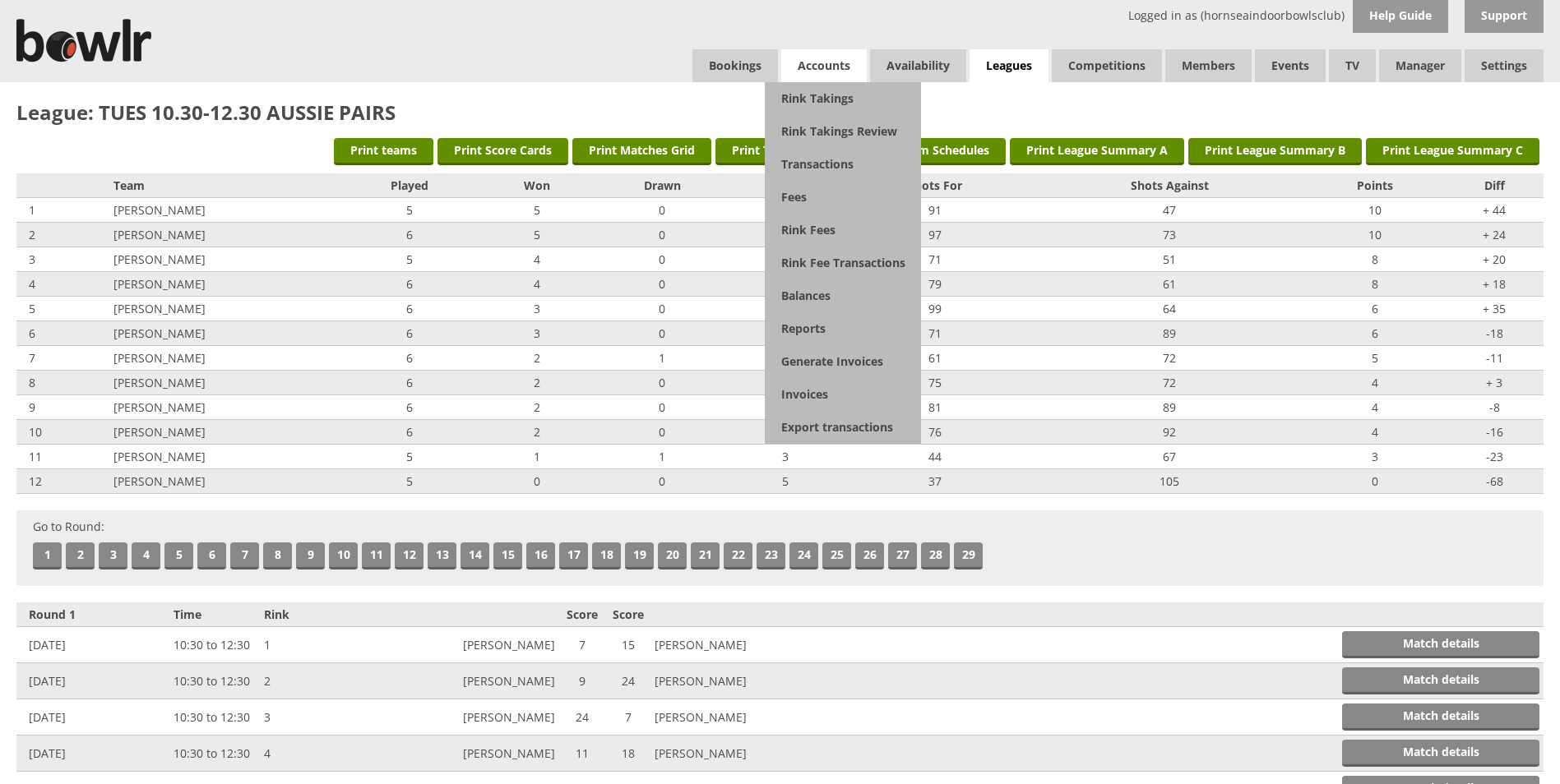
click at [809, 68] on span "Accounts" at bounding box center [824, 66] width 86 height 33
click at [808, 296] on link "Balances" at bounding box center [843, 296] width 156 height 33
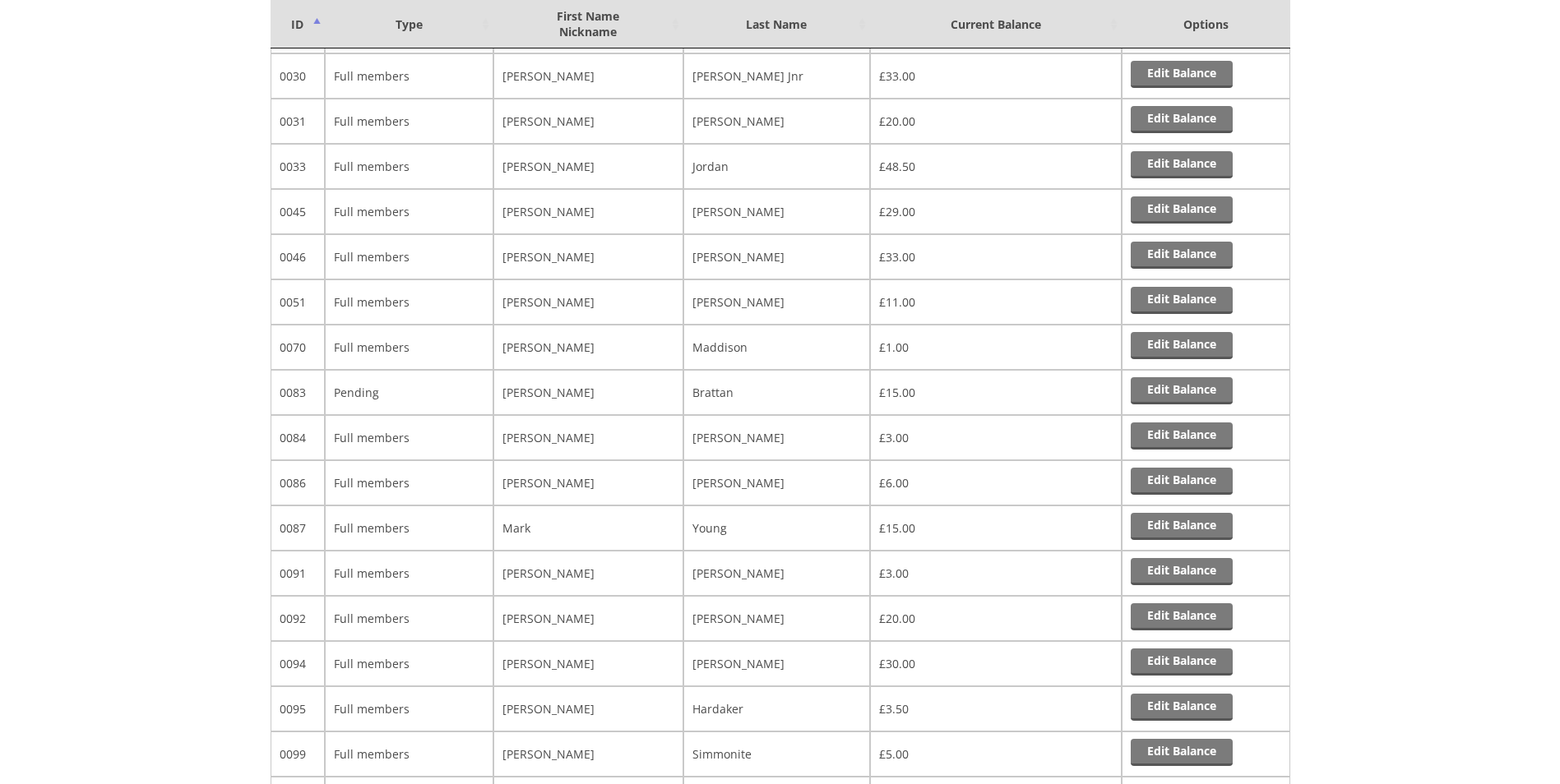
scroll to position [1371, 0]
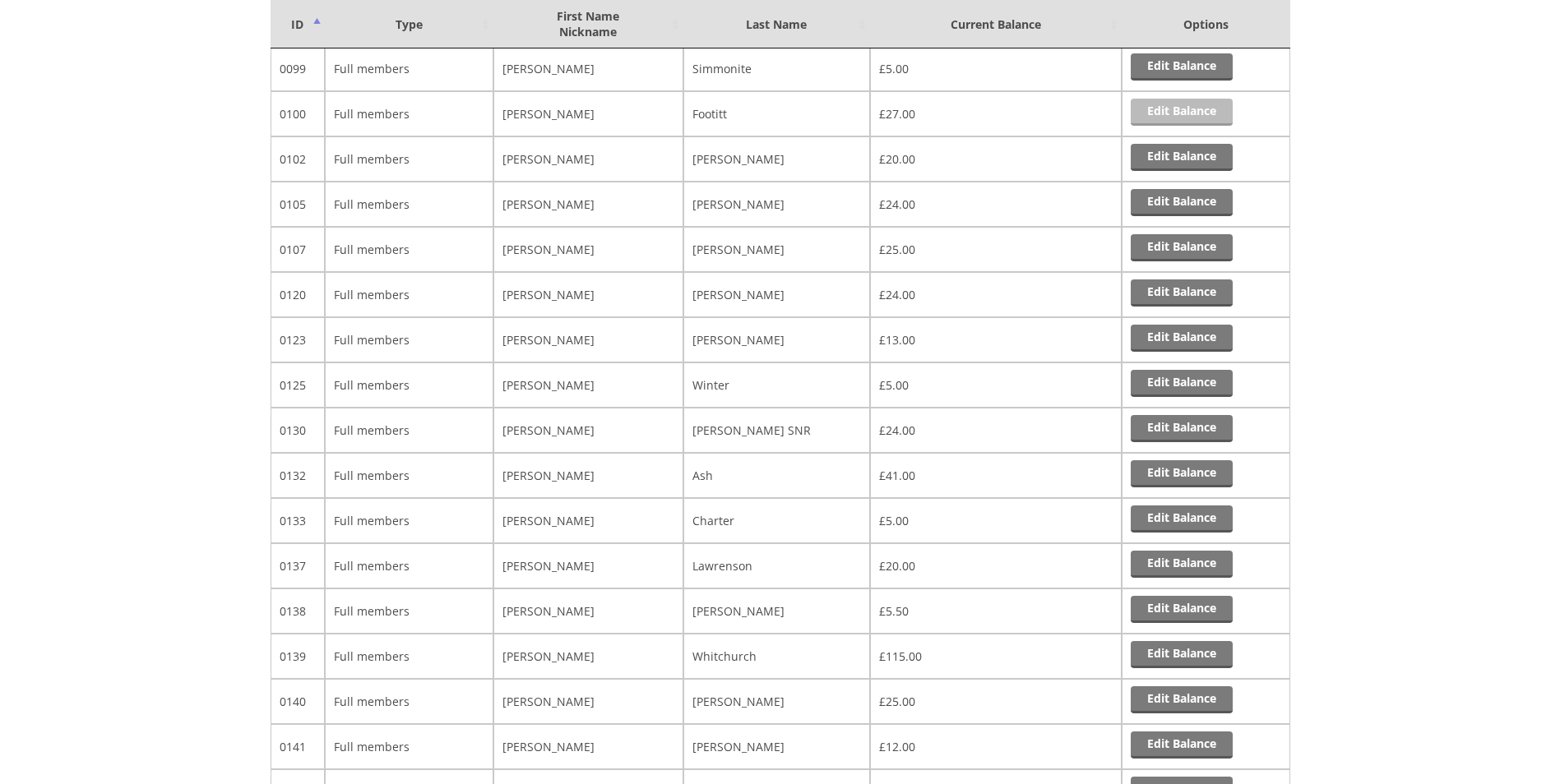
click at [1156, 110] on link "Edit Balance" at bounding box center [1181, 113] width 102 height 27
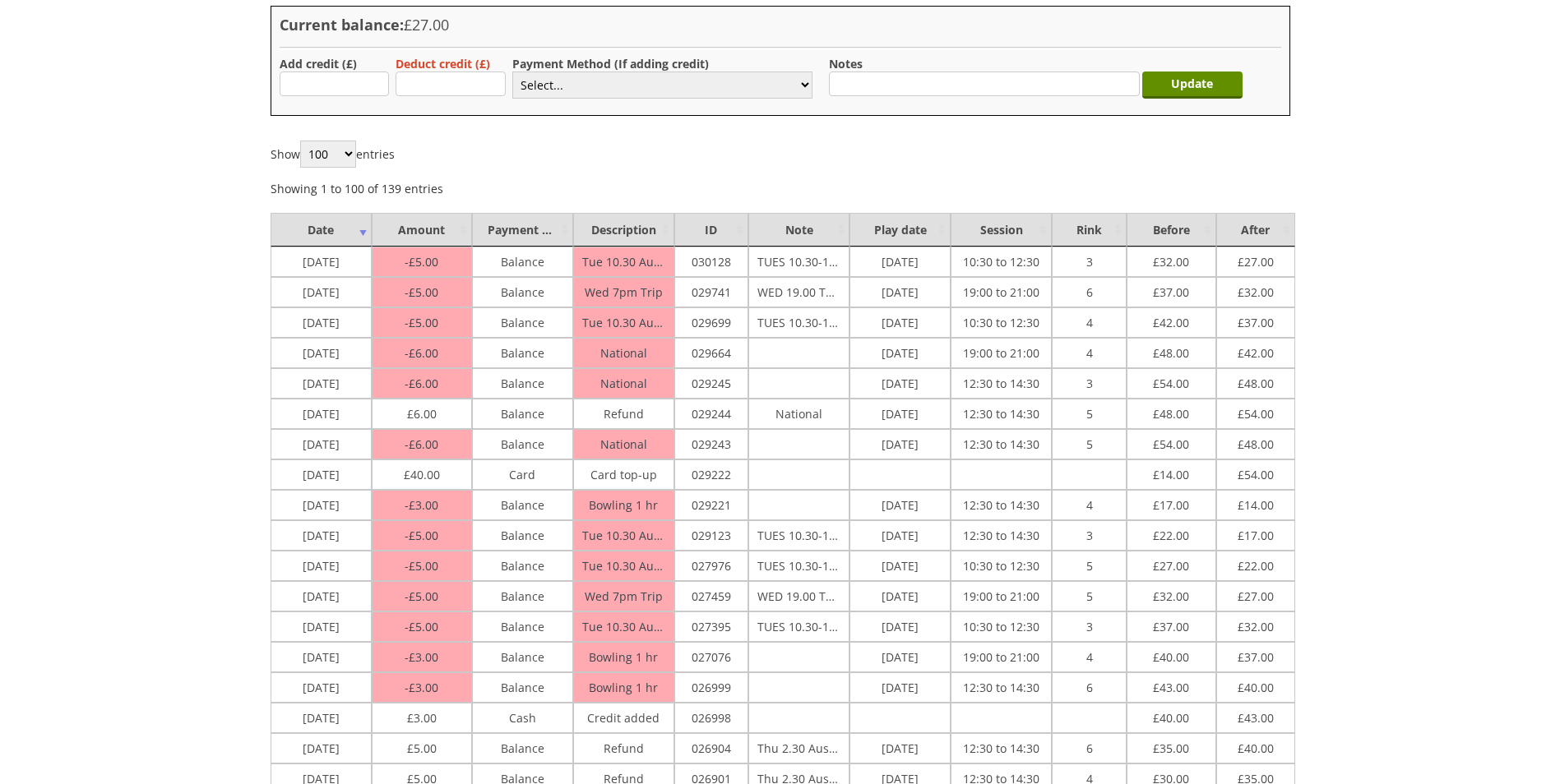
scroll to position [179, 0]
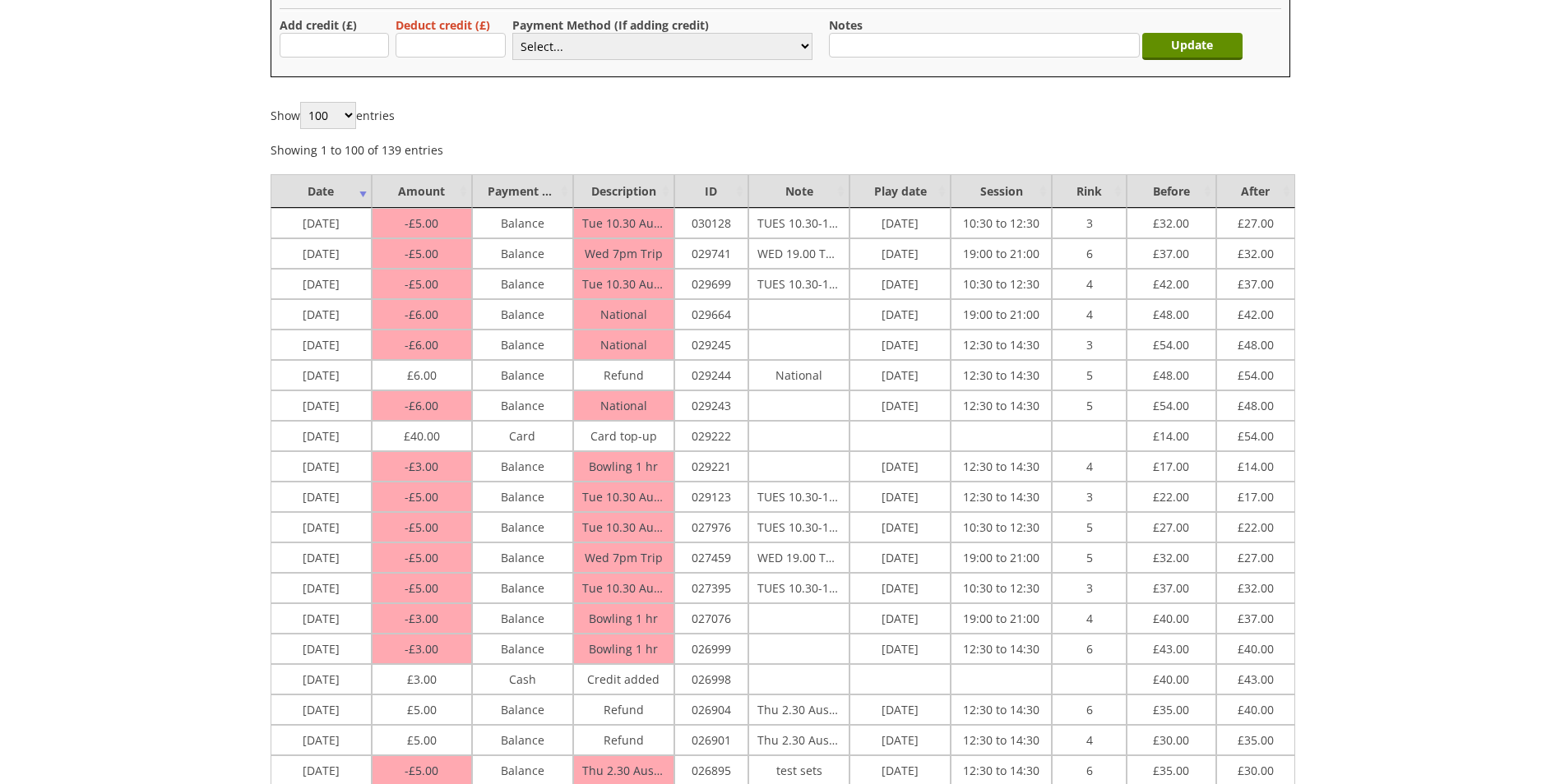
drag, startPoint x: 1568, startPoint y: 56, endPoint x: 1164, endPoint y: 141, distance: 412.8
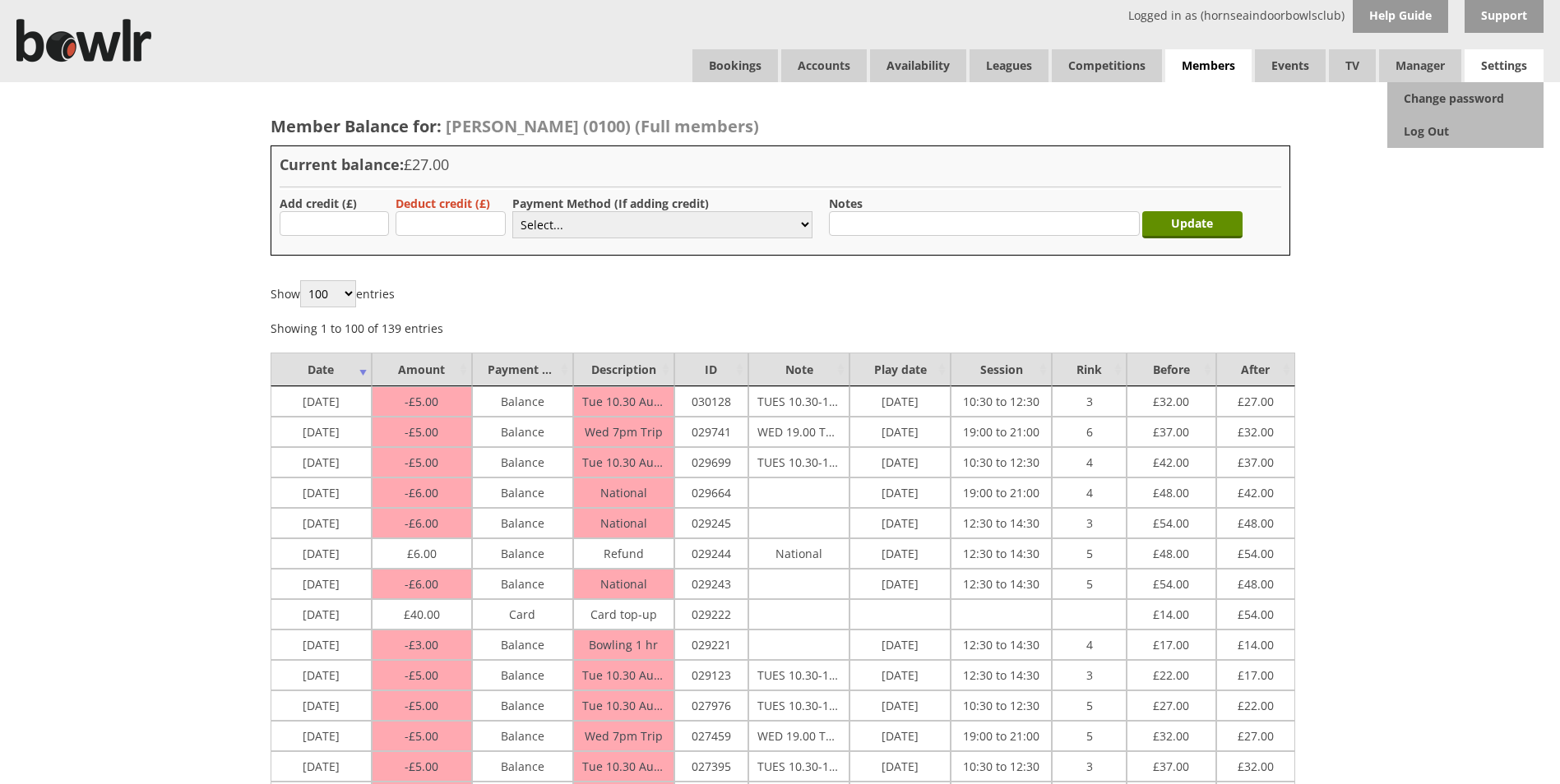
click at [1498, 65] on span "Settings" at bounding box center [1504, 66] width 79 height 33
click at [1440, 135] on link "Log Out" at bounding box center [1465, 131] width 156 height 33
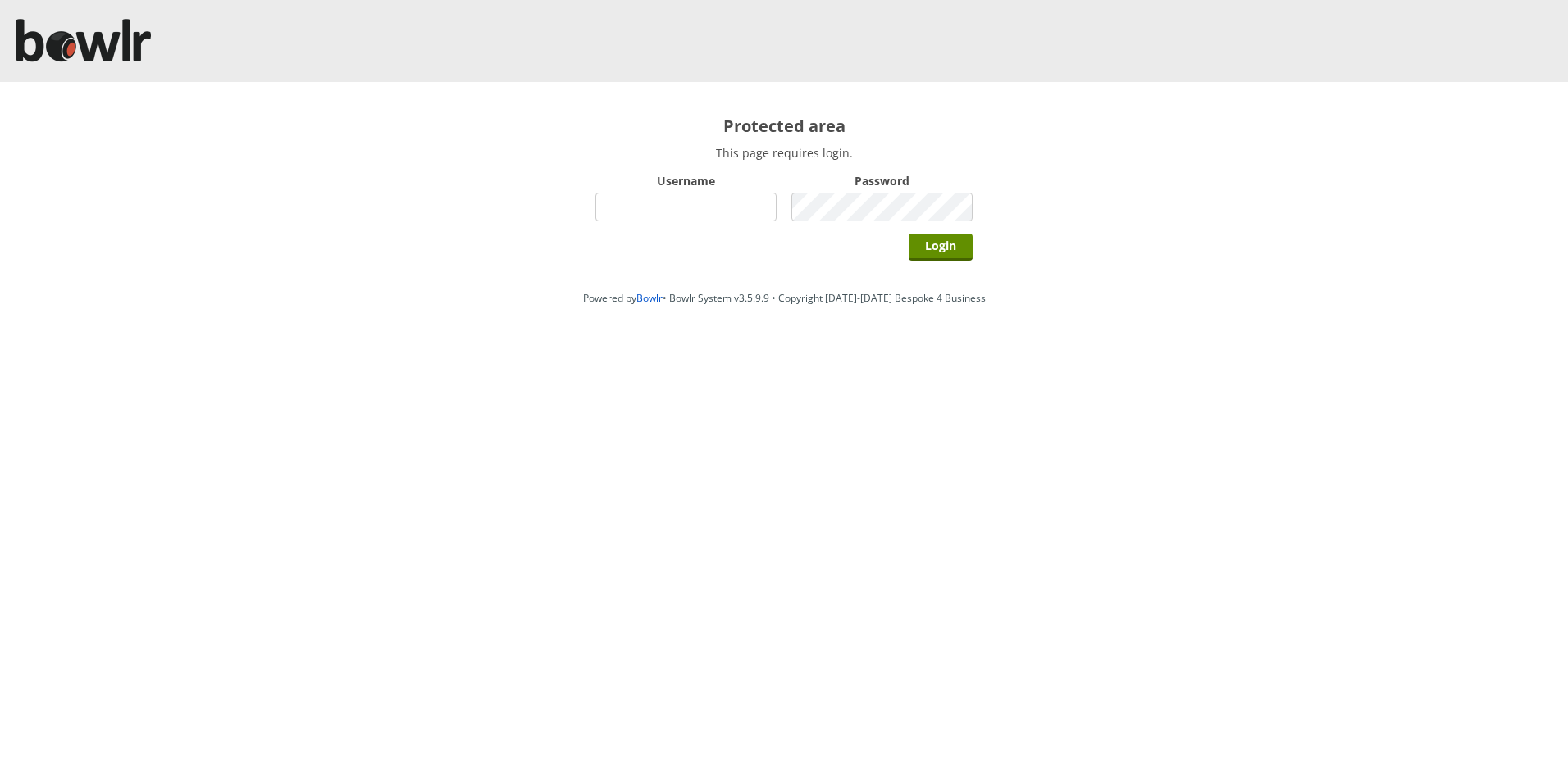
click at [1282, 93] on div "Protected area This page requires login. Username Password Login" at bounding box center [784, 182] width 1568 height 201
click at [1309, 131] on div "Protected area This page requires login. Username Password Login" at bounding box center [784, 182] width 1568 height 201
